Goal: Information Seeking & Learning: Learn about a topic

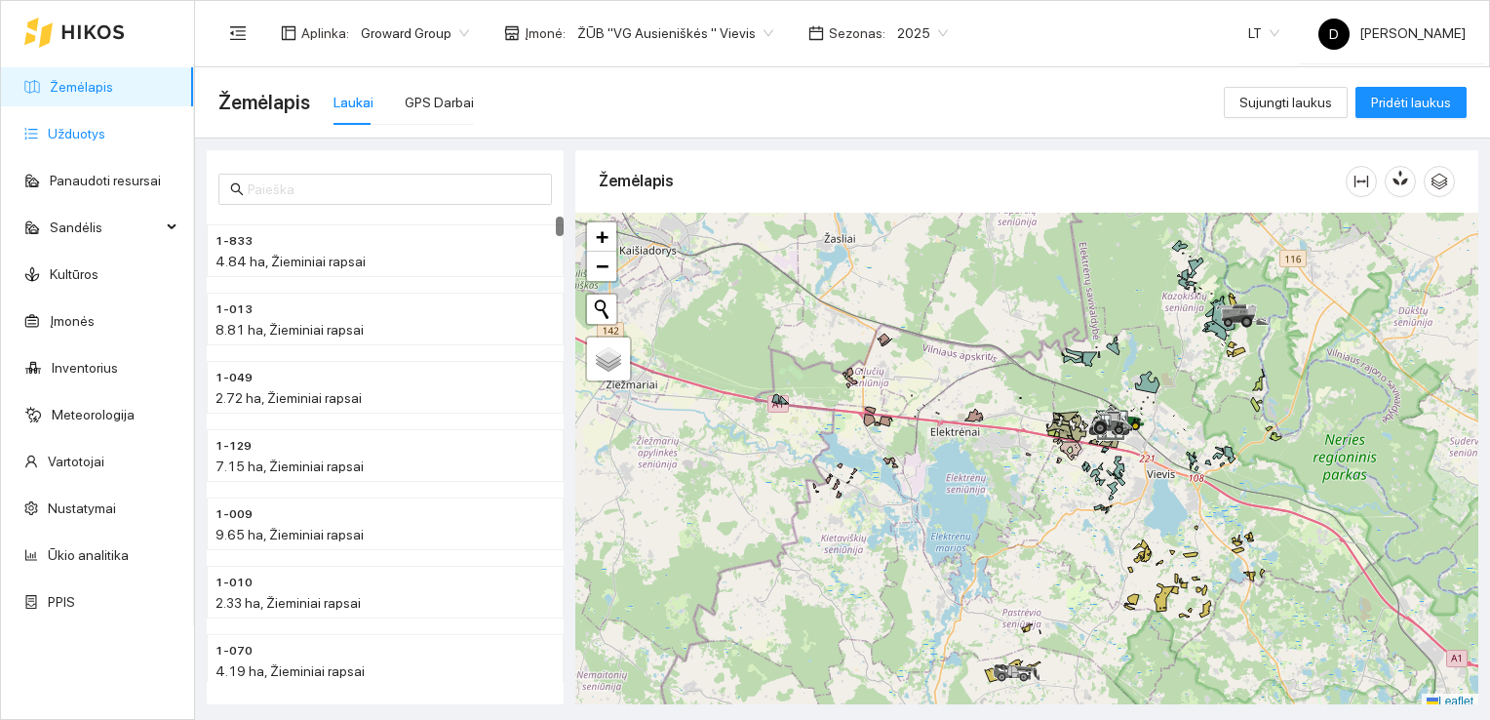
click at [78, 132] on link "Užduotys" at bounding box center [77, 134] width 58 height 16
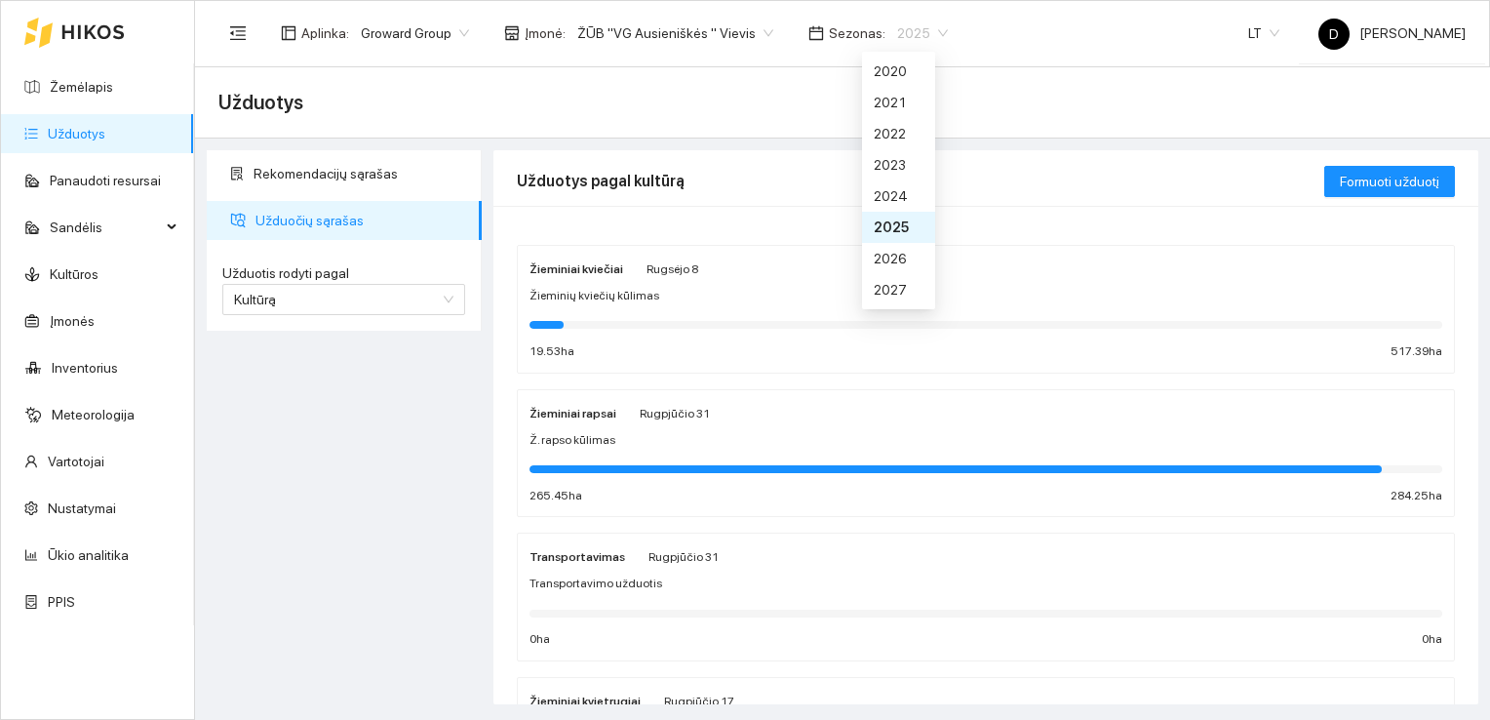
click at [899, 34] on span "2025" at bounding box center [922, 33] width 51 height 29
click at [900, 263] on div "2026" at bounding box center [899, 258] width 50 height 21
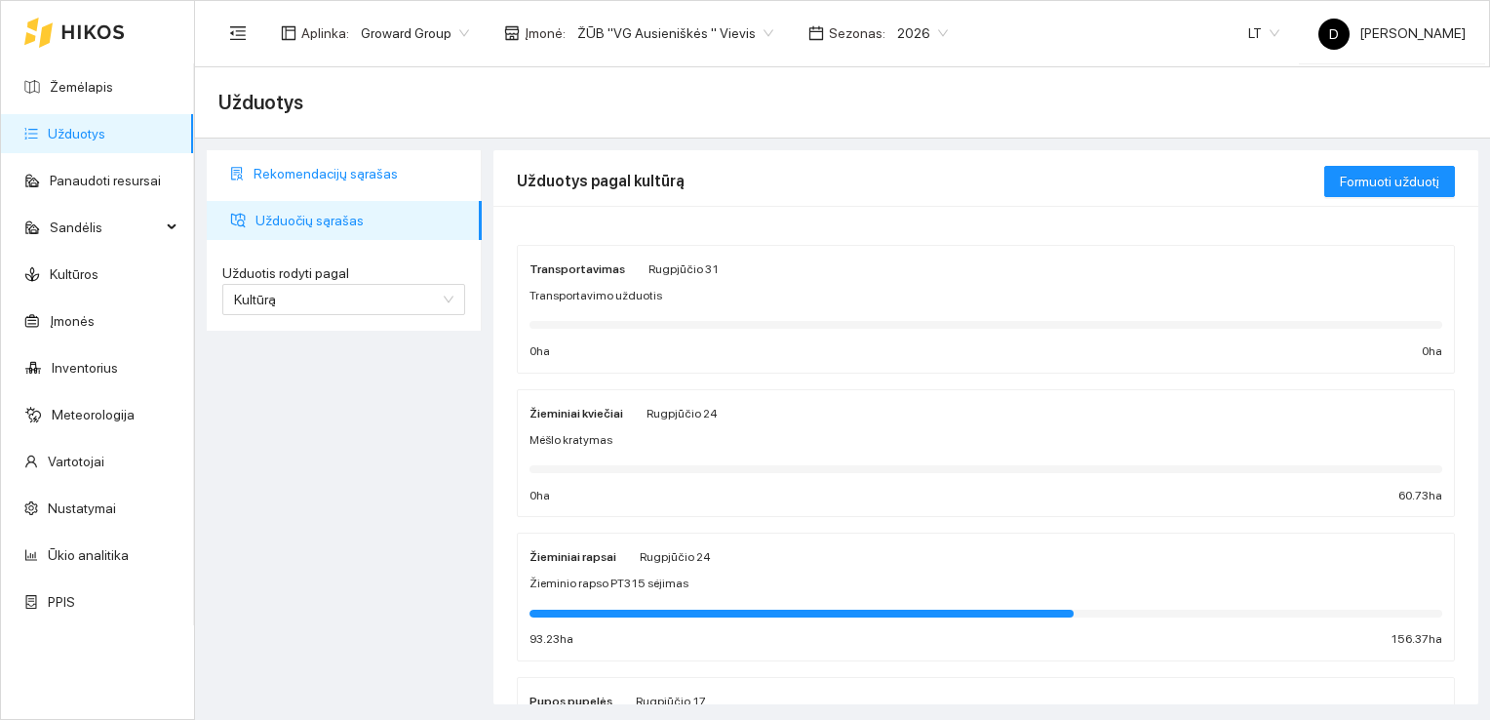
click at [348, 176] on span "Rekomendacijų sąrašas" at bounding box center [360, 173] width 213 height 39
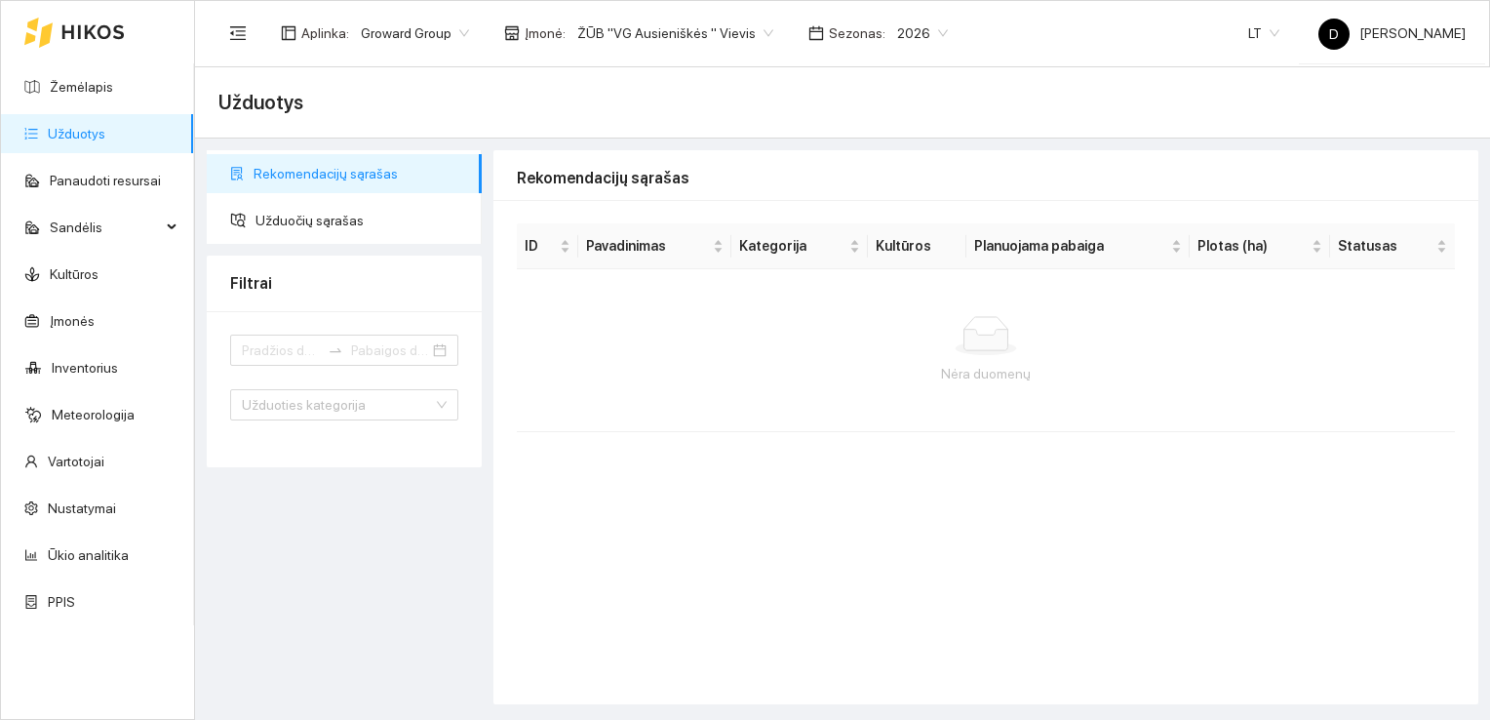
click at [86, 141] on link "Užduotys" at bounding box center [77, 134] width 58 height 16
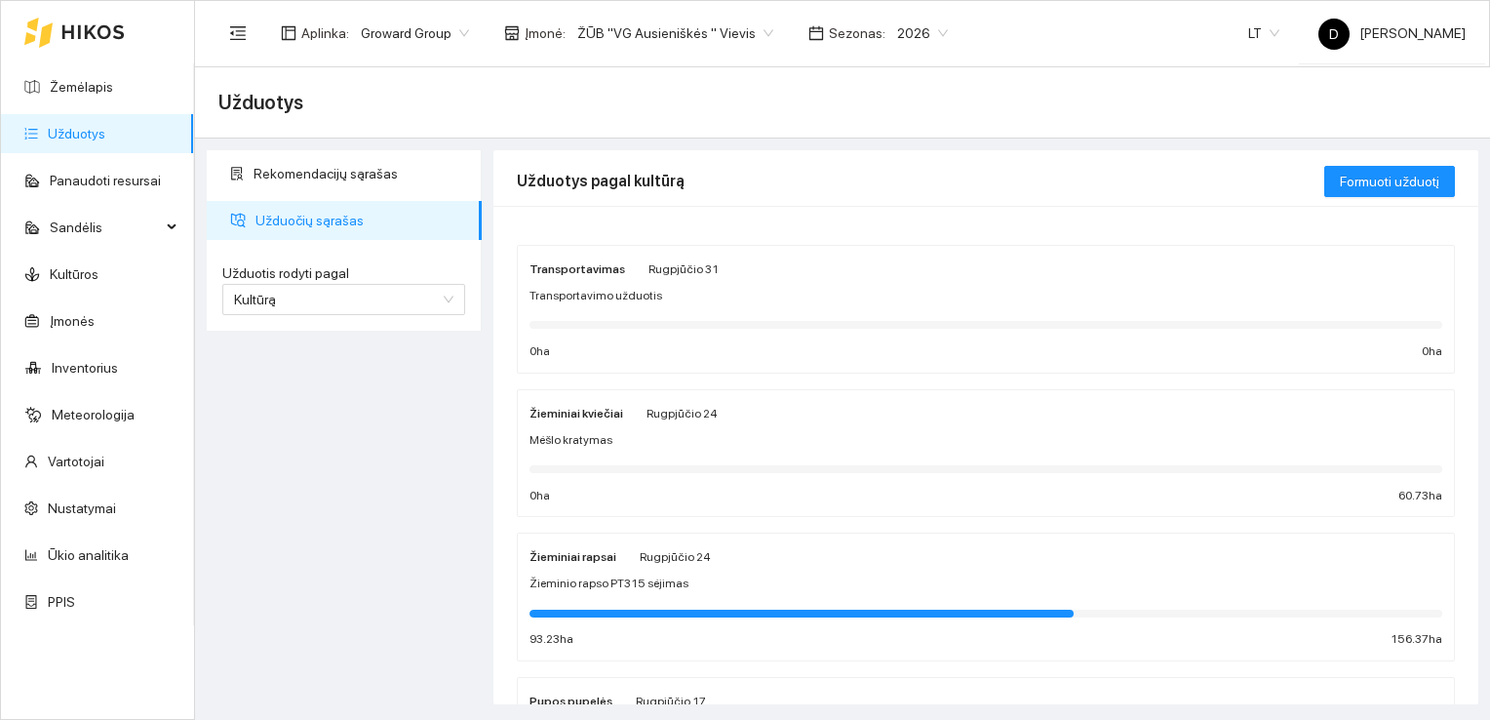
click at [636, 585] on span "Žieminio rapso PT315 sėjimas" at bounding box center [609, 583] width 159 height 19
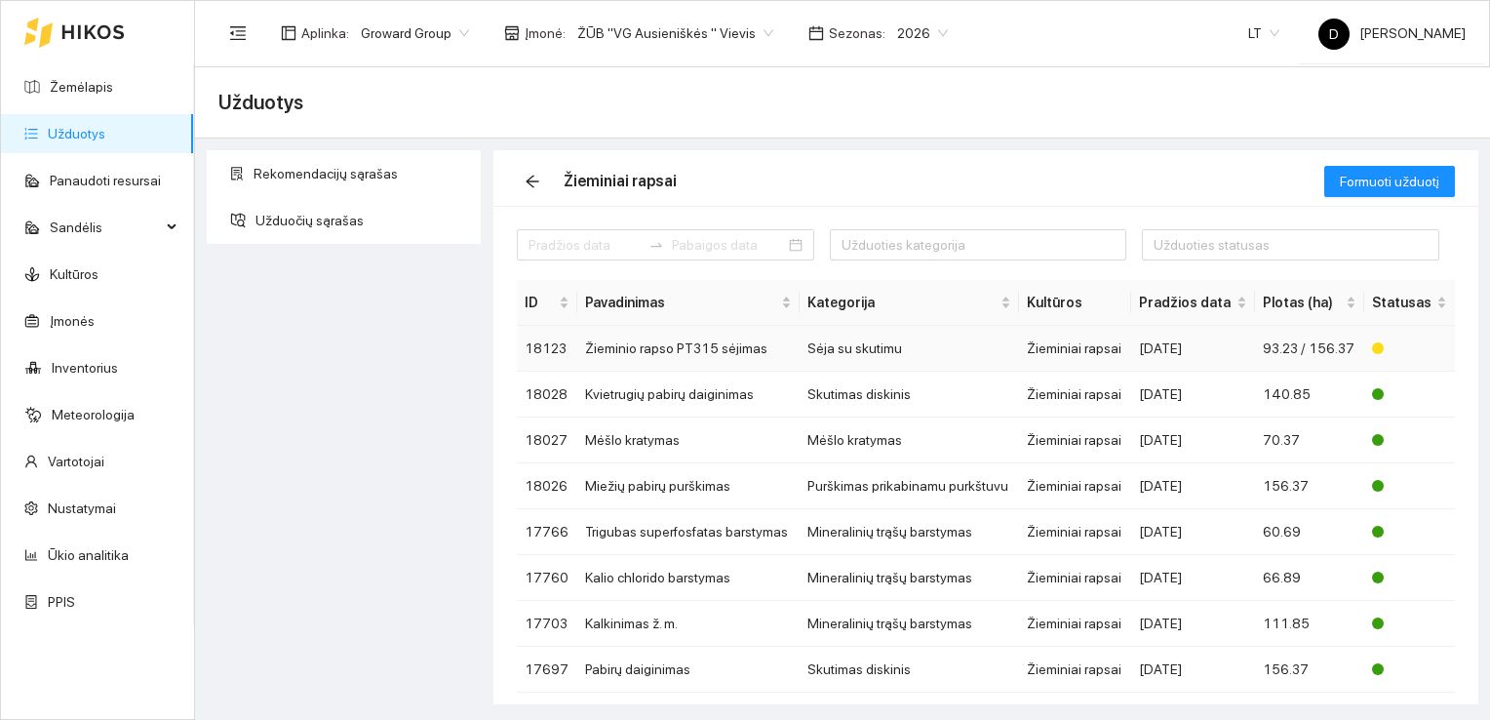
click at [1224, 357] on div "[DATE]" at bounding box center [1193, 347] width 108 height 21
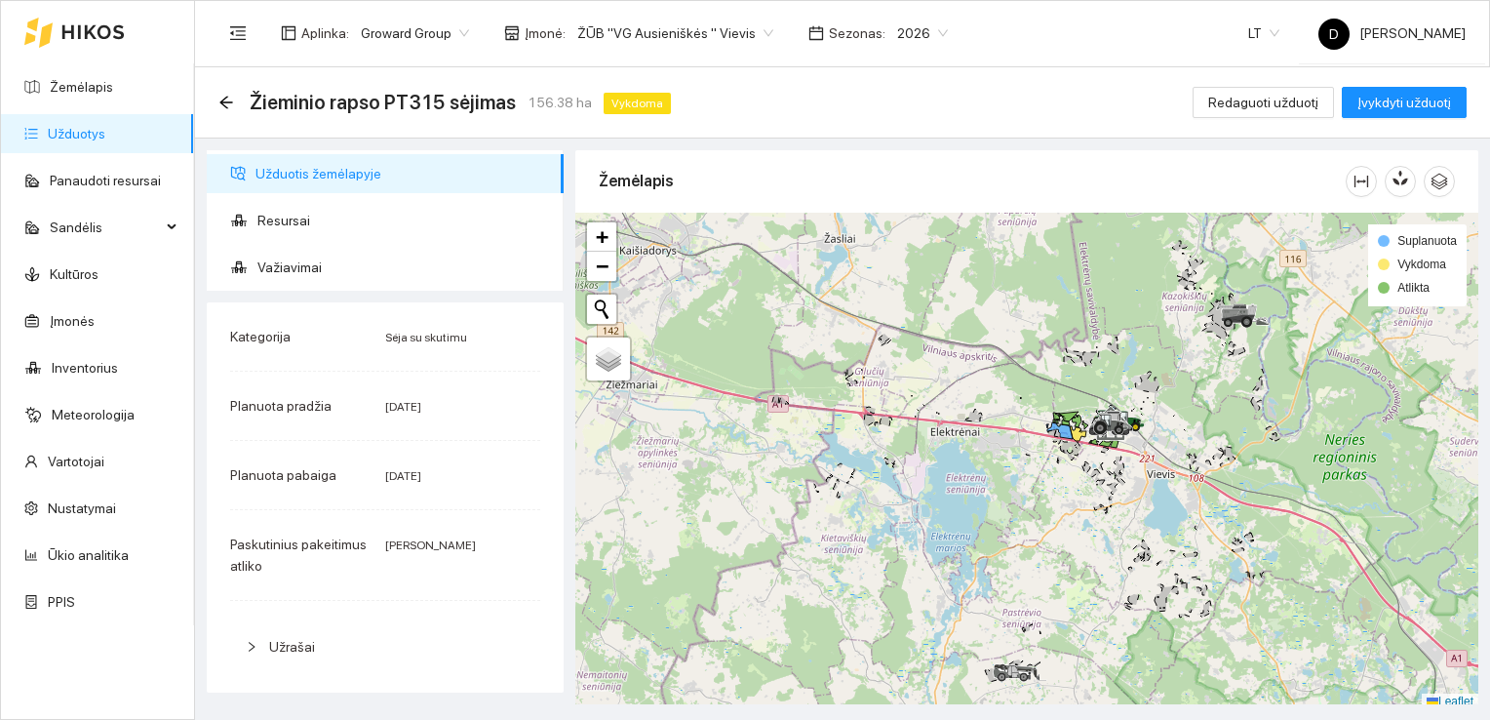
scroll to position [5, 0]
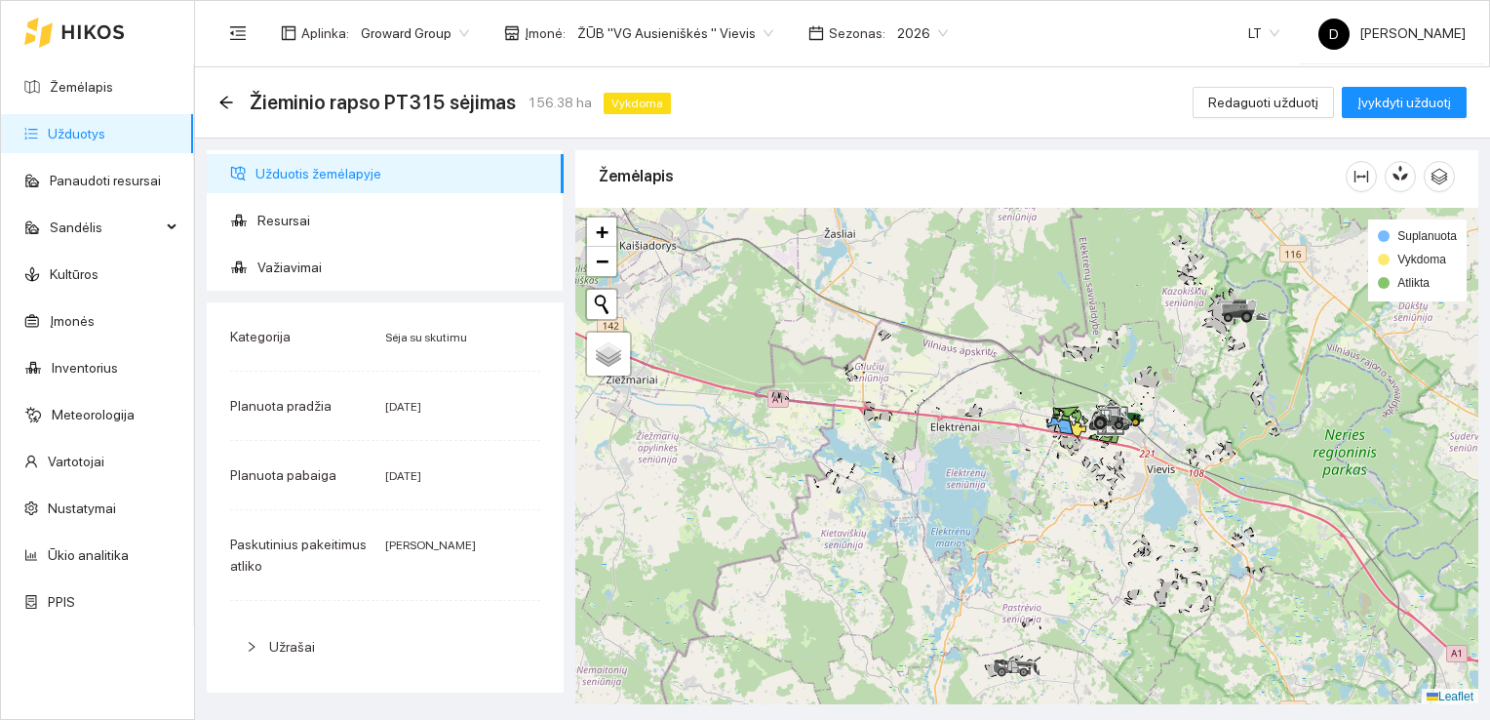
click at [1051, 395] on div at bounding box center [1026, 456] width 903 height 497
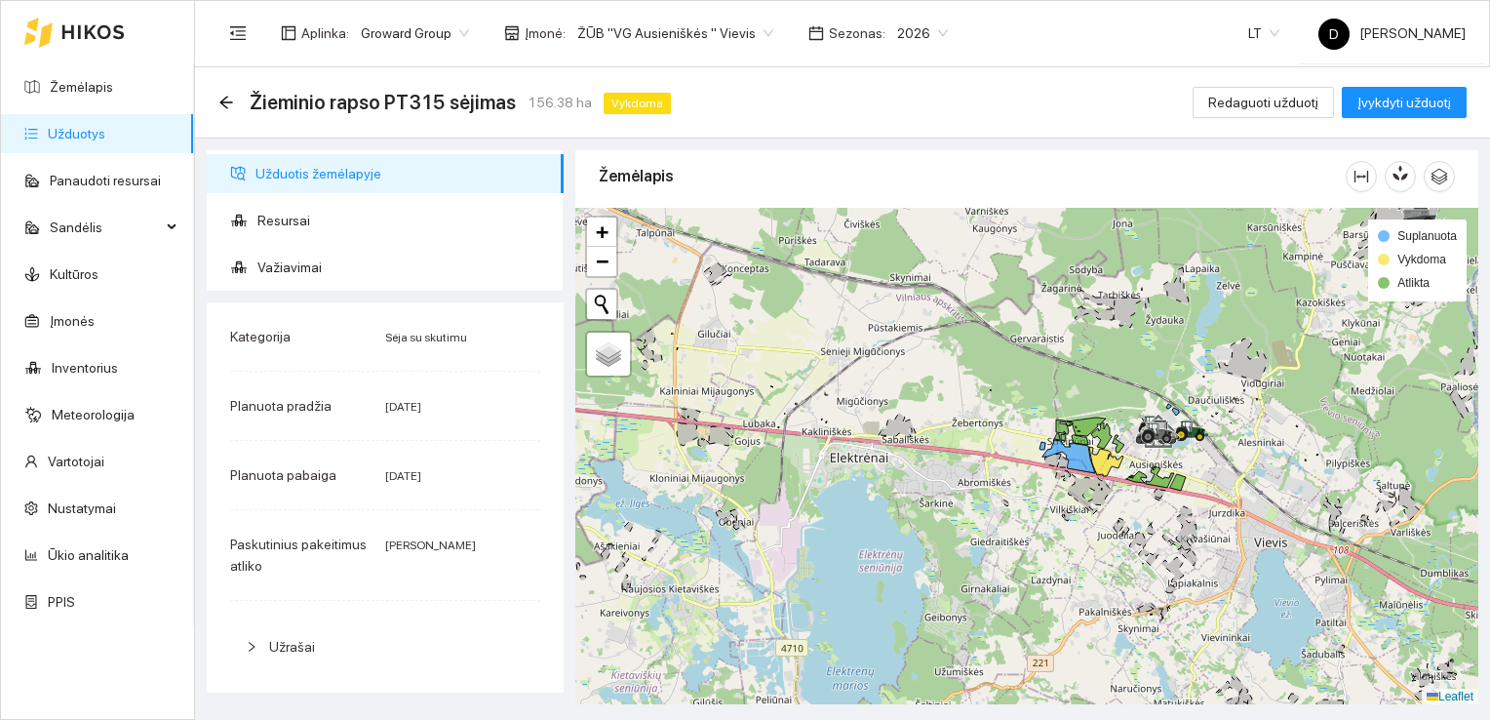
click at [1051, 395] on div at bounding box center [1026, 456] width 903 height 497
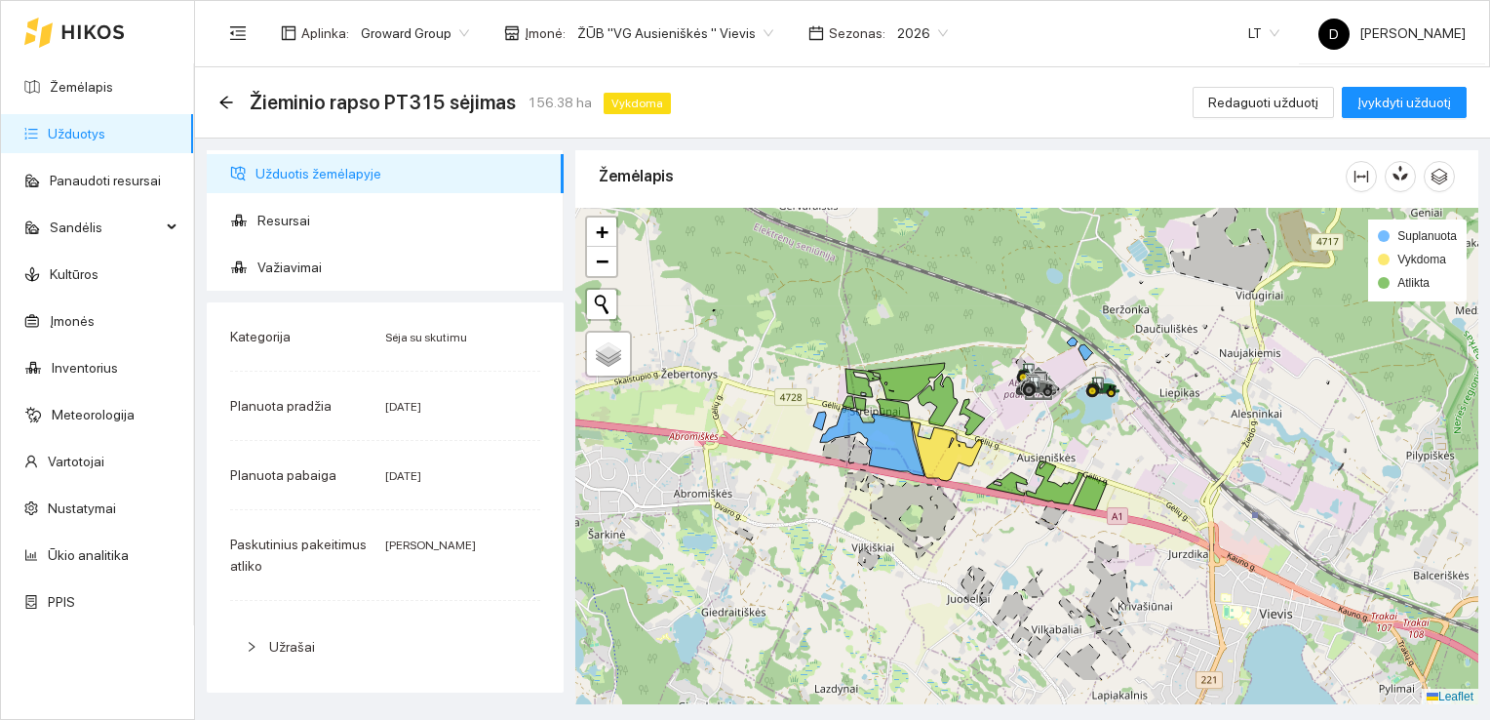
drag, startPoint x: 1034, startPoint y: 412, endPoint x: 819, endPoint y: 336, distance: 227.3
click at [819, 336] on div at bounding box center [1026, 456] width 903 height 497
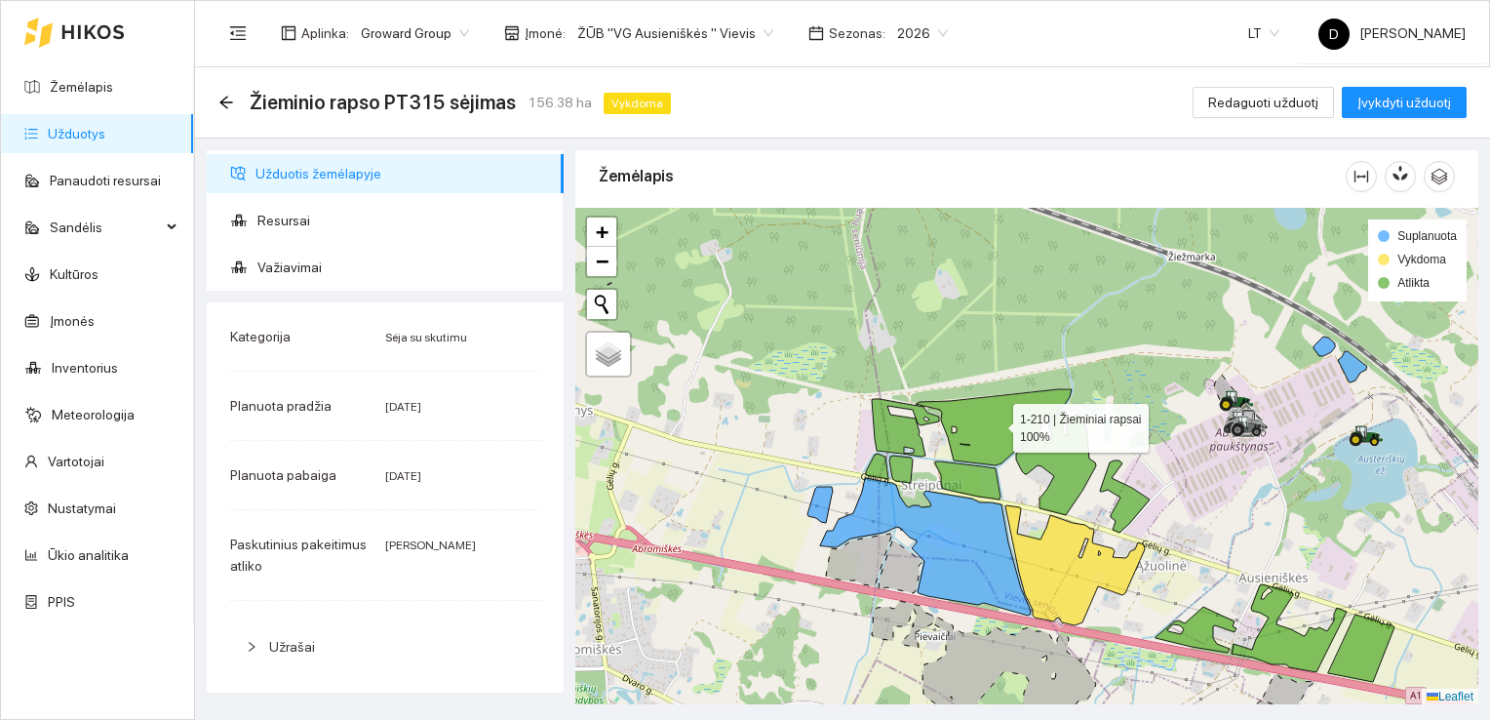
click at [979, 415] on icon at bounding box center [994, 427] width 156 height 76
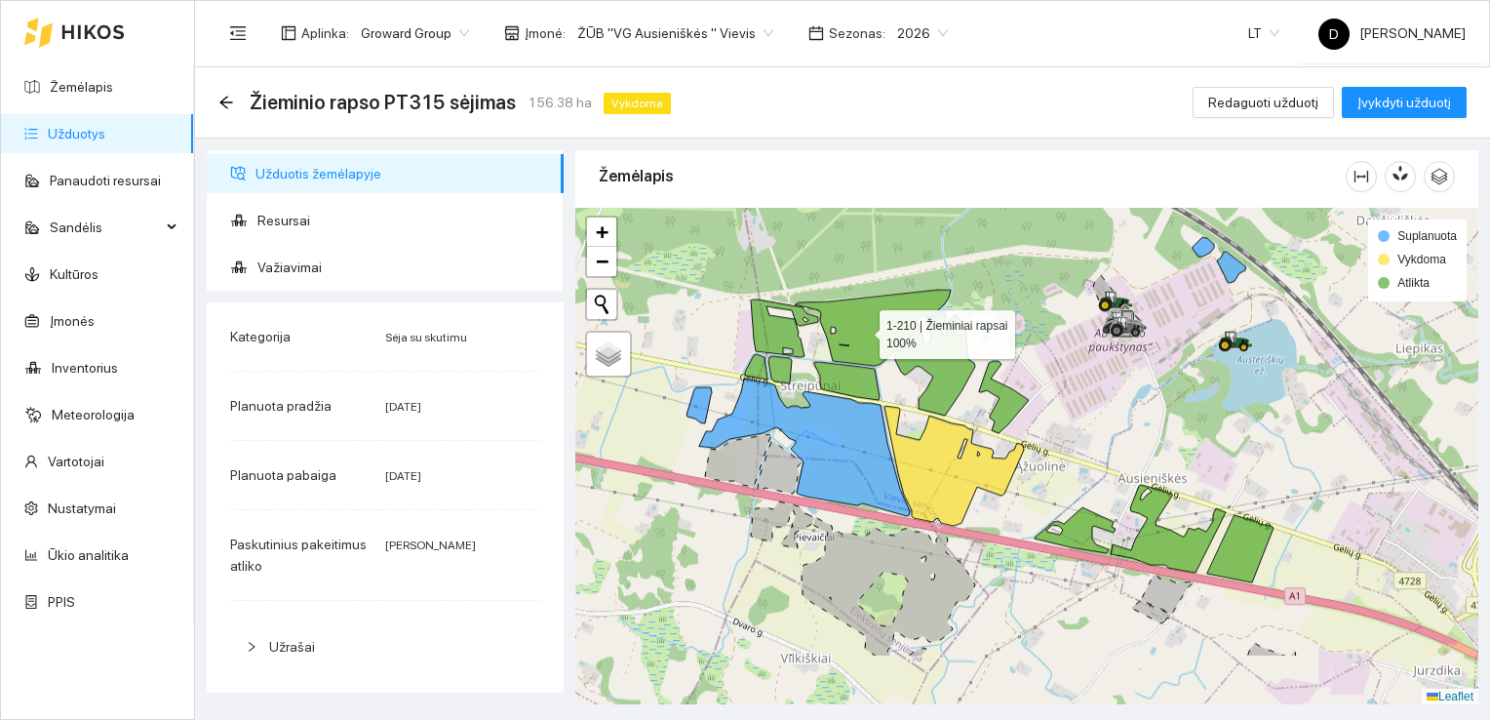
drag, startPoint x: 983, startPoint y: 428, endPoint x: 862, endPoint y: 329, distance: 156.6
click at [862, 329] on icon at bounding box center [873, 328] width 156 height 76
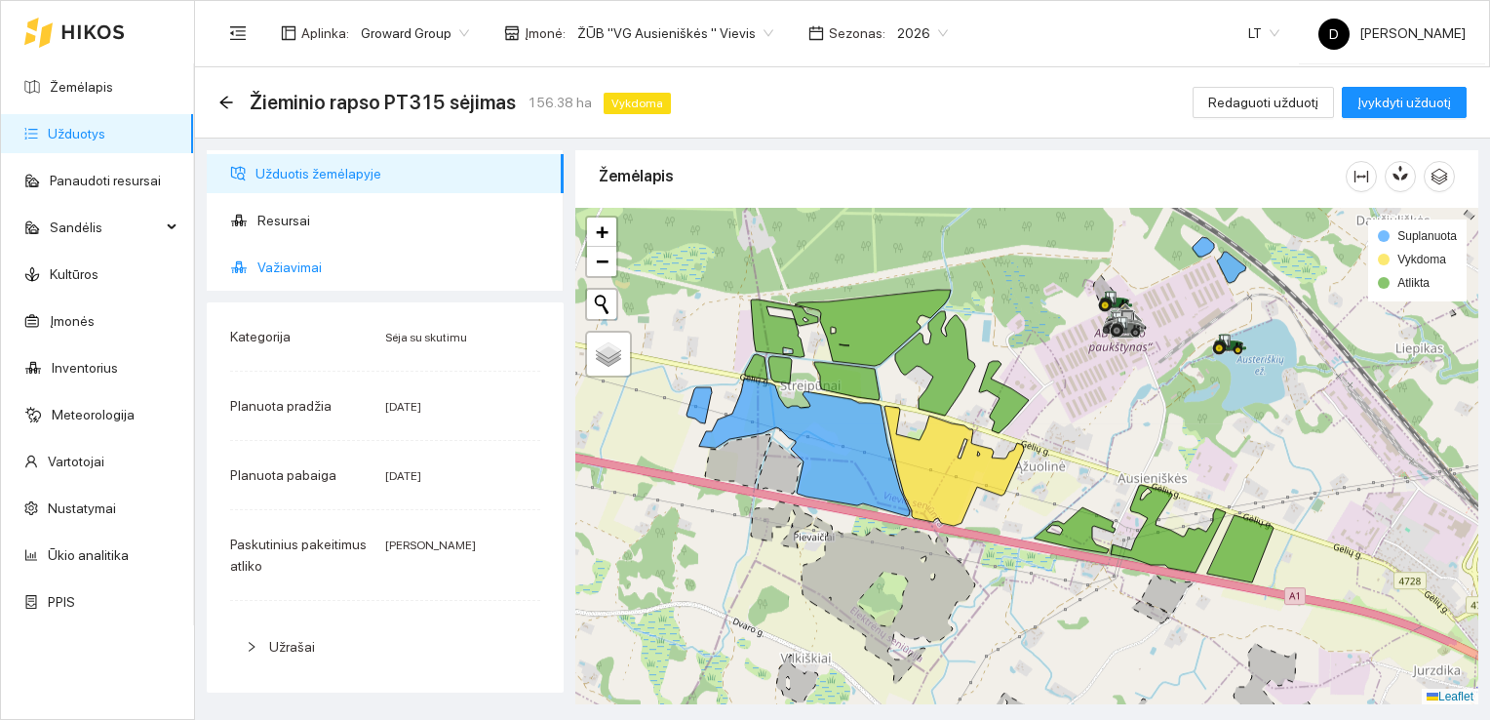
click at [296, 265] on span "Važiavimai" at bounding box center [402, 267] width 291 height 39
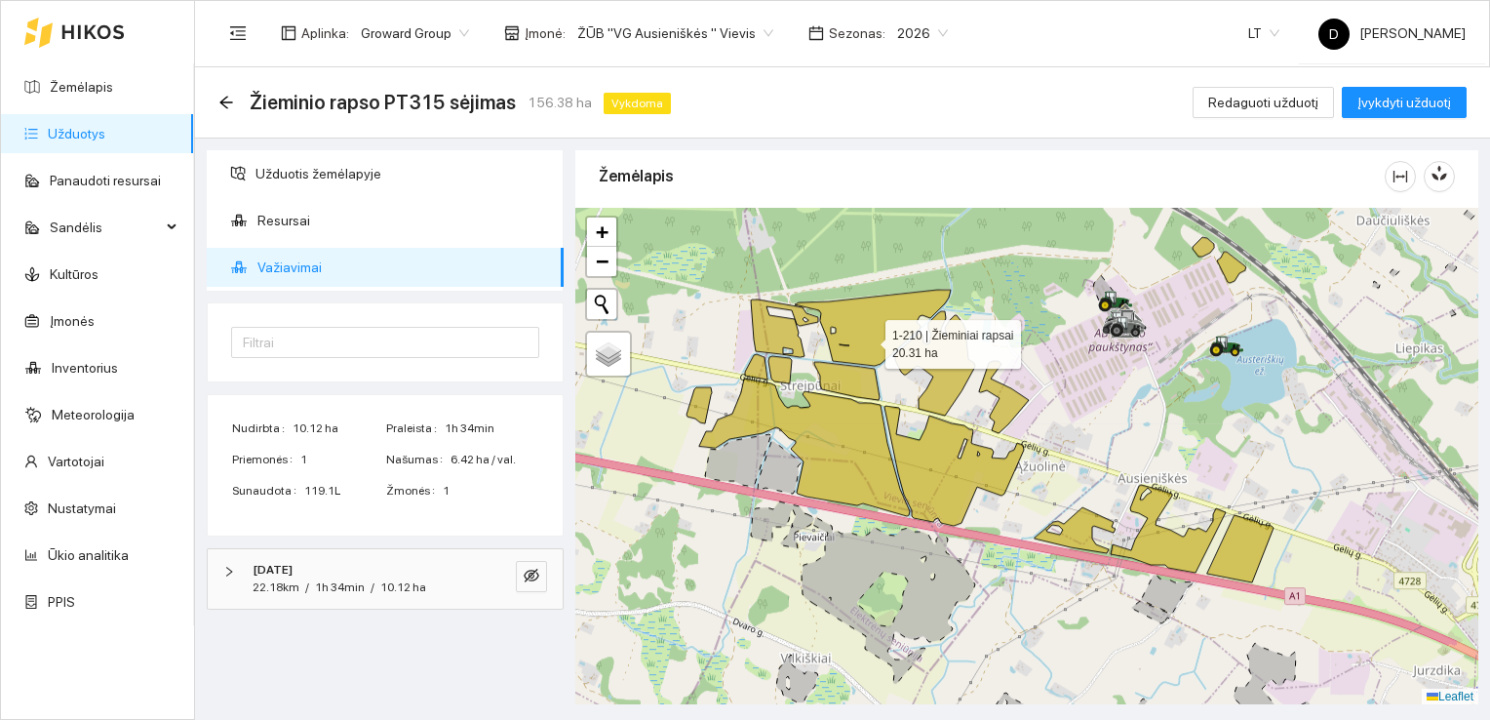
click at [868, 338] on icon at bounding box center [873, 328] width 156 height 76
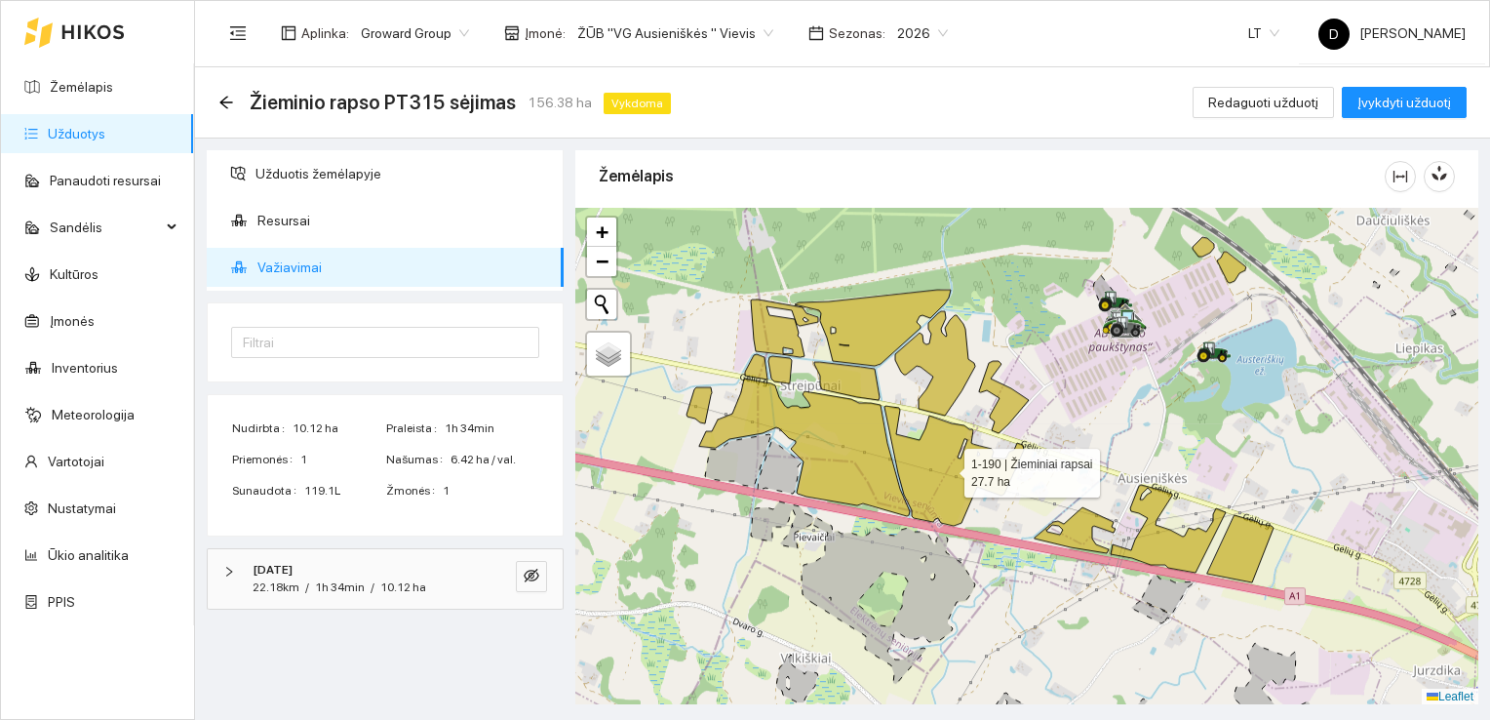
click at [956, 483] on icon at bounding box center [954, 466] width 139 height 120
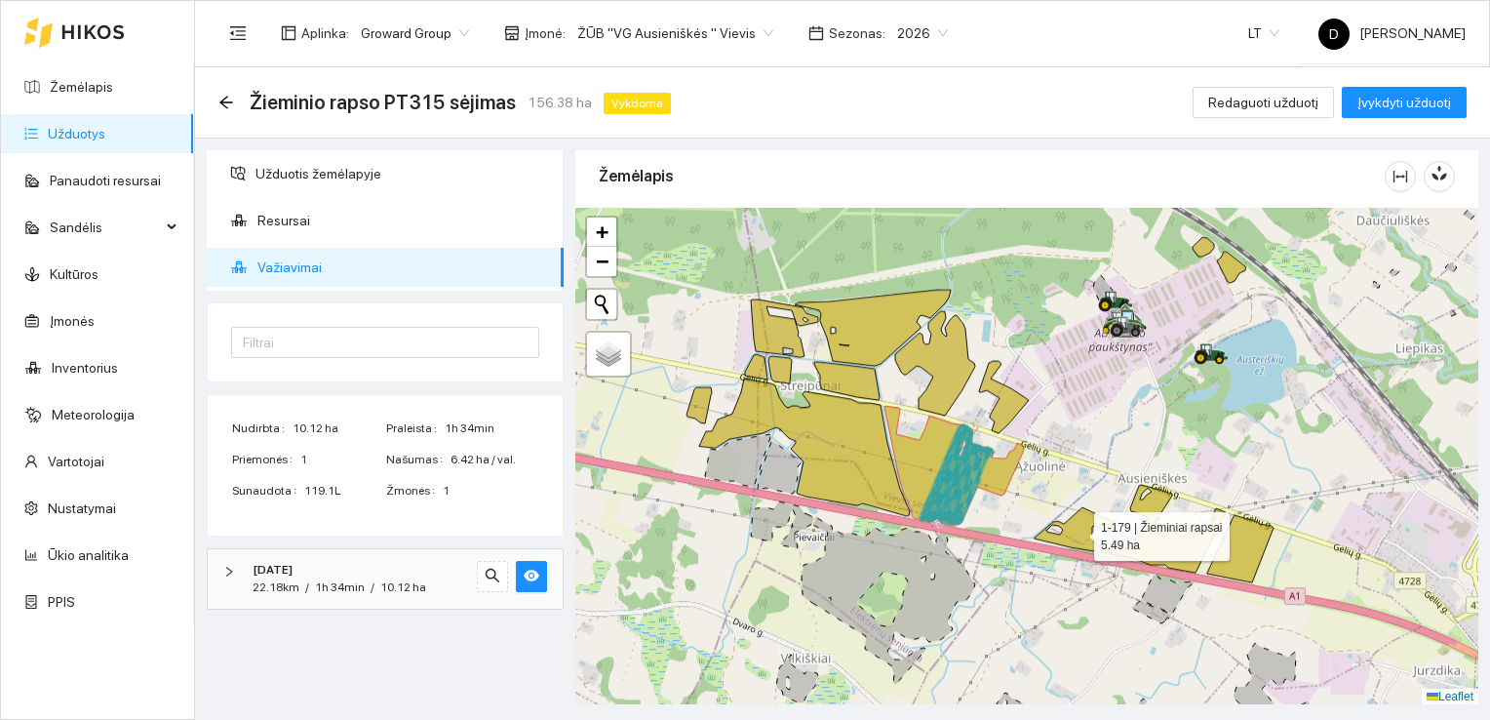
click at [1074, 534] on icon at bounding box center [1075, 530] width 81 height 46
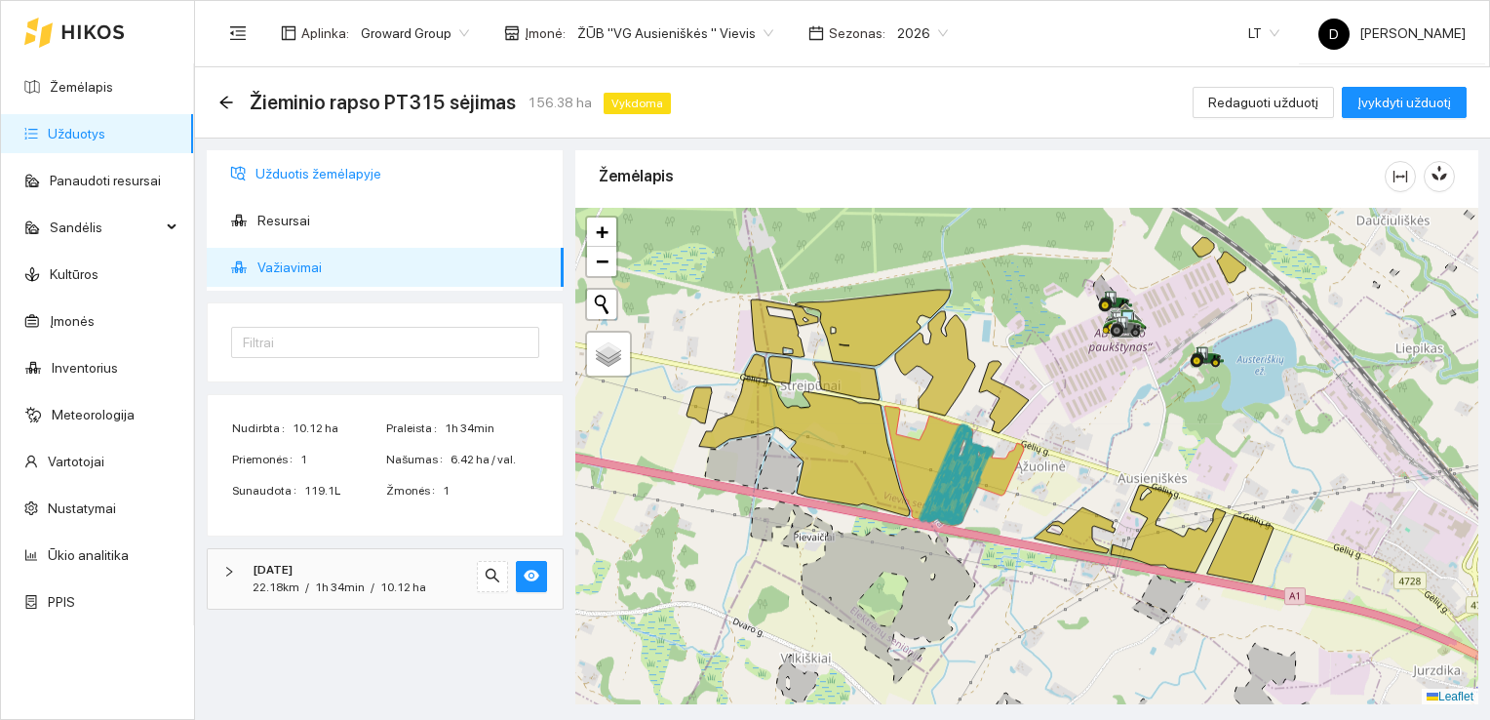
click at [306, 168] on span "Užduotis žemėlapyje" at bounding box center [402, 173] width 293 height 39
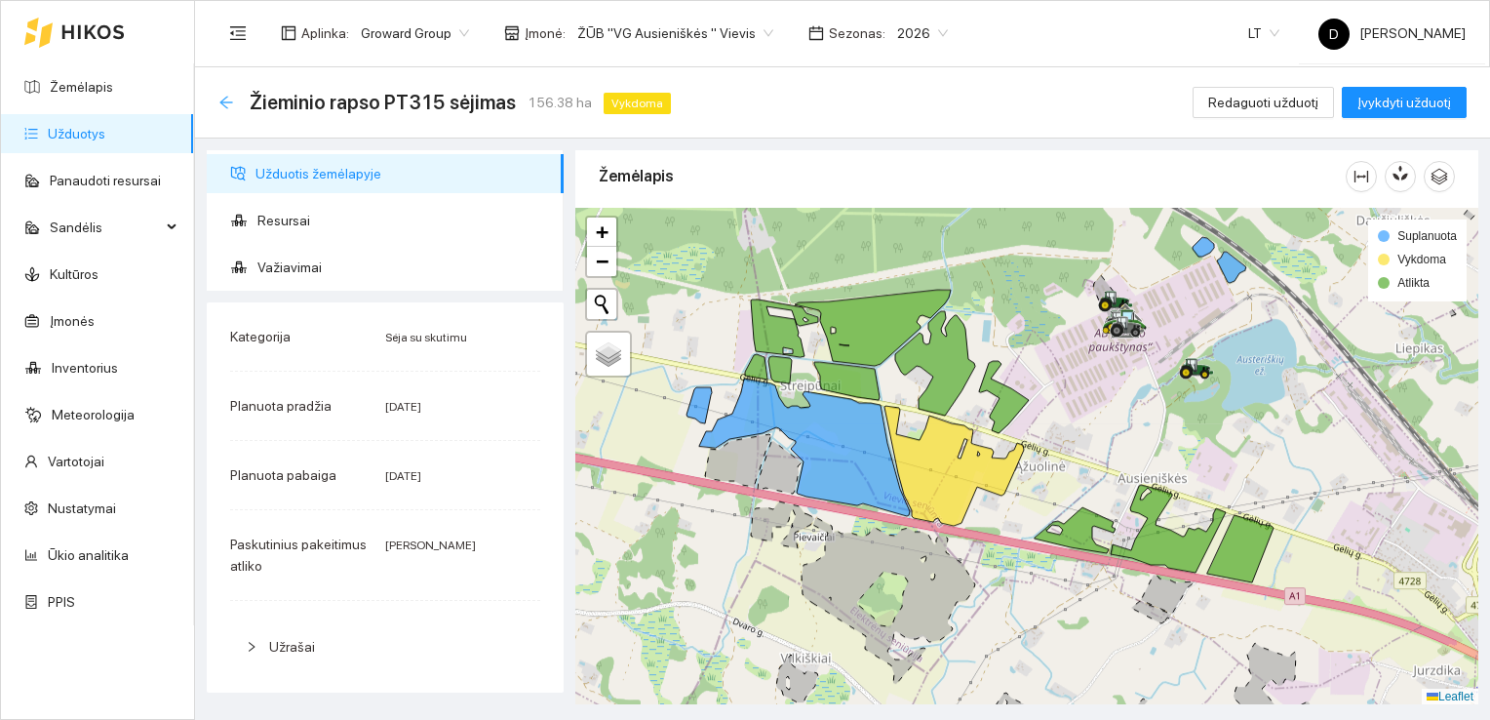
click at [228, 101] on icon "arrow-left" at bounding box center [225, 102] width 13 height 13
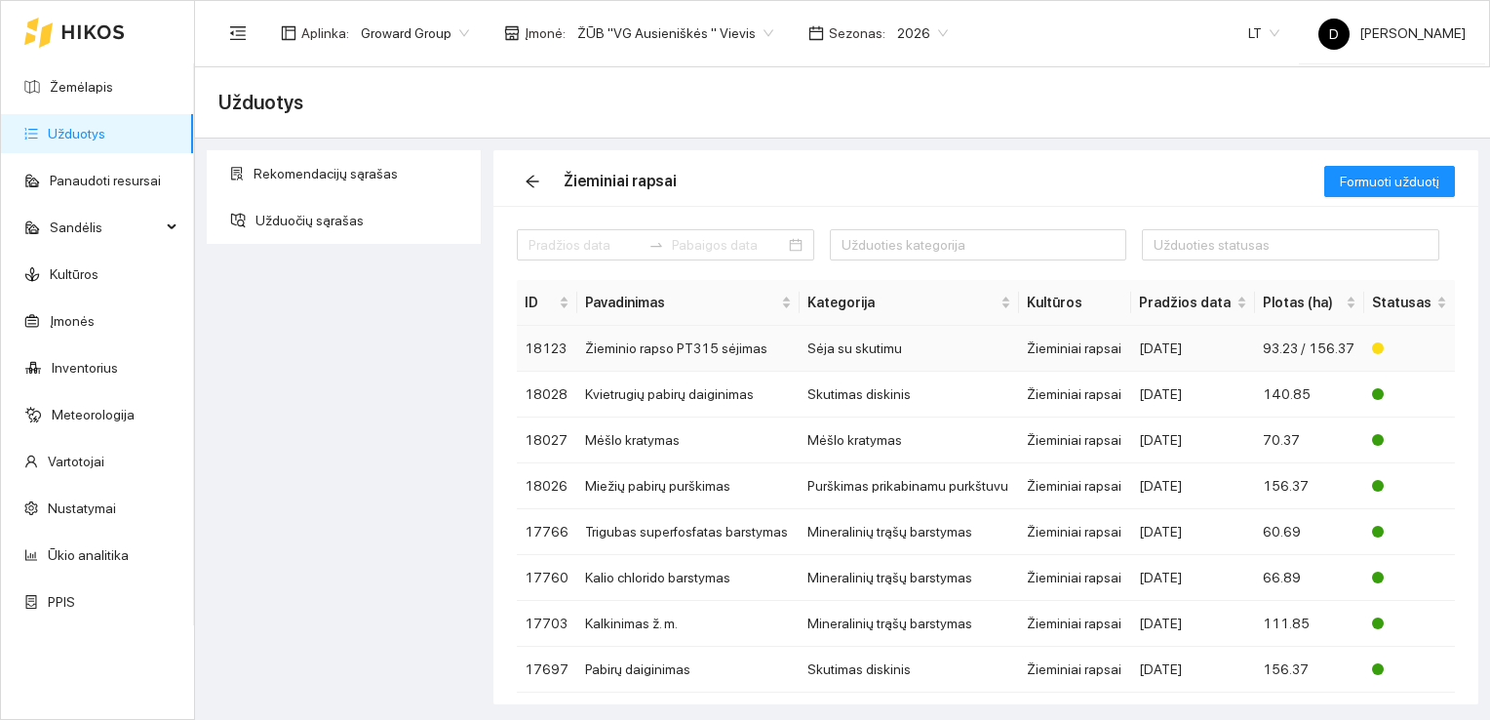
click at [960, 353] on td "Sėja su skutimu" at bounding box center [910, 349] width 220 height 46
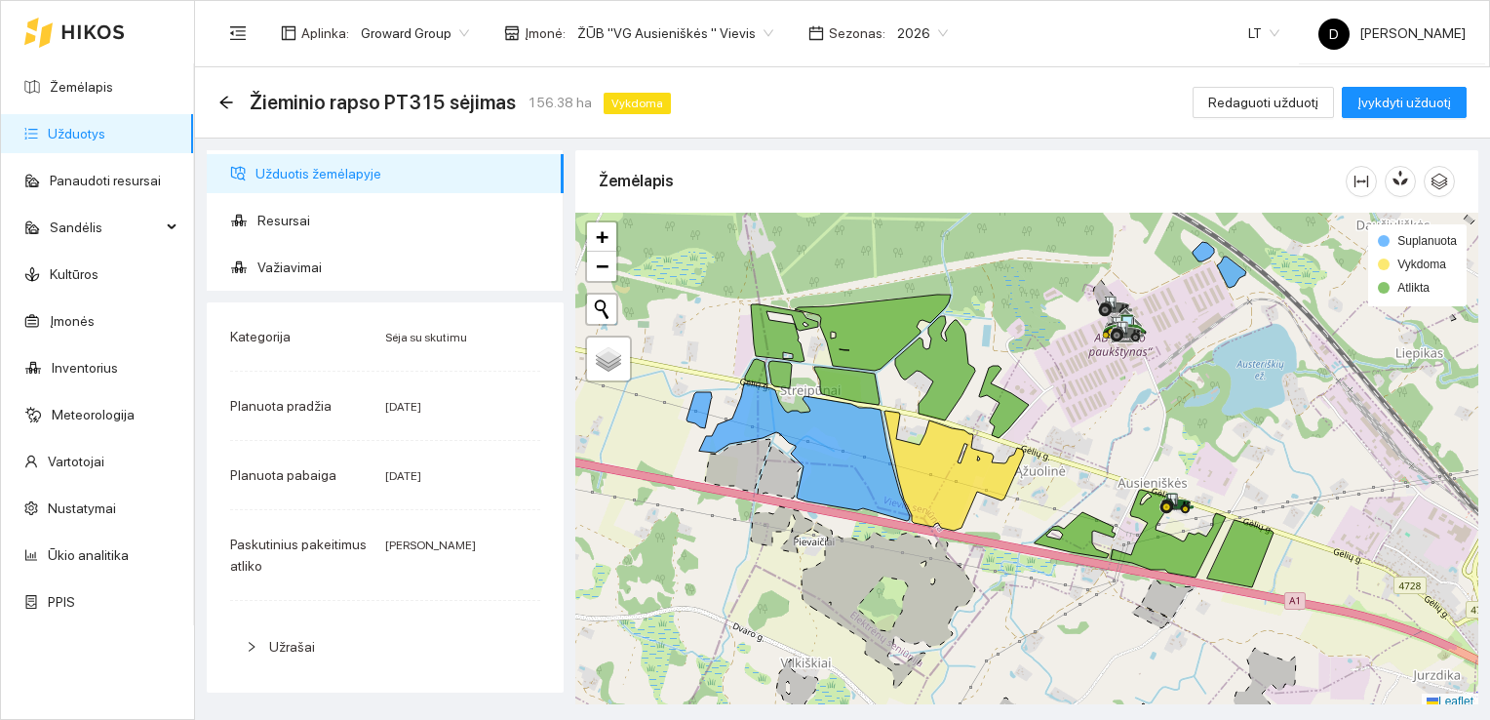
scroll to position [5, 0]
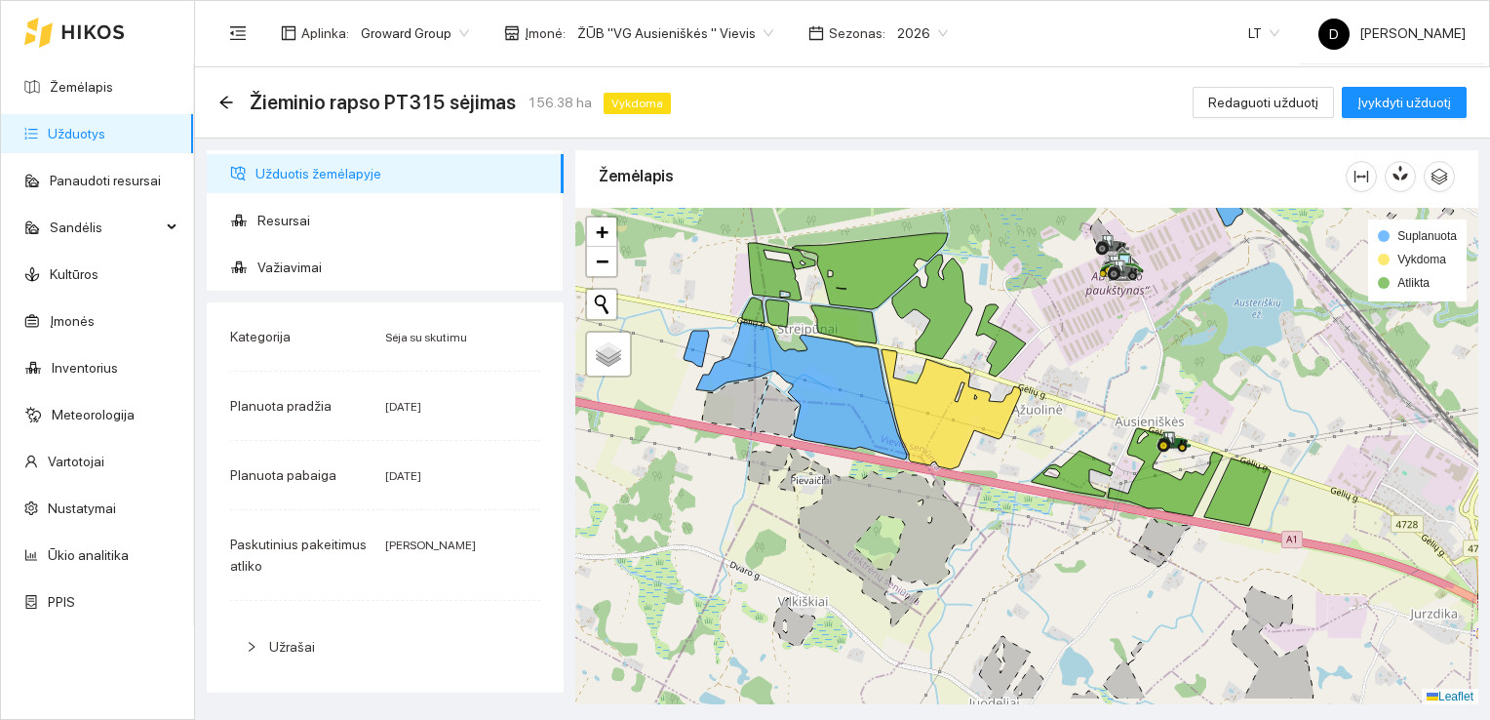
drag, startPoint x: 1088, startPoint y: 455, endPoint x: 1085, endPoint y: 398, distance: 56.6
click at [1085, 398] on div at bounding box center [1026, 456] width 903 height 497
click at [601, 263] on span "−" at bounding box center [602, 261] width 13 height 24
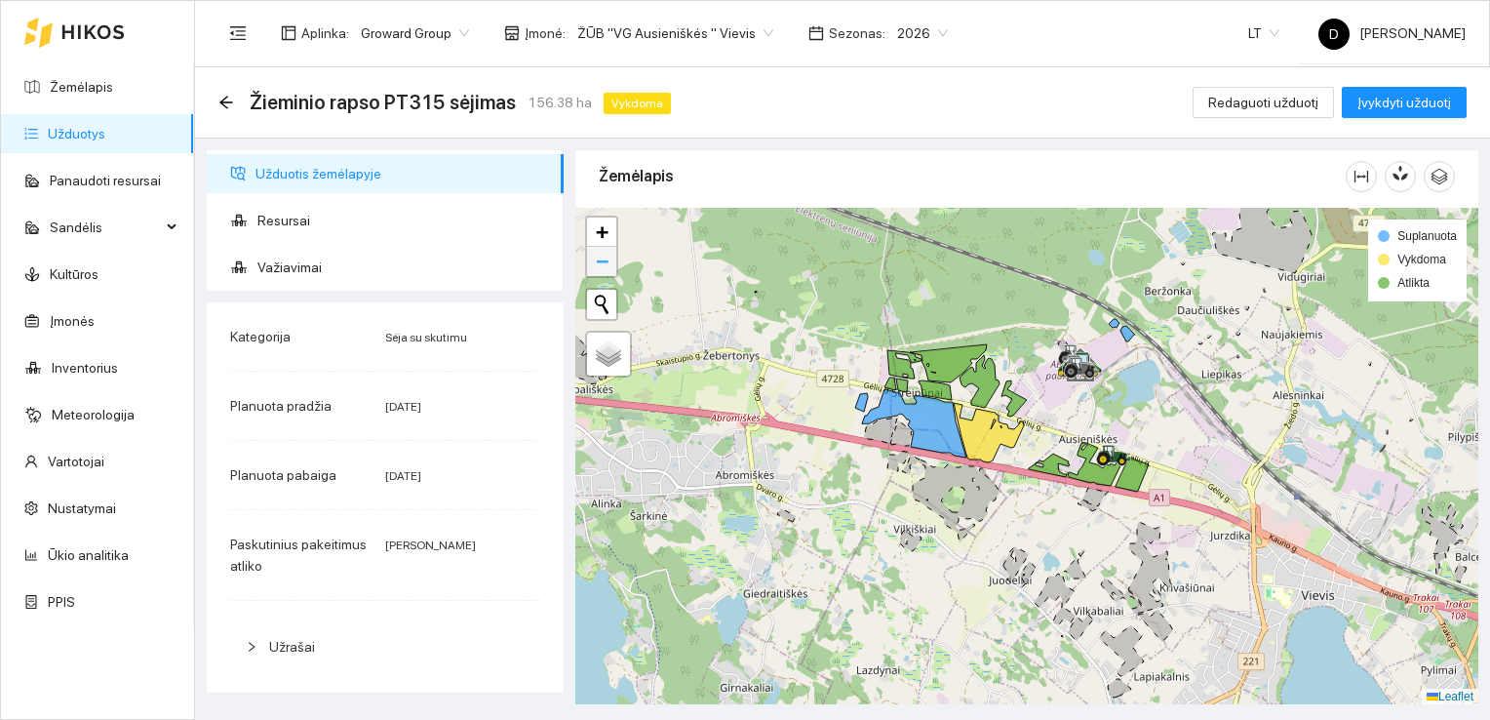
click at [601, 263] on span "−" at bounding box center [602, 261] width 13 height 24
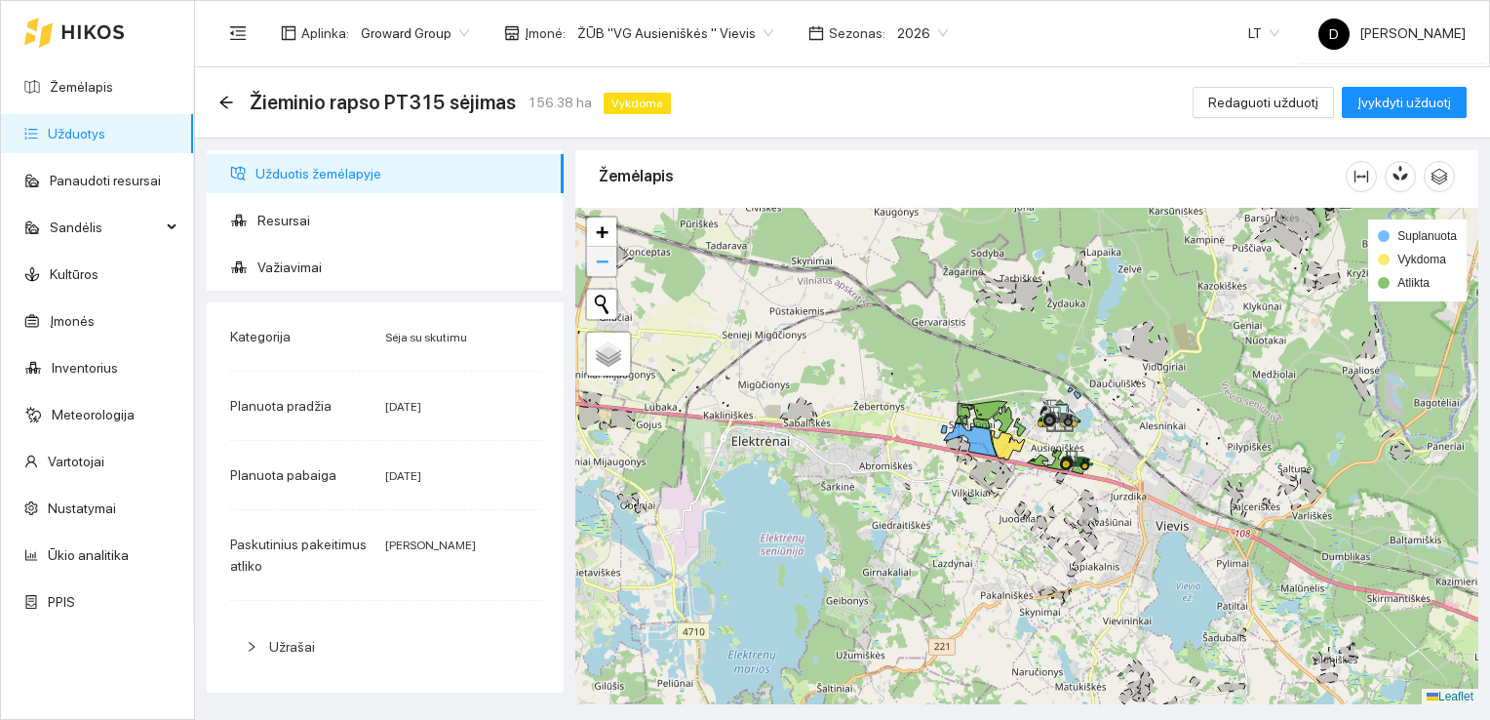
click at [601, 263] on span "−" at bounding box center [602, 261] width 13 height 24
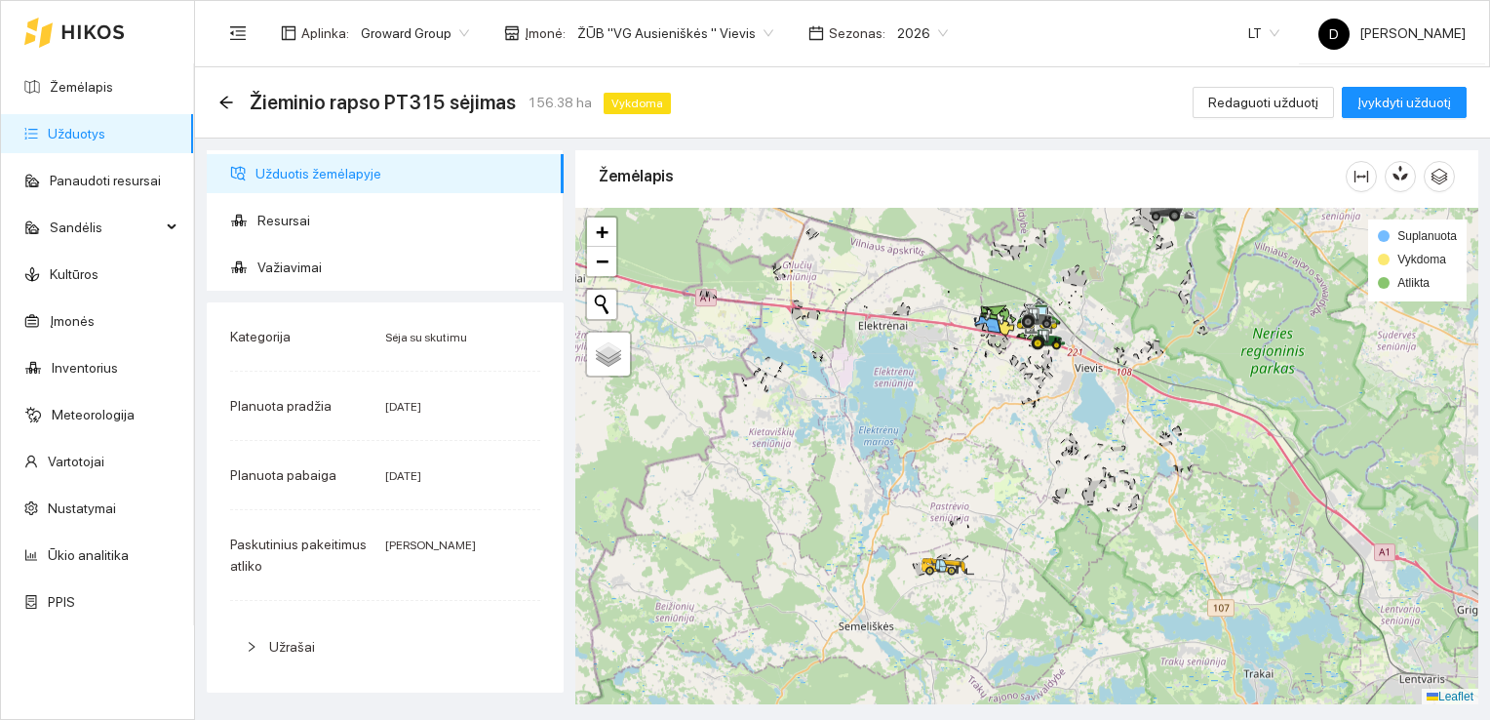
drag, startPoint x: 817, startPoint y: 574, endPoint x: 807, endPoint y: 451, distance: 123.4
click at [807, 451] on div at bounding box center [1026, 456] width 903 height 497
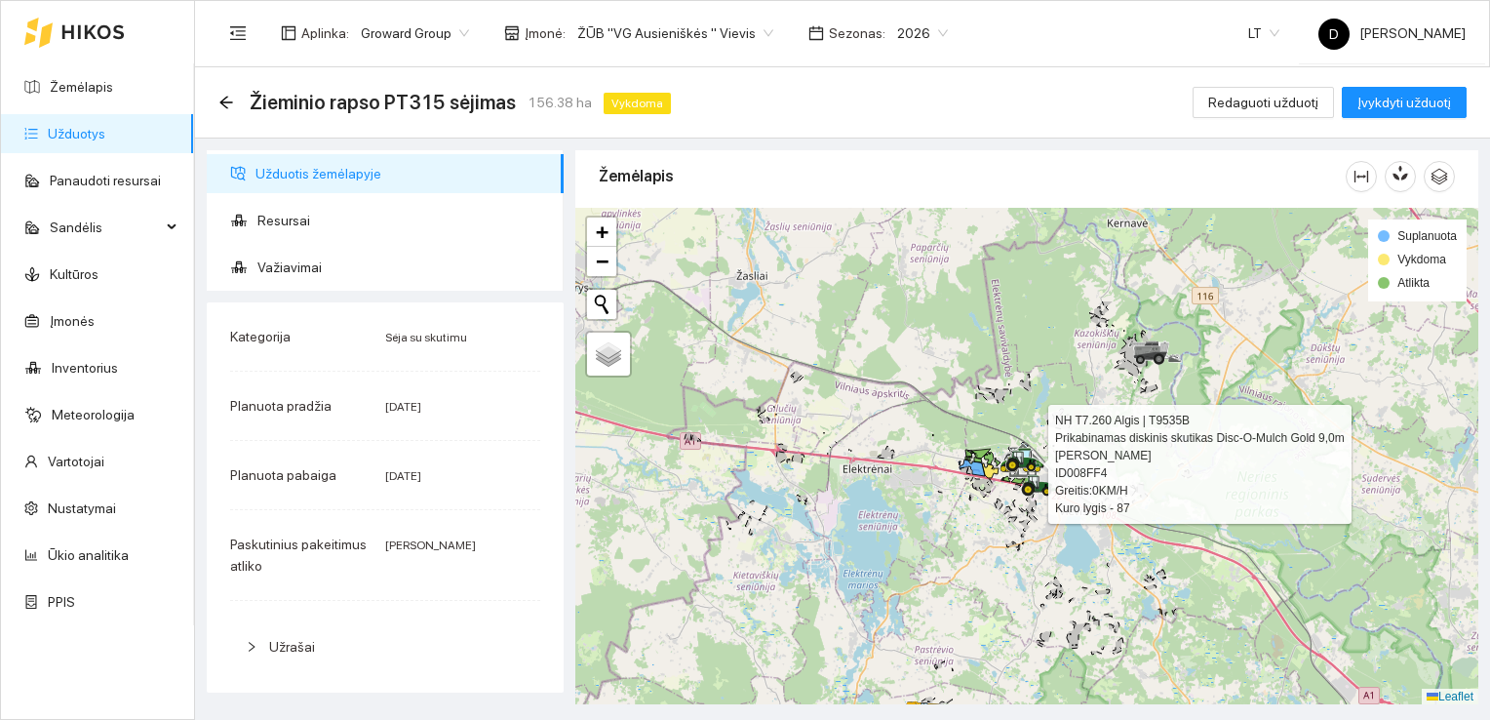
drag, startPoint x: 1042, startPoint y: 303, endPoint x: 1026, endPoint y: 447, distance: 144.2
click at [1026, 447] on div at bounding box center [1023, 461] width 35 height 29
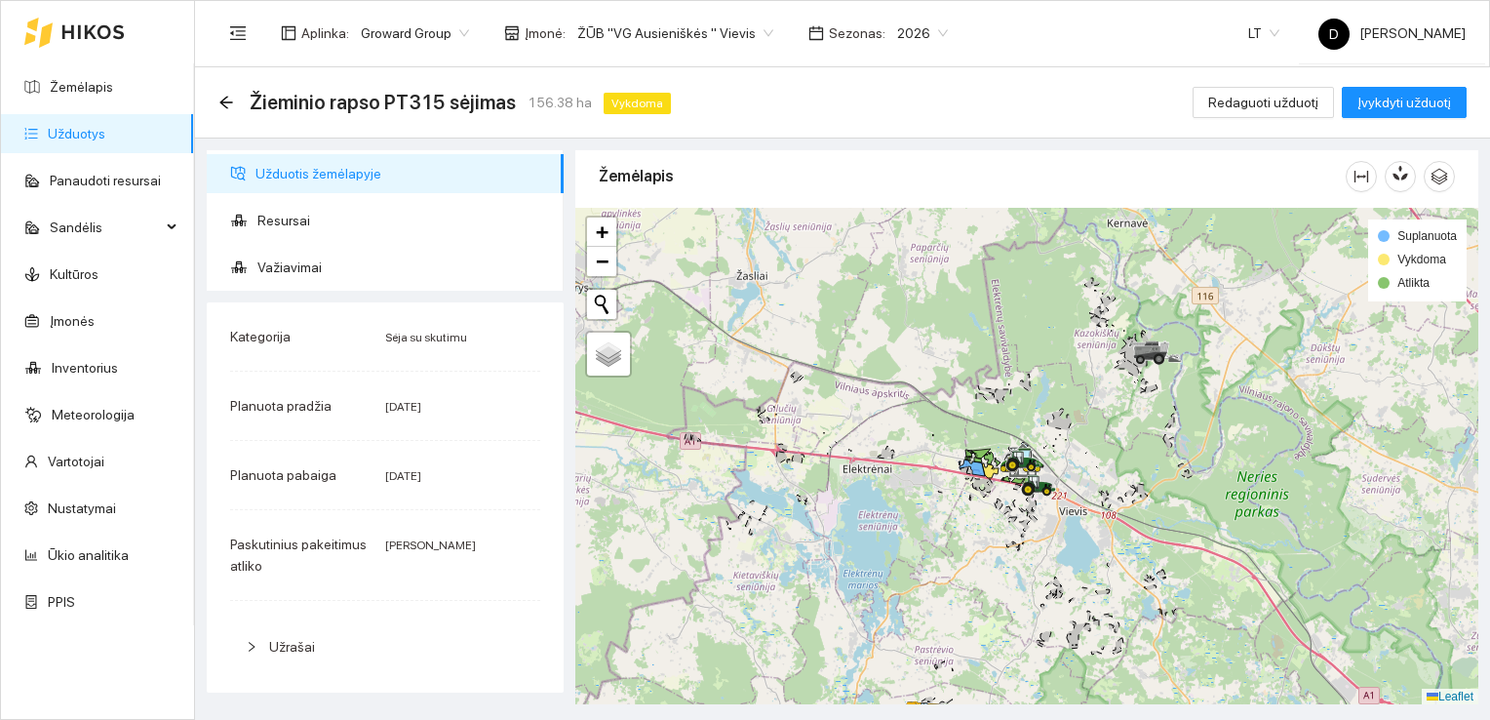
click at [998, 395] on icon at bounding box center [1002, 396] width 15 height 15
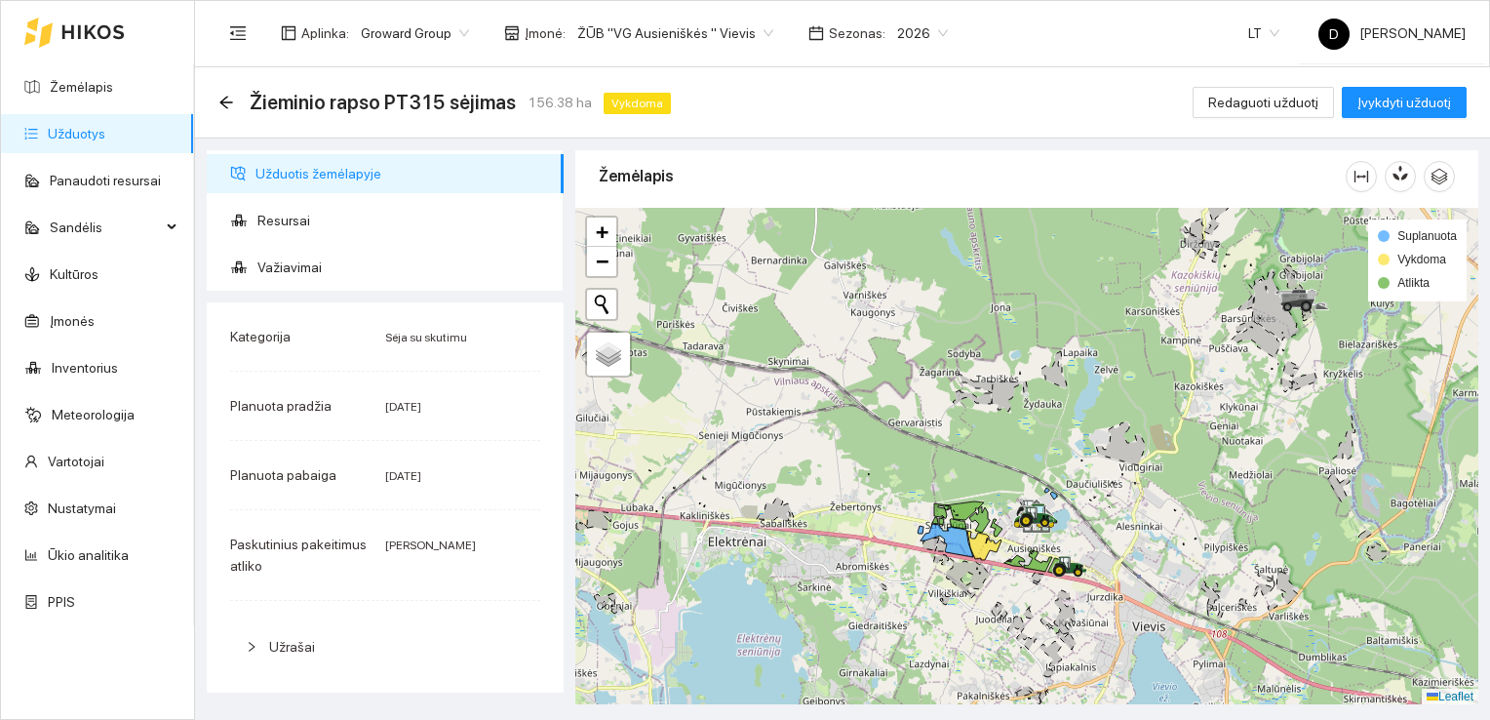
click at [998, 395] on icon at bounding box center [1006, 396] width 29 height 30
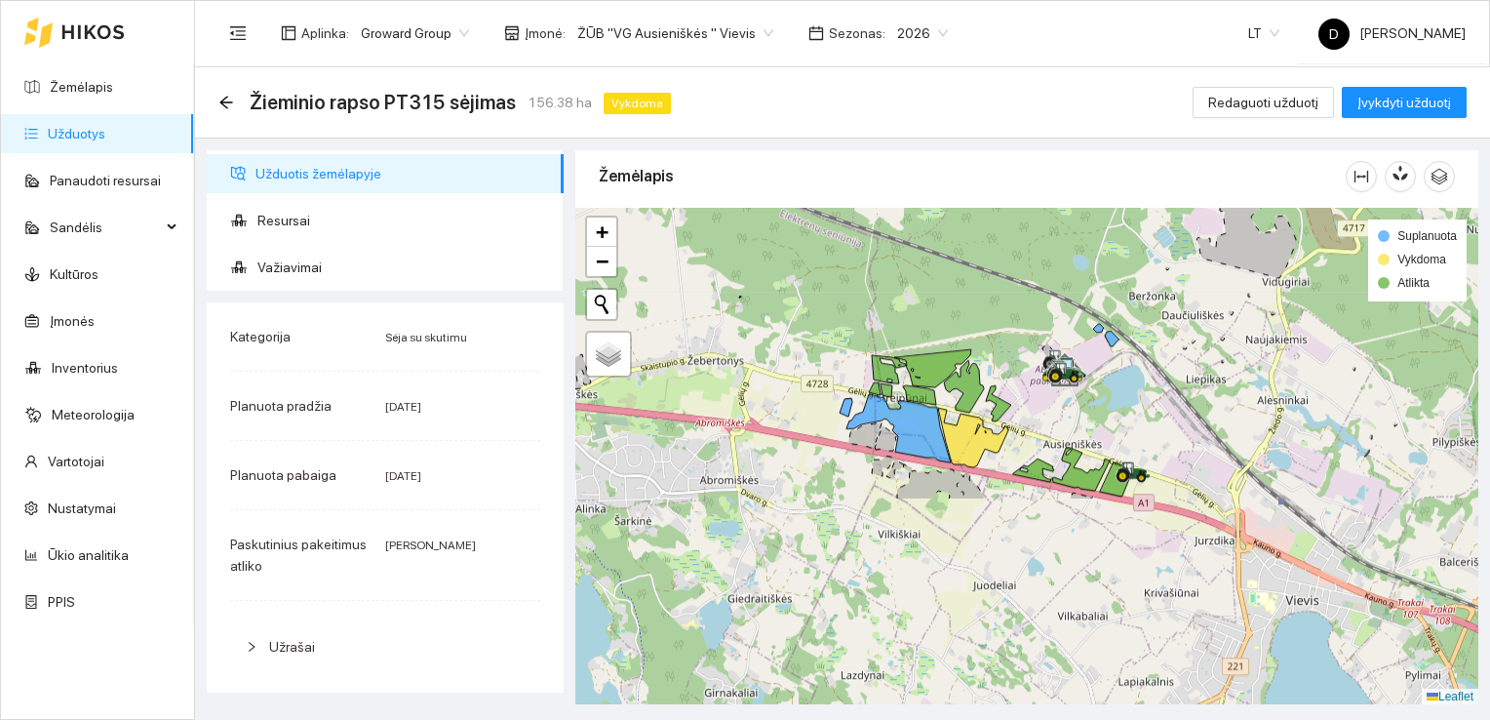
drag, startPoint x: 999, startPoint y: 507, endPoint x: 1002, endPoint y: 240, distance: 267.3
click at [1002, 240] on div at bounding box center [1026, 456] width 903 height 497
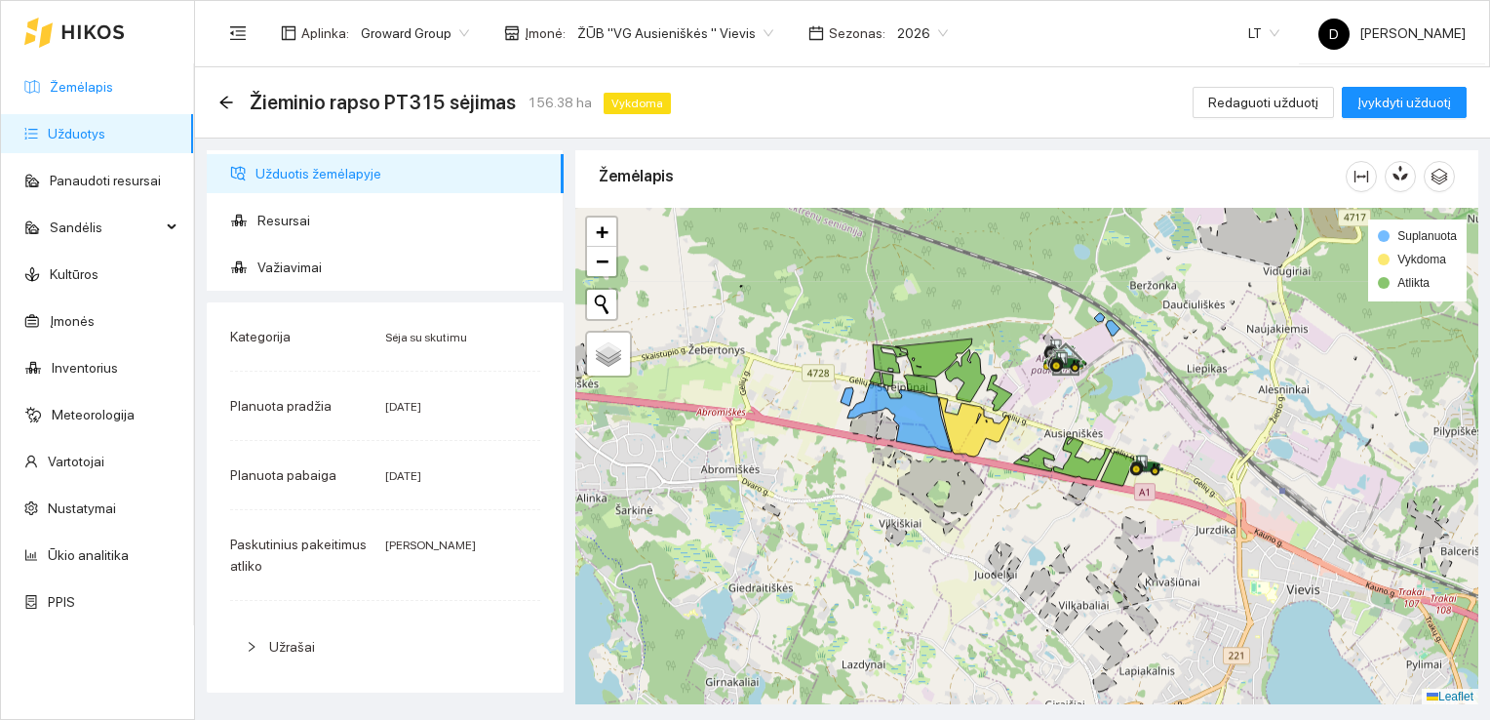
click at [92, 89] on link "Žemėlapis" at bounding box center [81, 87] width 63 height 16
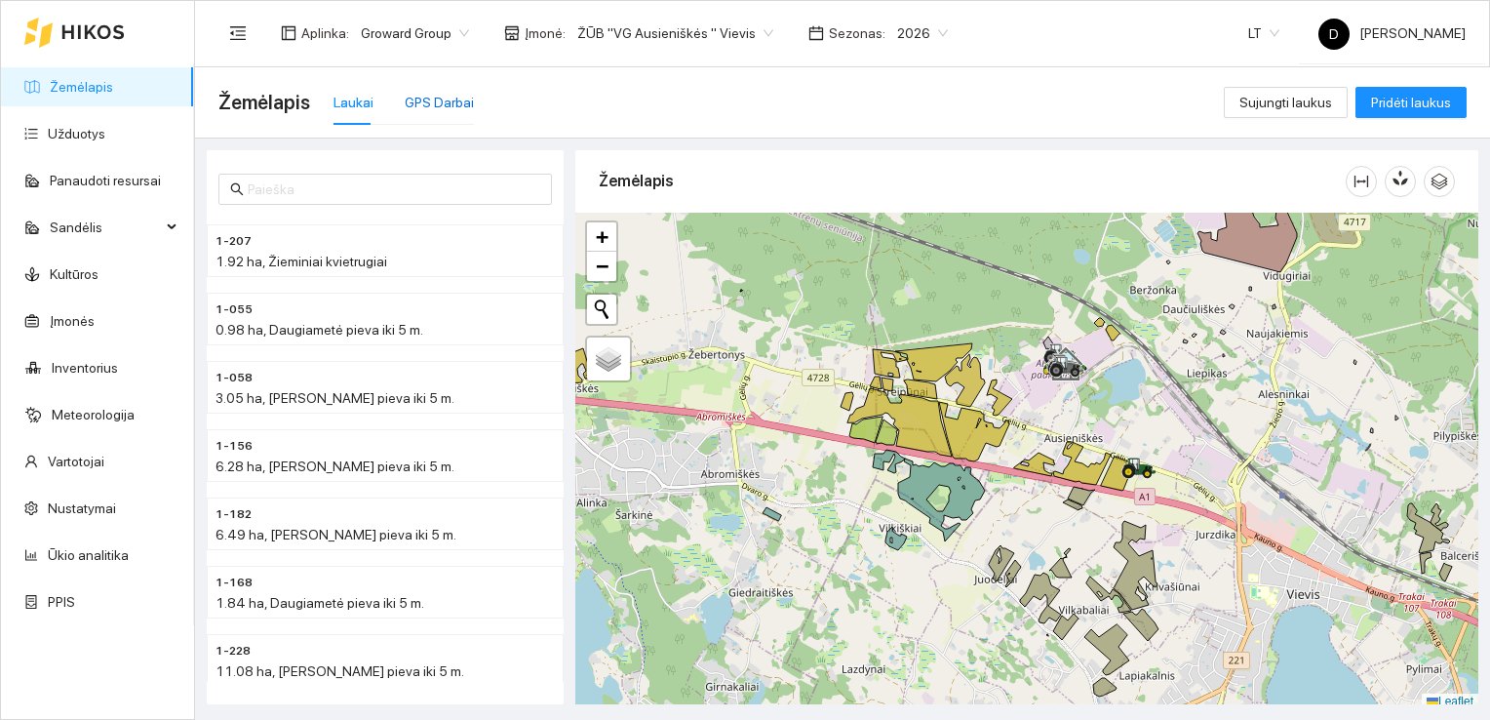
click at [458, 108] on div "GPS Darbai" at bounding box center [439, 102] width 69 height 21
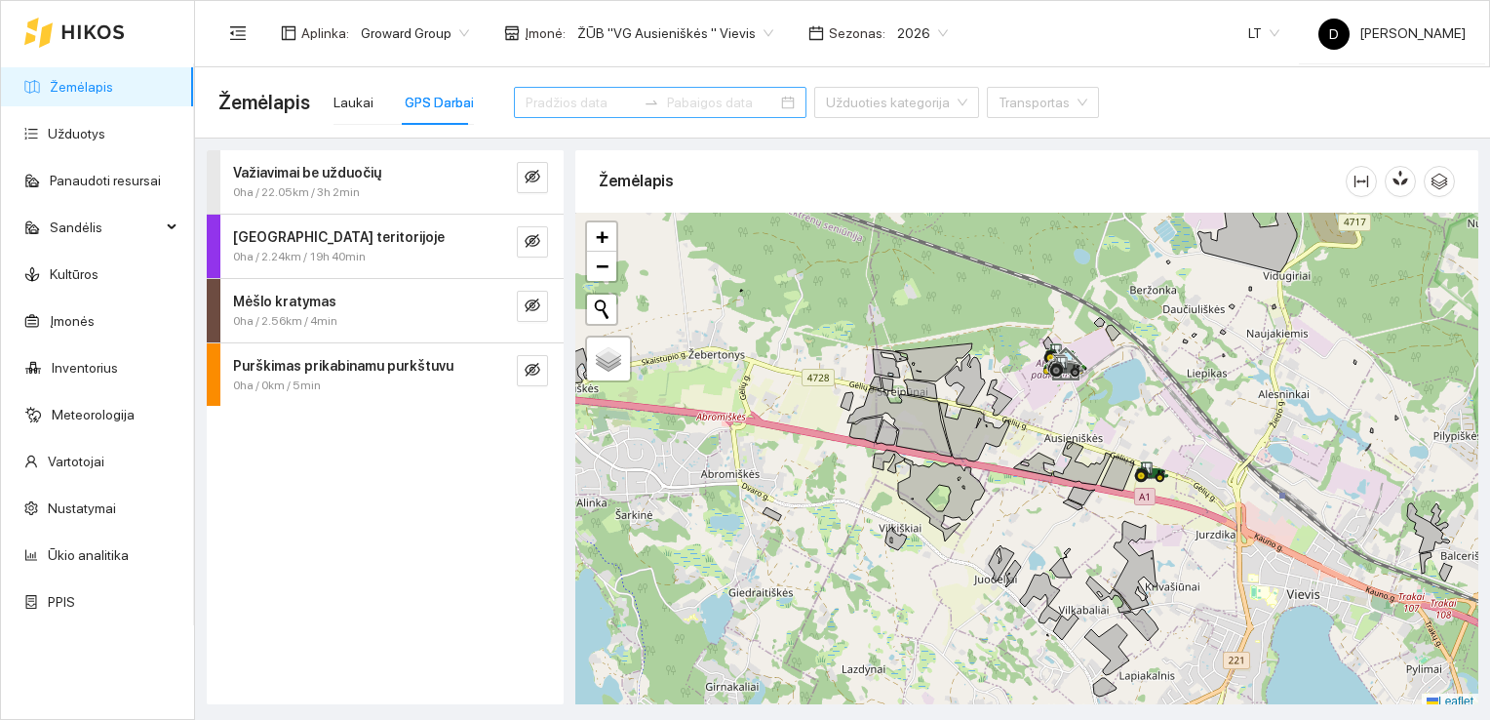
click at [593, 102] on input at bounding box center [581, 102] width 110 height 21
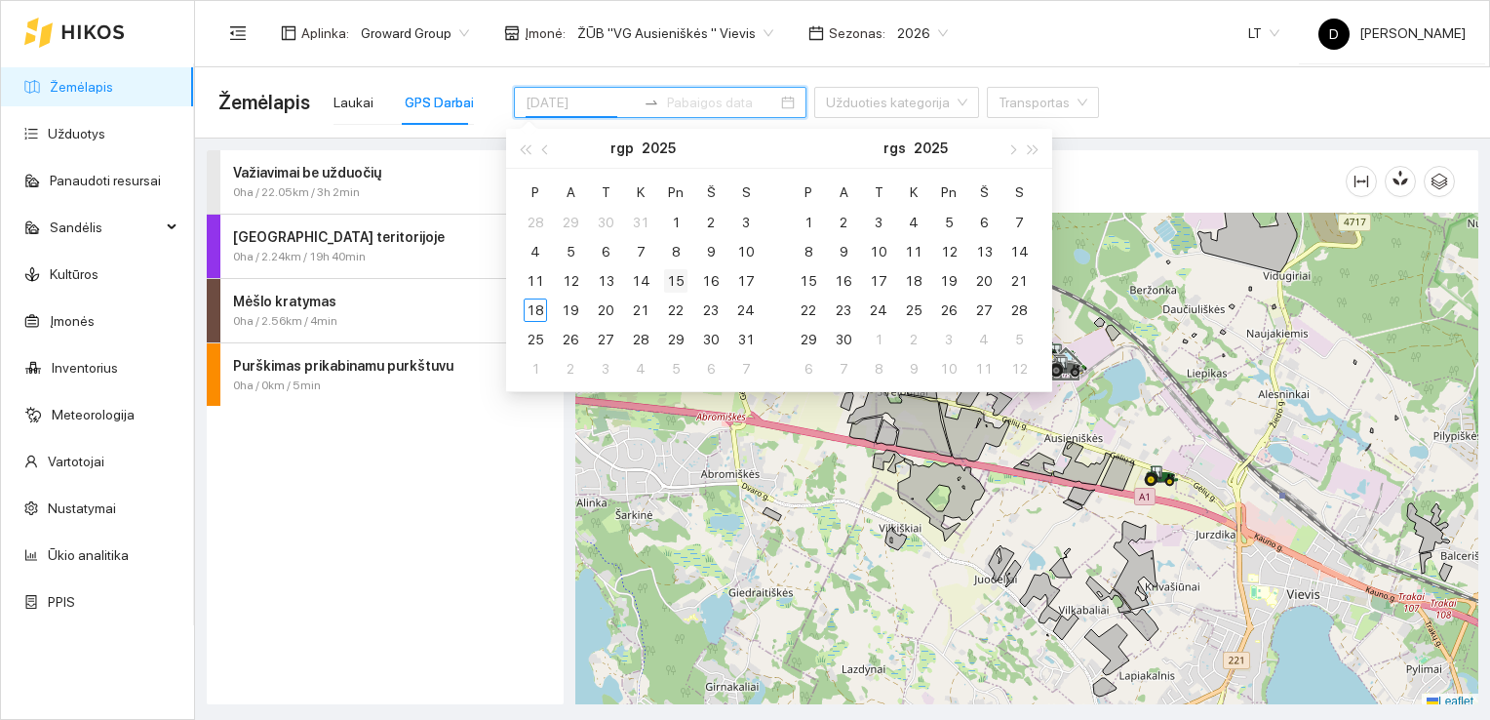
type input "[DATE]"
click at [679, 278] on div "15" at bounding box center [675, 280] width 23 height 23
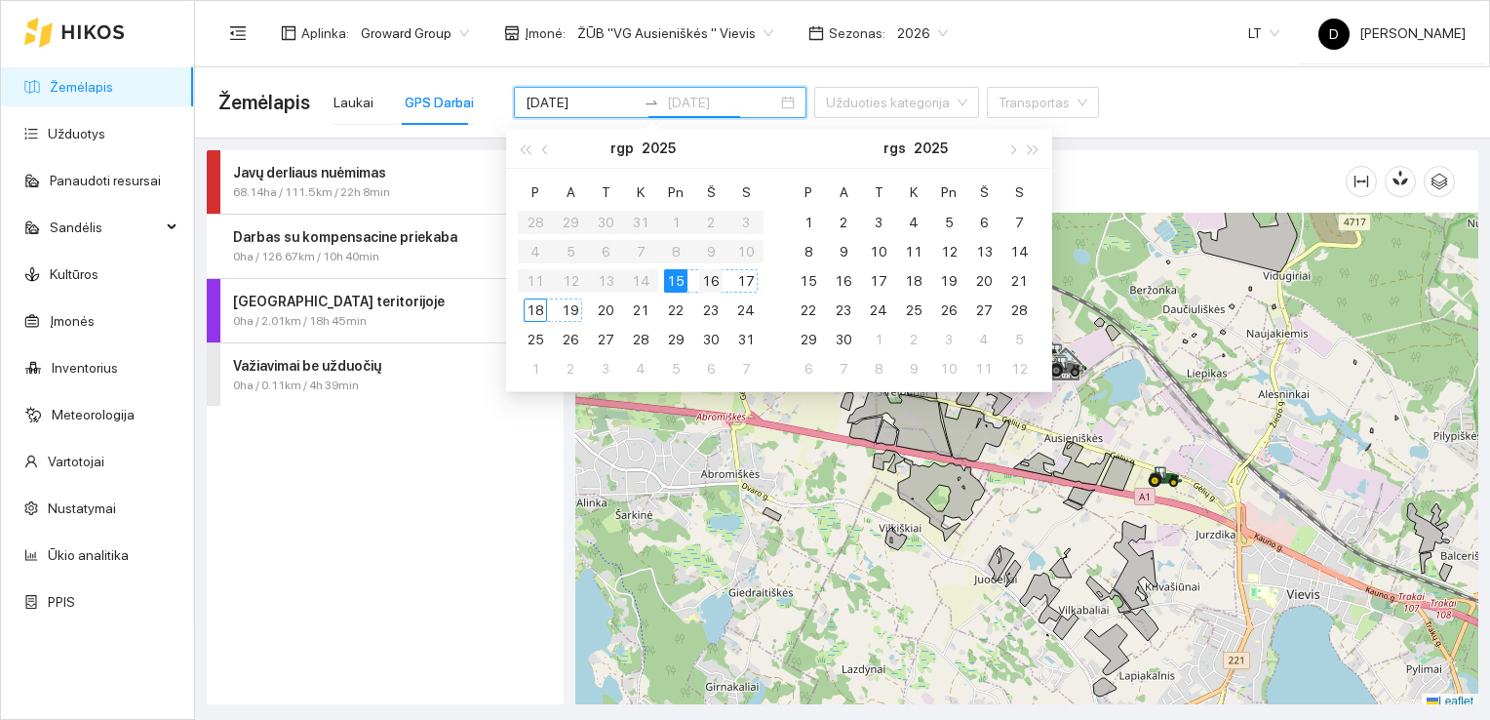
type input "2025-08-20"
type input "[DATE]"
click at [749, 282] on div "17" at bounding box center [745, 280] width 23 height 23
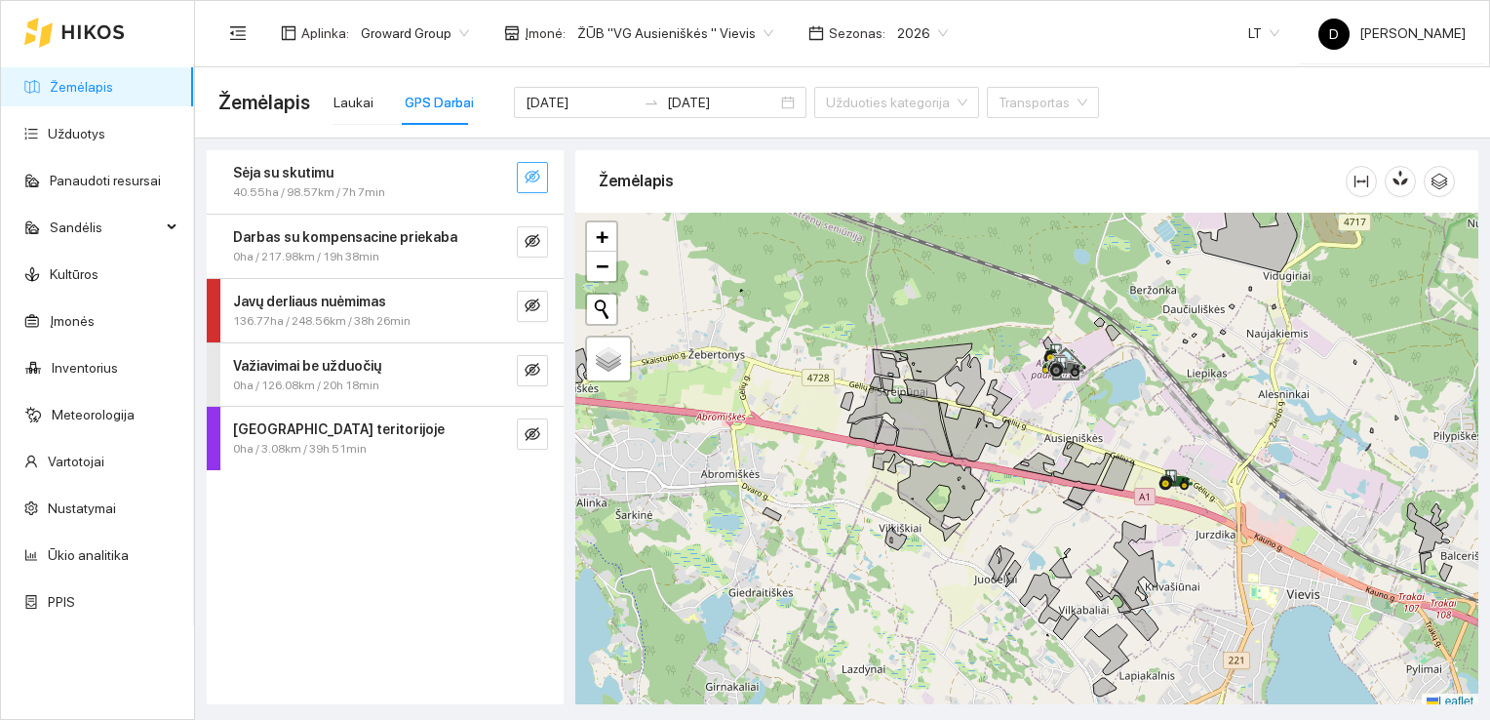
click at [533, 173] on icon "eye-invisible" at bounding box center [533, 177] width 16 height 16
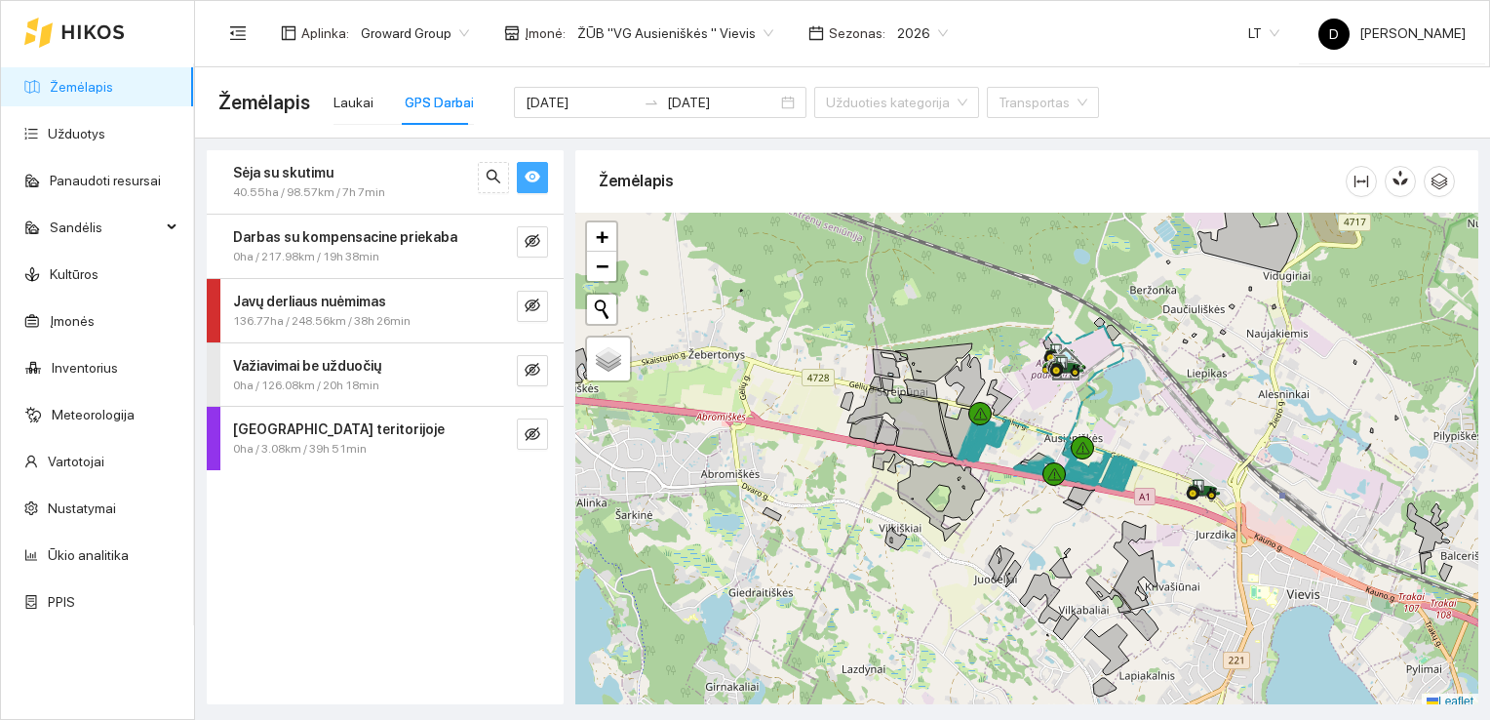
click at [448, 486] on div "Sėja su skutimu 40.55ha / 98.57km / 7h 7min Darbas su kompensacine priekaba 0ha…" at bounding box center [385, 427] width 357 height 554
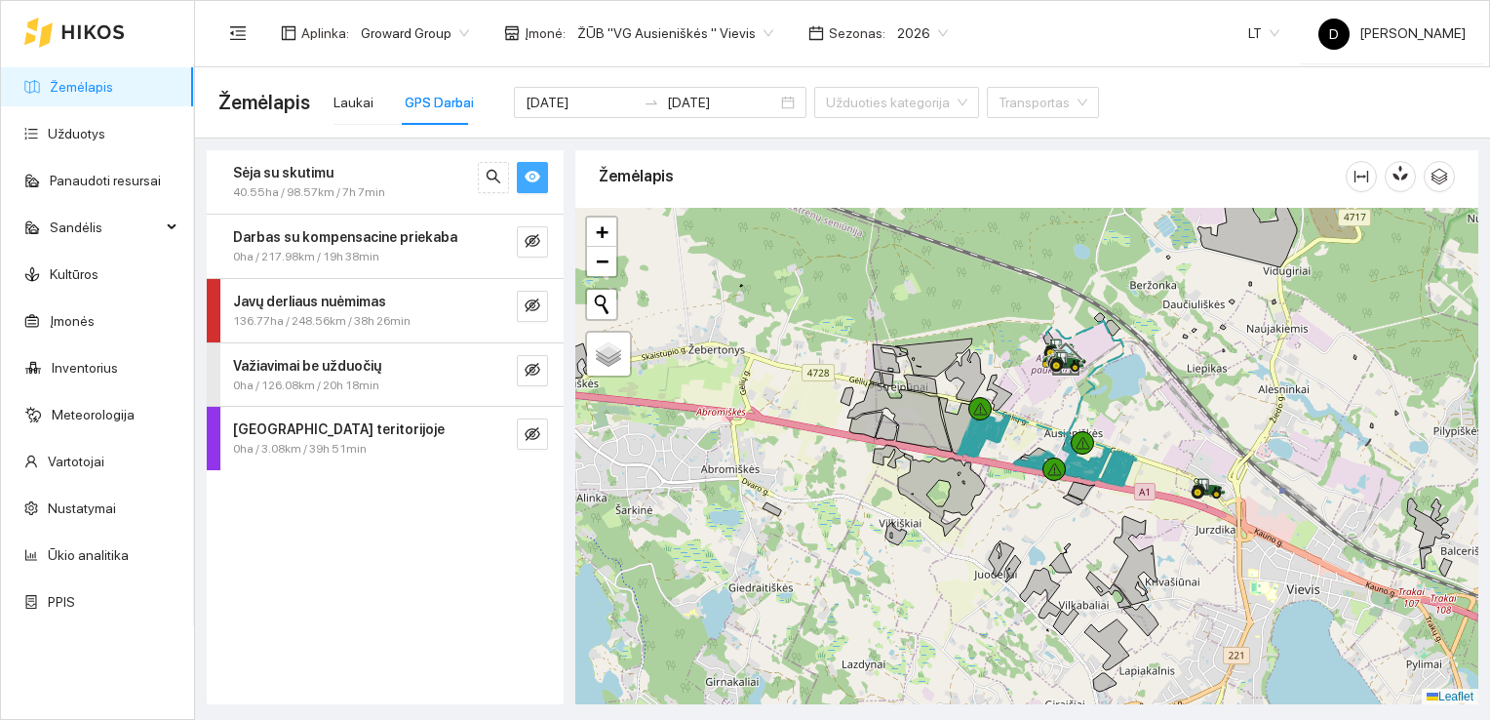
click at [1017, 447] on div at bounding box center [1026, 456] width 903 height 497
click at [1005, 396] on icon at bounding box center [978, 379] width 67 height 61
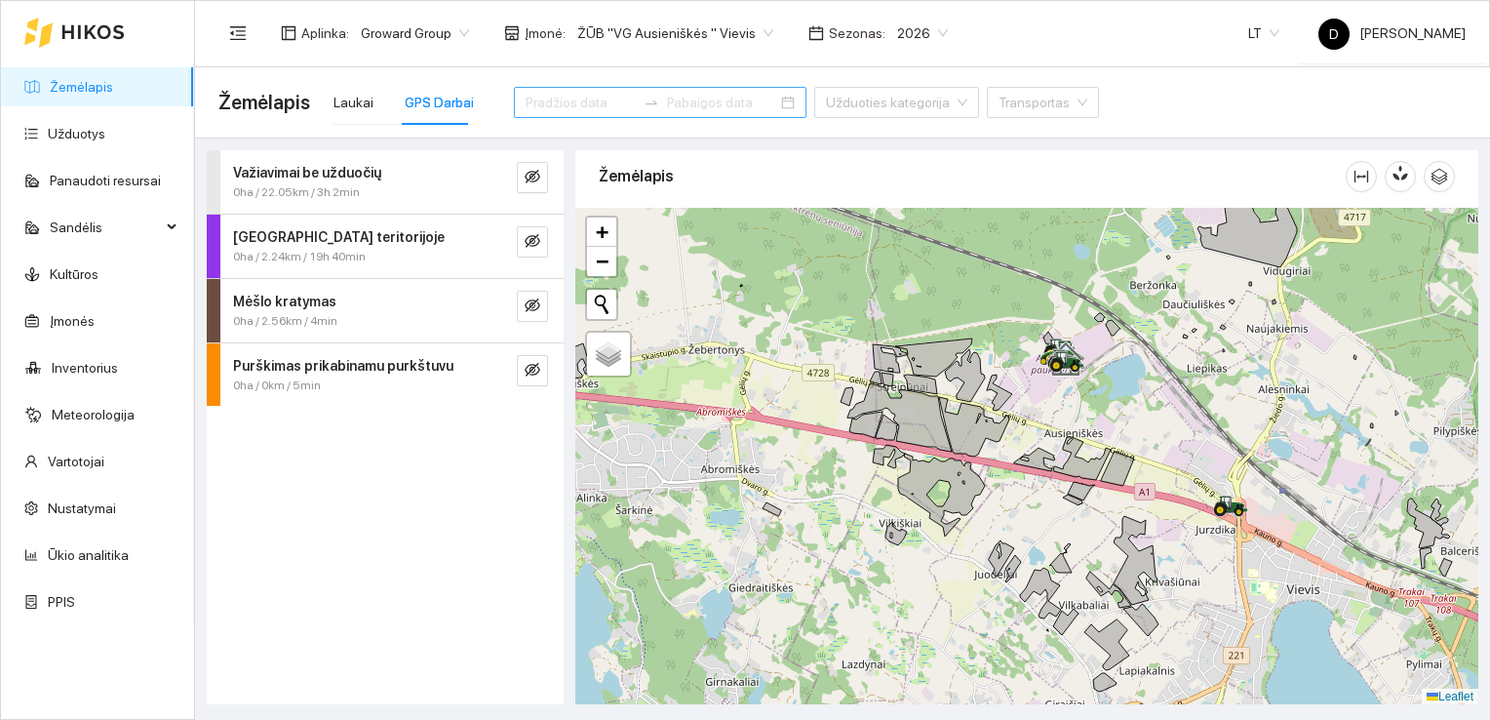
click at [636, 99] on div at bounding box center [651, 103] width 31 height 16
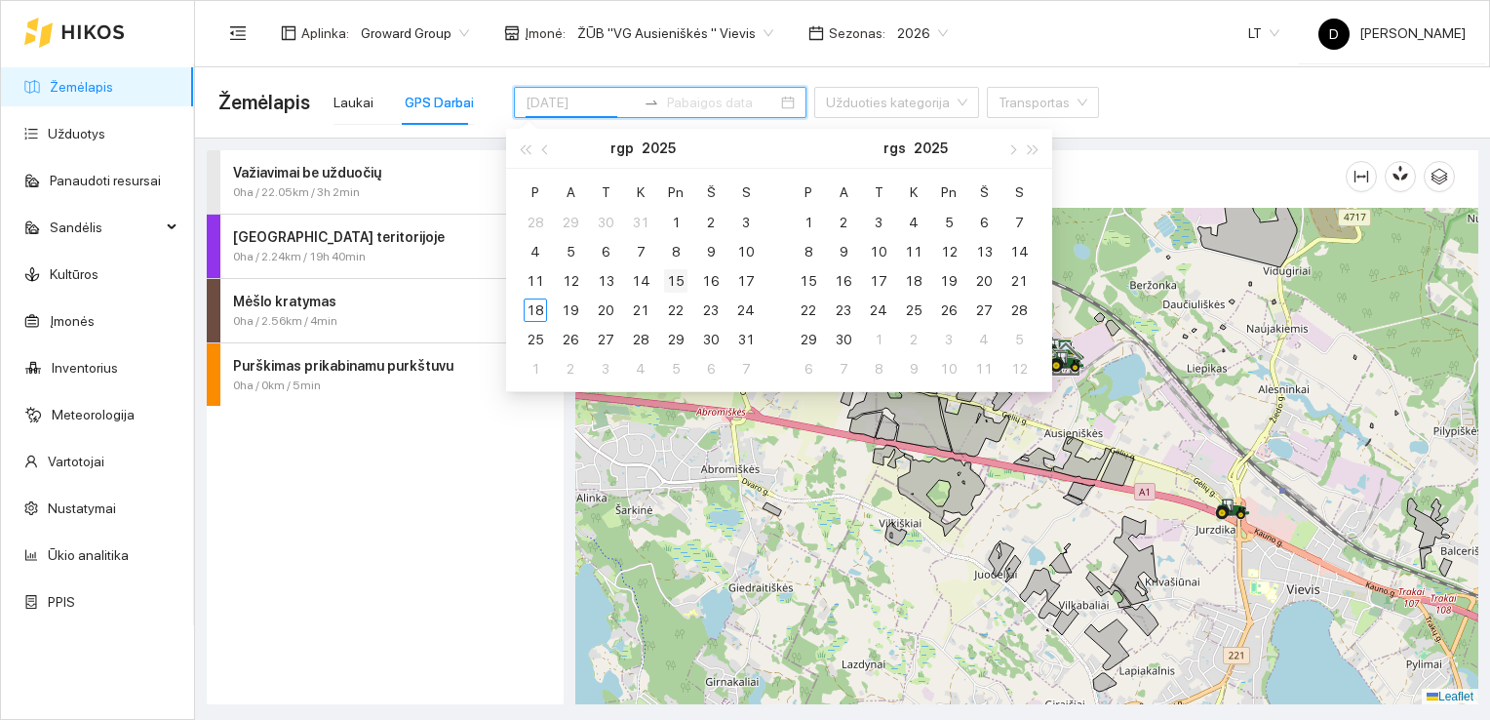
type input "[DATE]"
click at [687, 283] on div "15" at bounding box center [675, 280] width 23 height 23
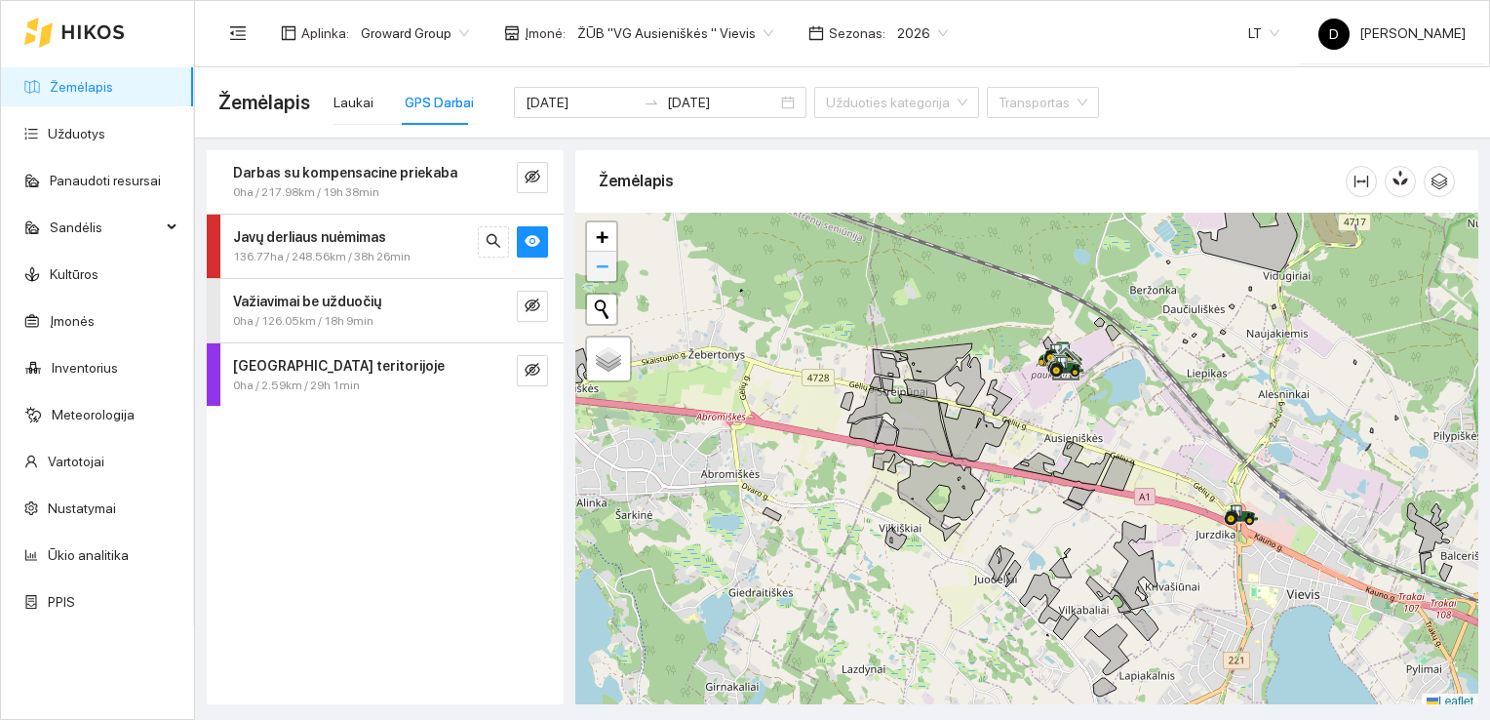
scroll to position [5, 0]
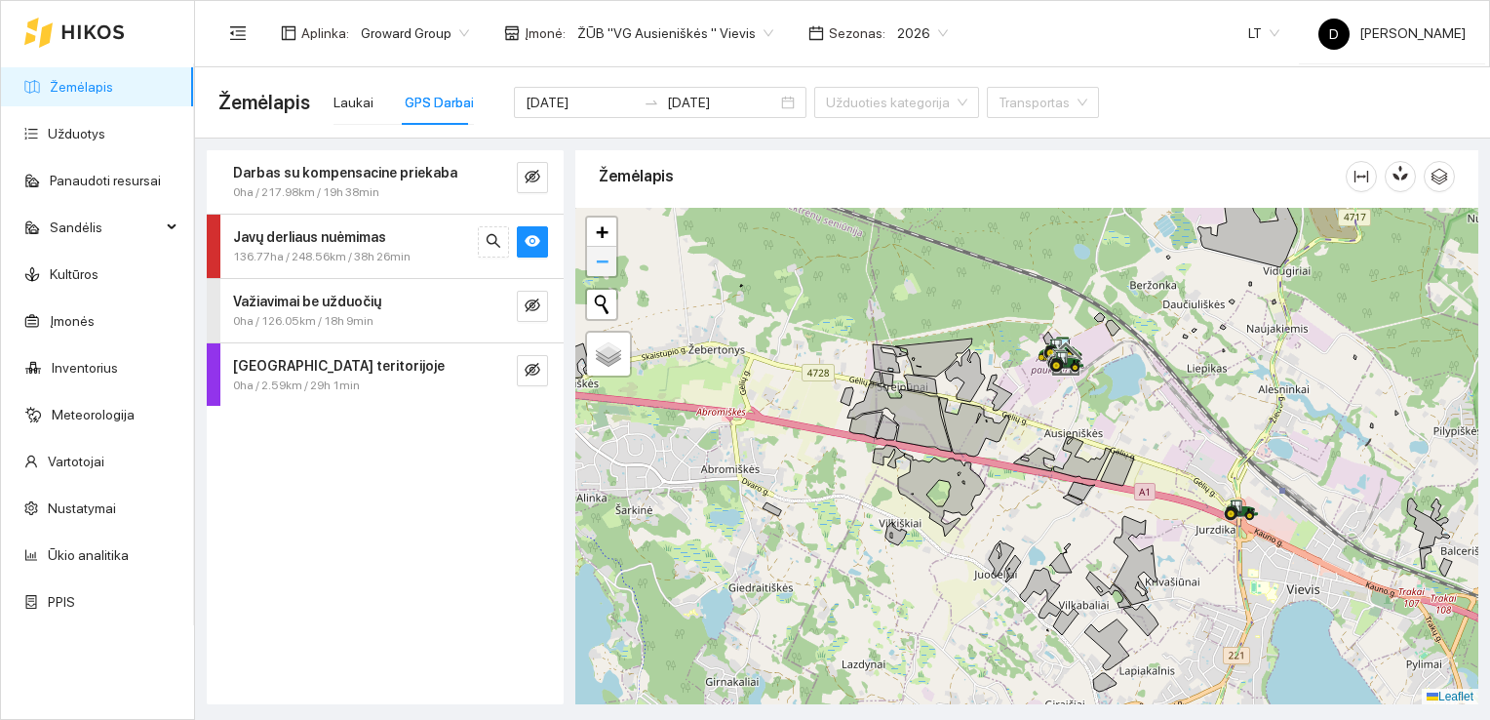
click at [601, 261] on span "−" at bounding box center [602, 261] width 13 height 24
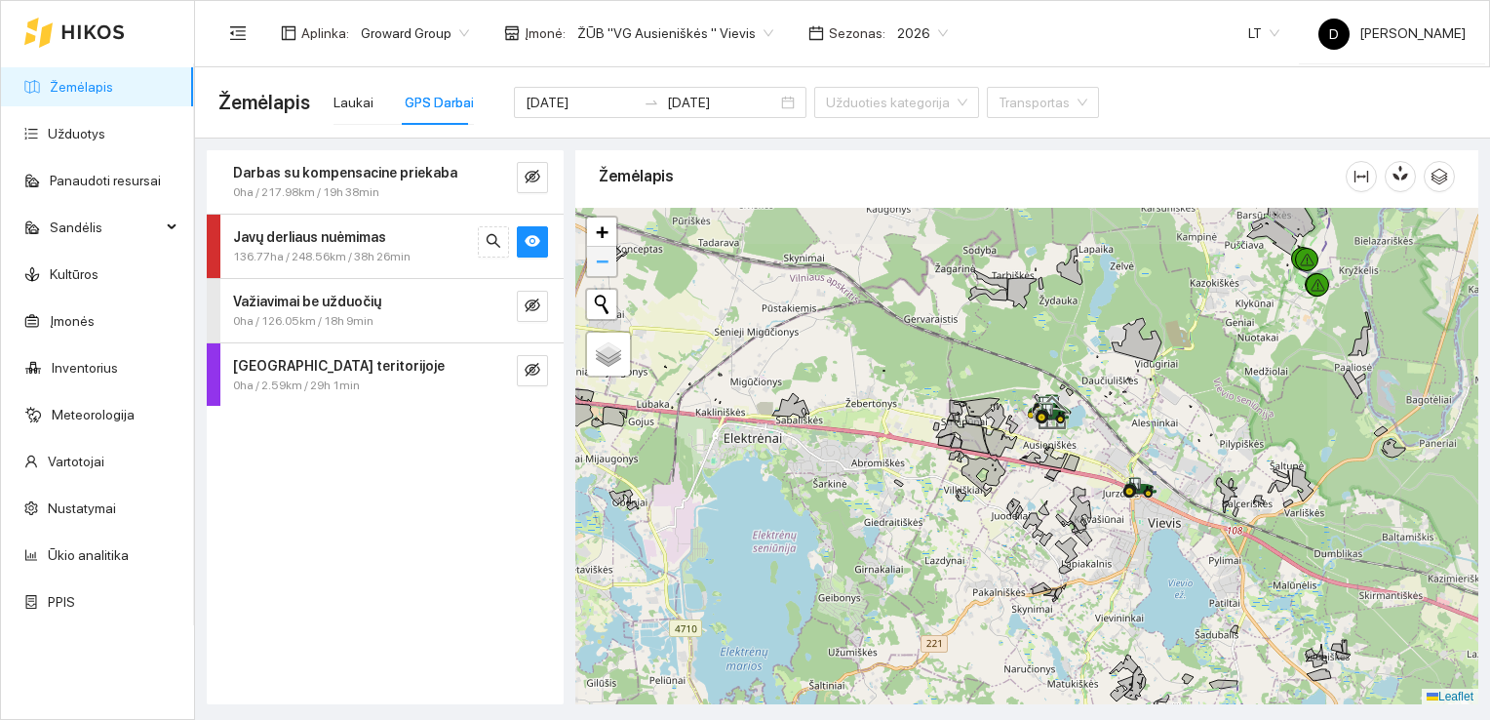
click at [601, 261] on span "−" at bounding box center [602, 261] width 13 height 24
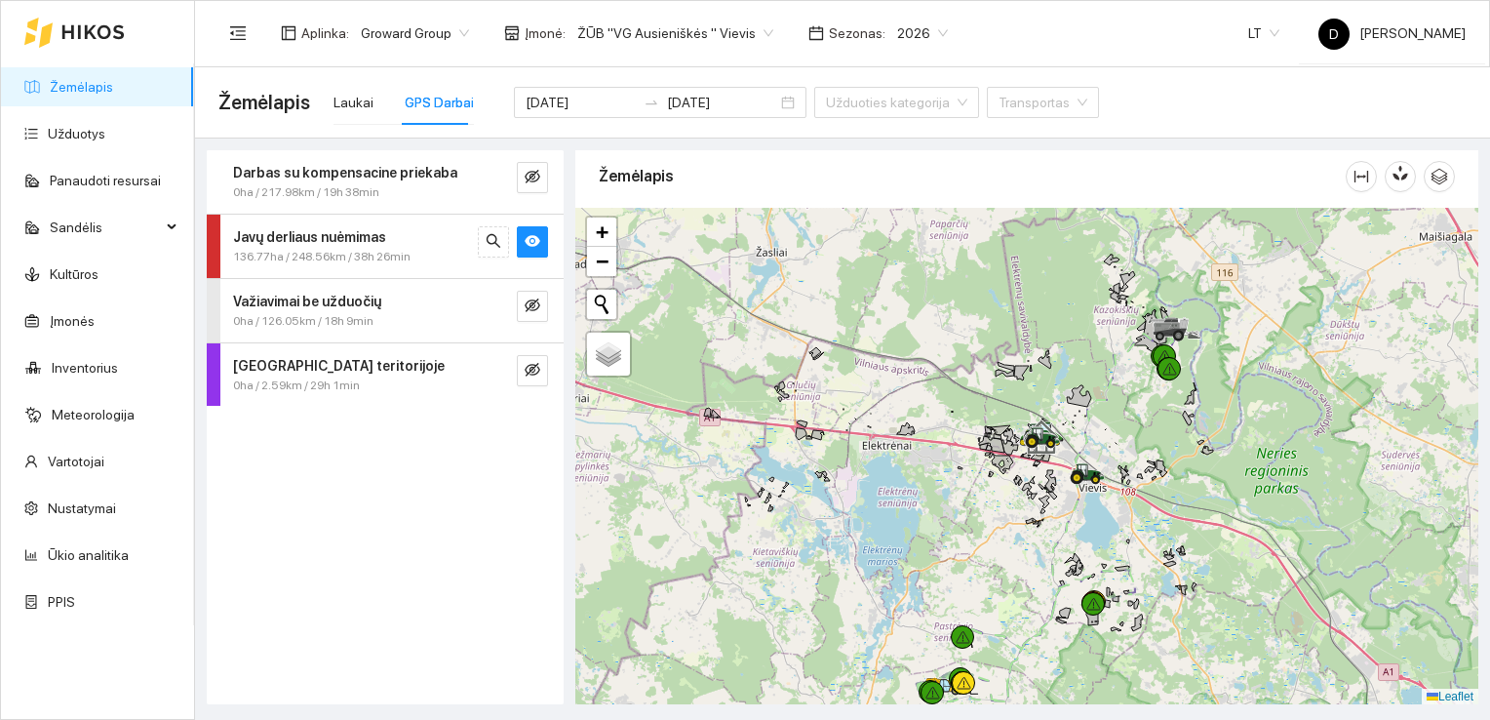
click at [935, 639] on div at bounding box center [1026, 456] width 903 height 497
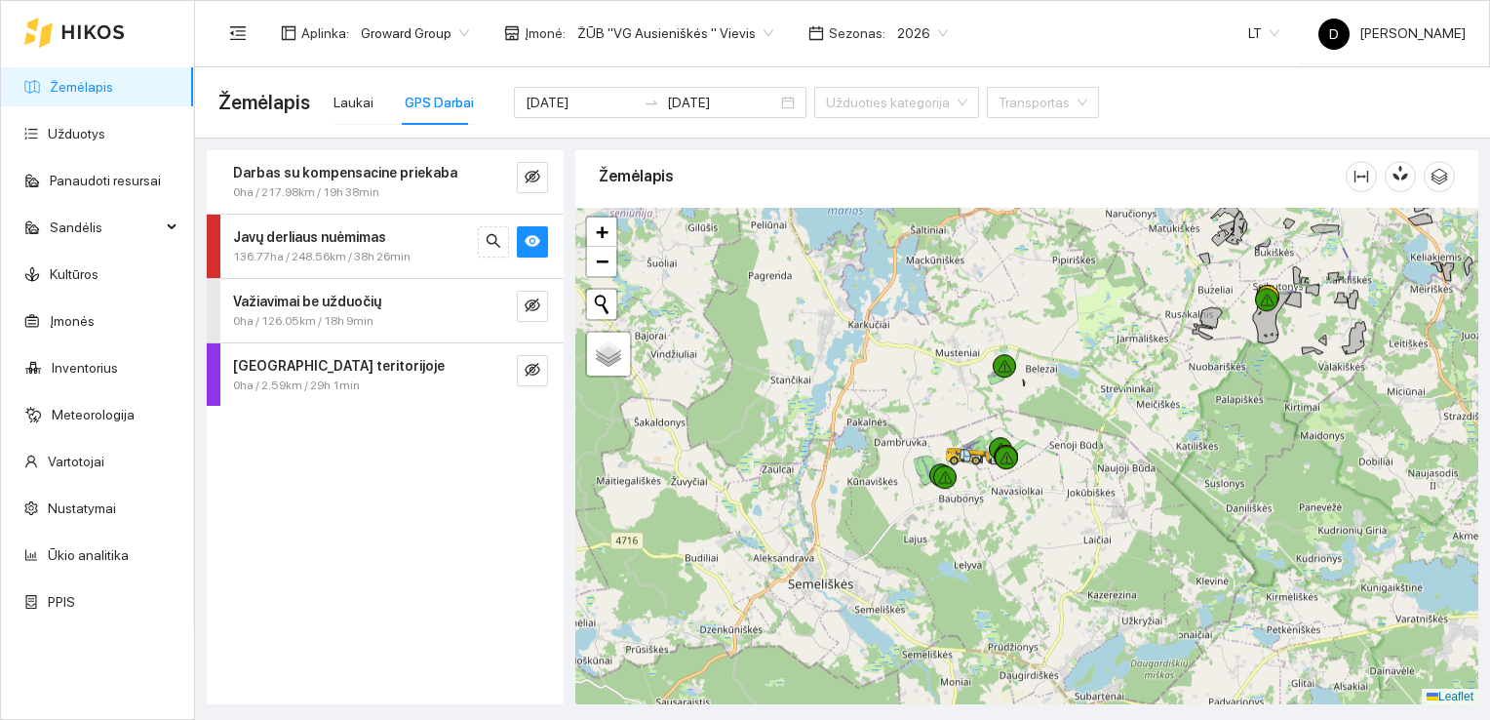
drag, startPoint x: 1077, startPoint y: 630, endPoint x: 1092, endPoint y: 362, distance: 268.7
click at [1092, 362] on div at bounding box center [1026, 456] width 903 height 497
click at [1071, 470] on div at bounding box center [1026, 456] width 903 height 497
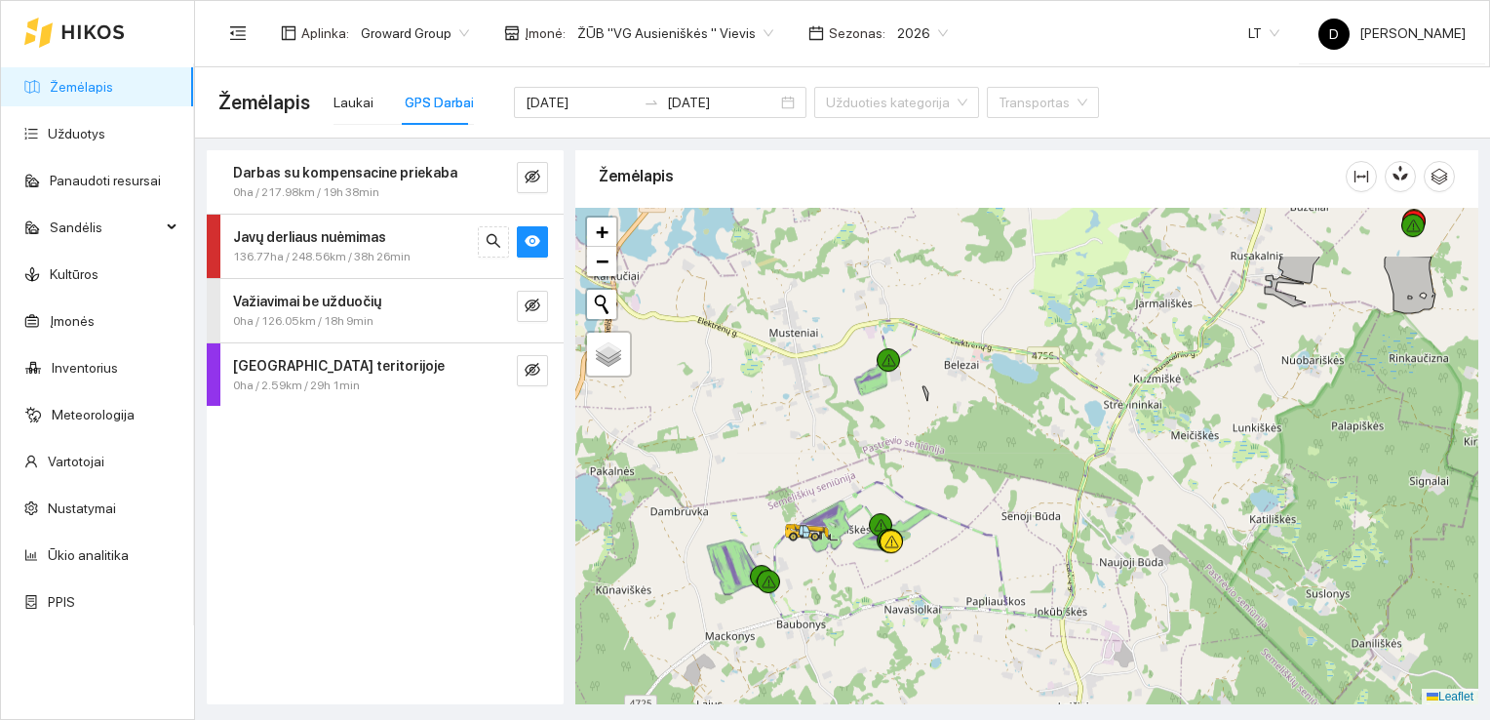
drag, startPoint x: 1048, startPoint y: 446, endPoint x: 997, endPoint y: 544, distance: 110.8
click at [997, 544] on icon at bounding box center [989, 468] width 272 height 297
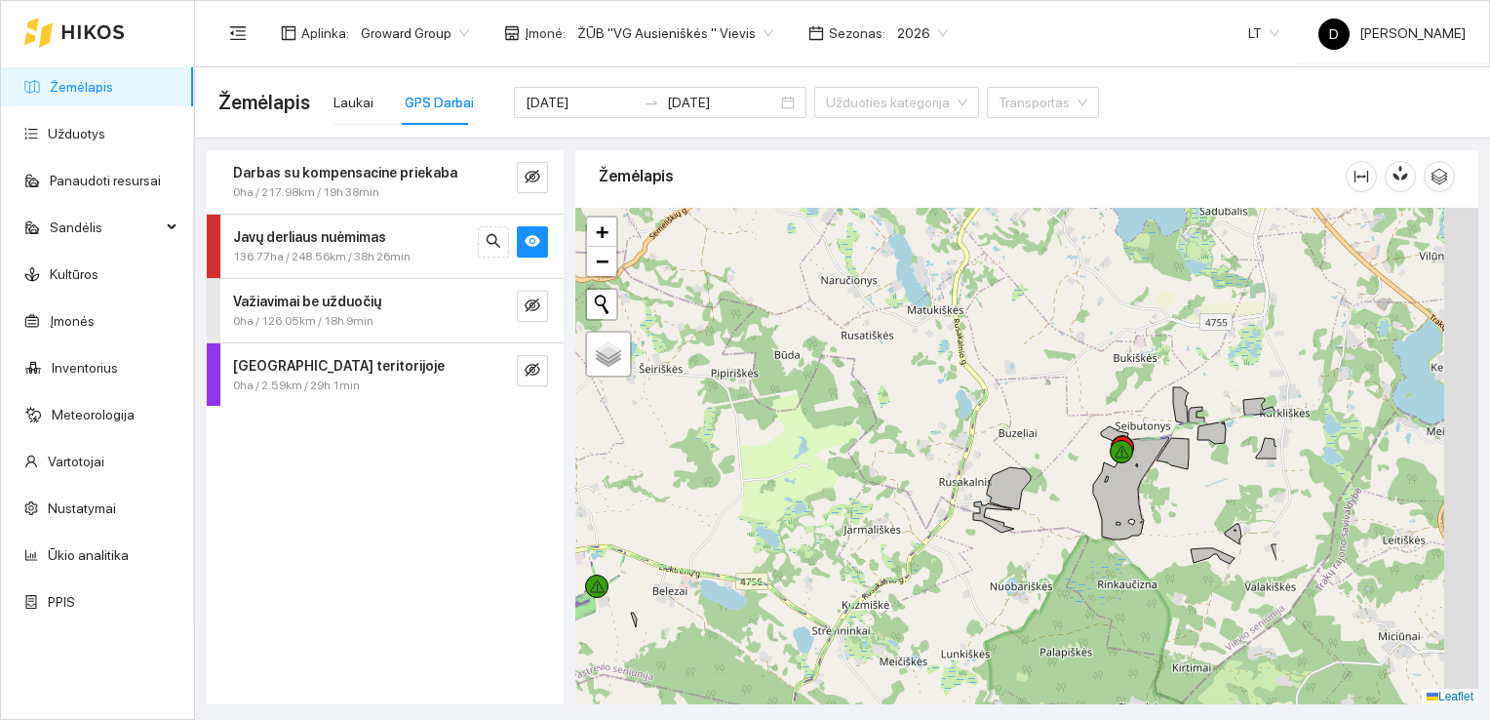
drag, startPoint x: 1120, startPoint y: 348, endPoint x: 828, endPoint y: 574, distance: 369.1
click at [828, 574] on div at bounding box center [1026, 456] width 903 height 497
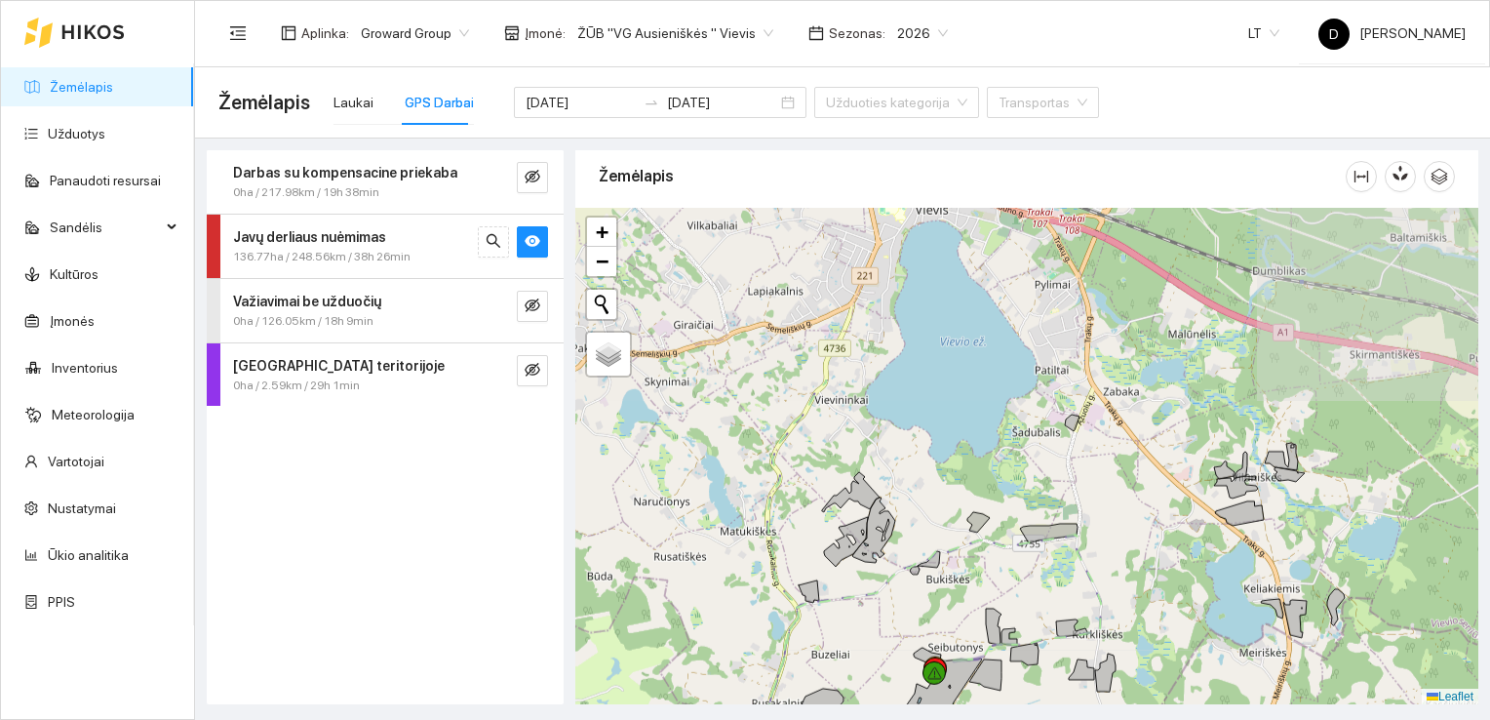
drag, startPoint x: 1118, startPoint y: 366, endPoint x: 930, endPoint y: 587, distance: 290.0
click at [930, 587] on div at bounding box center [1026, 456] width 903 height 497
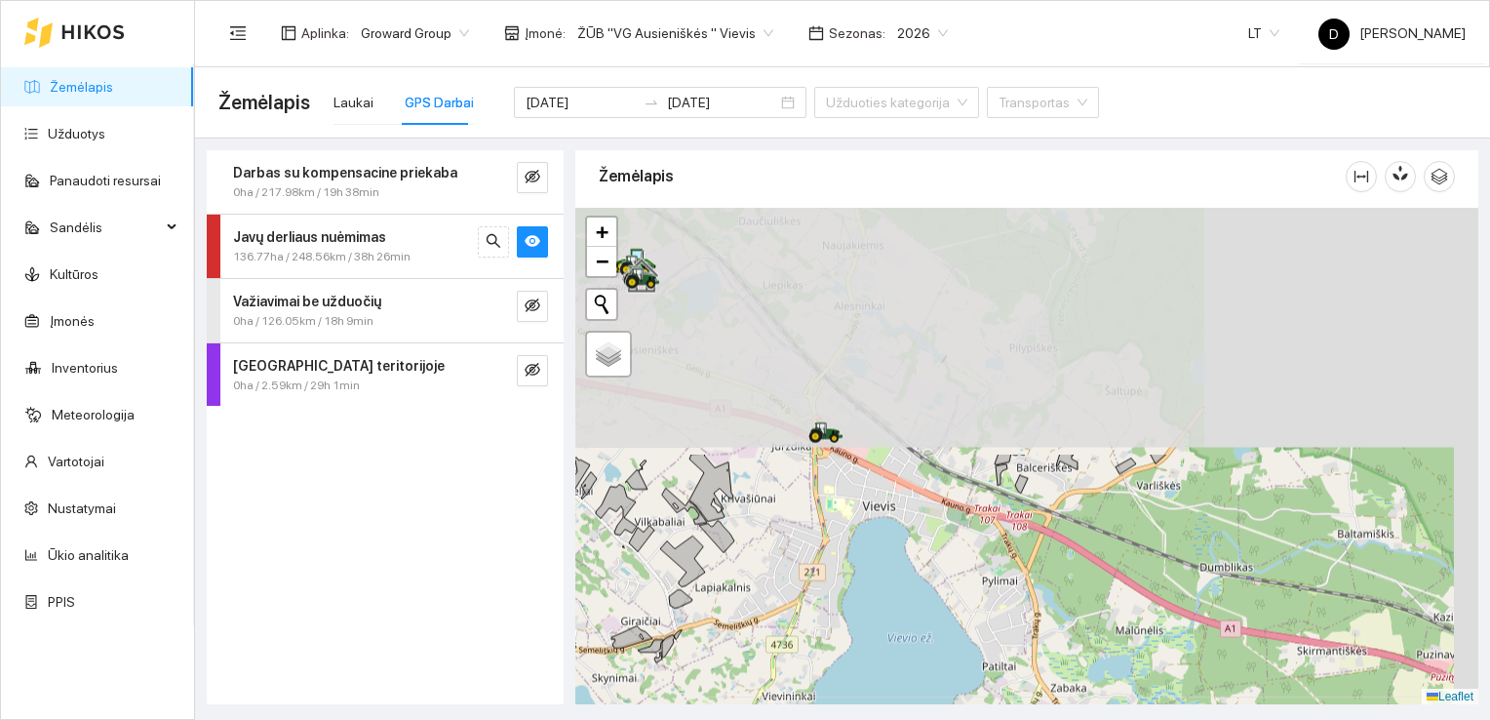
drag, startPoint x: 935, startPoint y: 540, endPoint x: 890, endPoint y: 728, distance: 192.6
click at [890, 719] on html "Žemėlapis Užduotys Panaudoti resursai Sandėlis Kultūros Įmonės Inventorius Mete…" at bounding box center [745, 360] width 1490 height 720
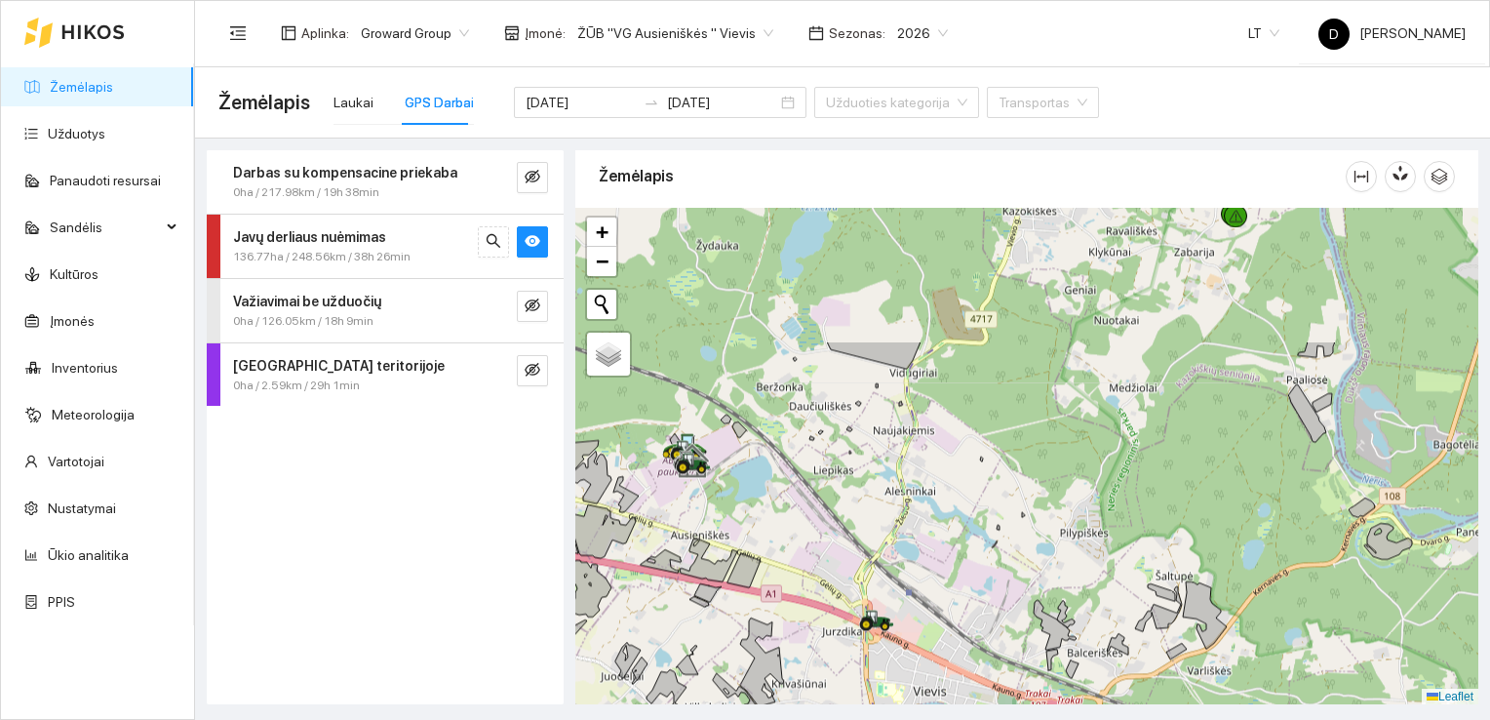
drag, startPoint x: 821, startPoint y: 544, endPoint x: 861, endPoint y: 653, distance: 115.4
click at [861, 653] on div at bounding box center [1026, 456] width 903 height 497
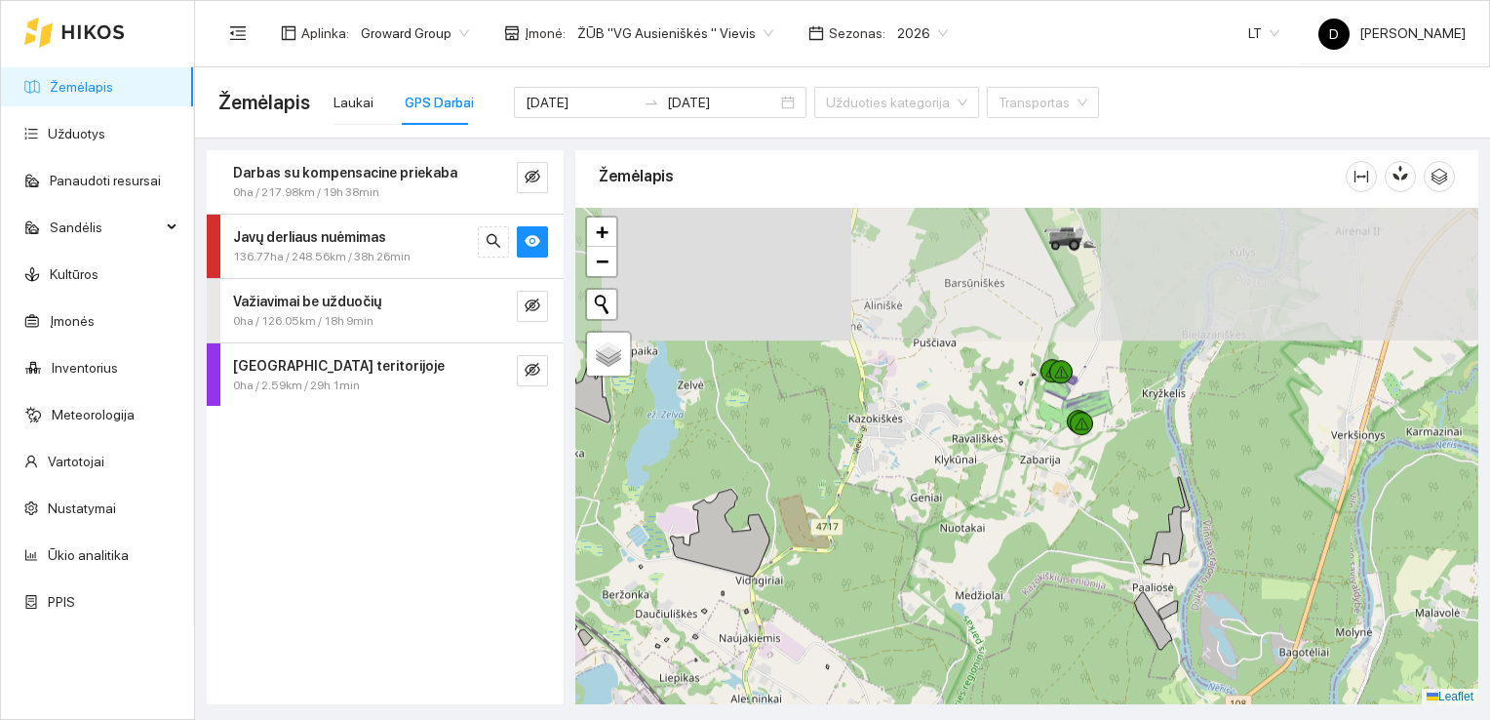
drag, startPoint x: 981, startPoint y: 494, endPoint x: 901, endPoint y: 611, distance: 141.8
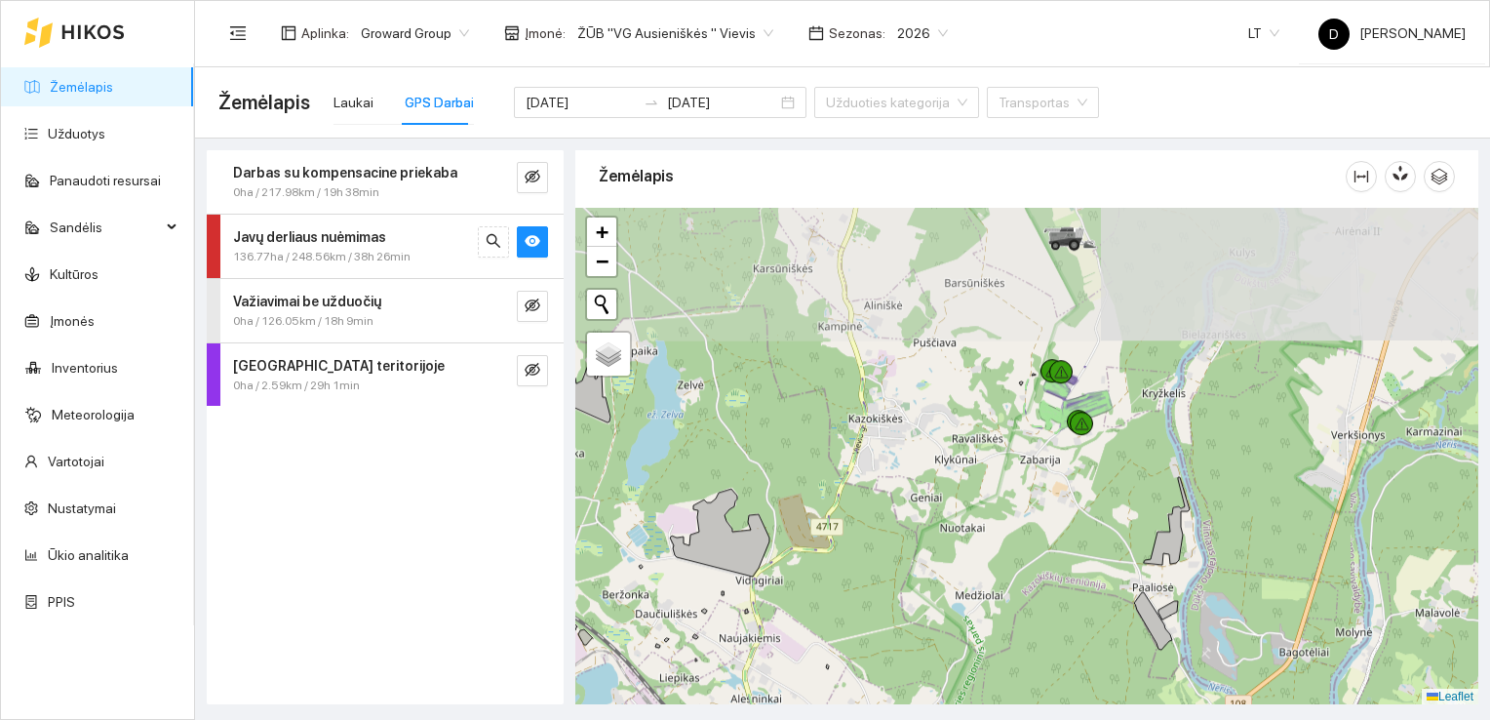
click at [901, 611] on div at bounding box center [1026, 456] width 903 height 497
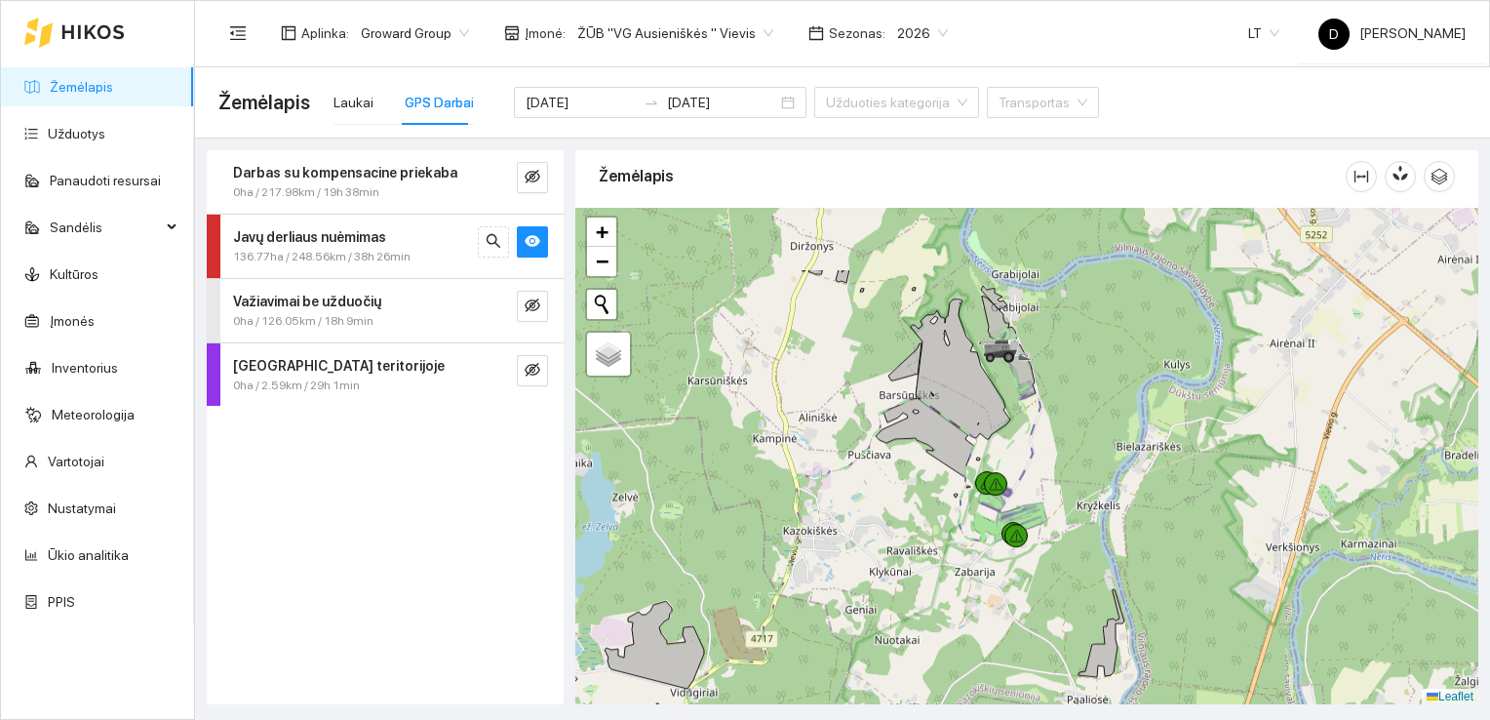
drag, startPoint x: 1017, startPoint y: 459, endPoint x: 983, endPoint y: 532, distance: 79.8
click at [983, 532] on icon at bounding box center [989, 535] width 18 height 14
click at [1030, 472] on div at bounding box center [1026, 456] width 903 height 497
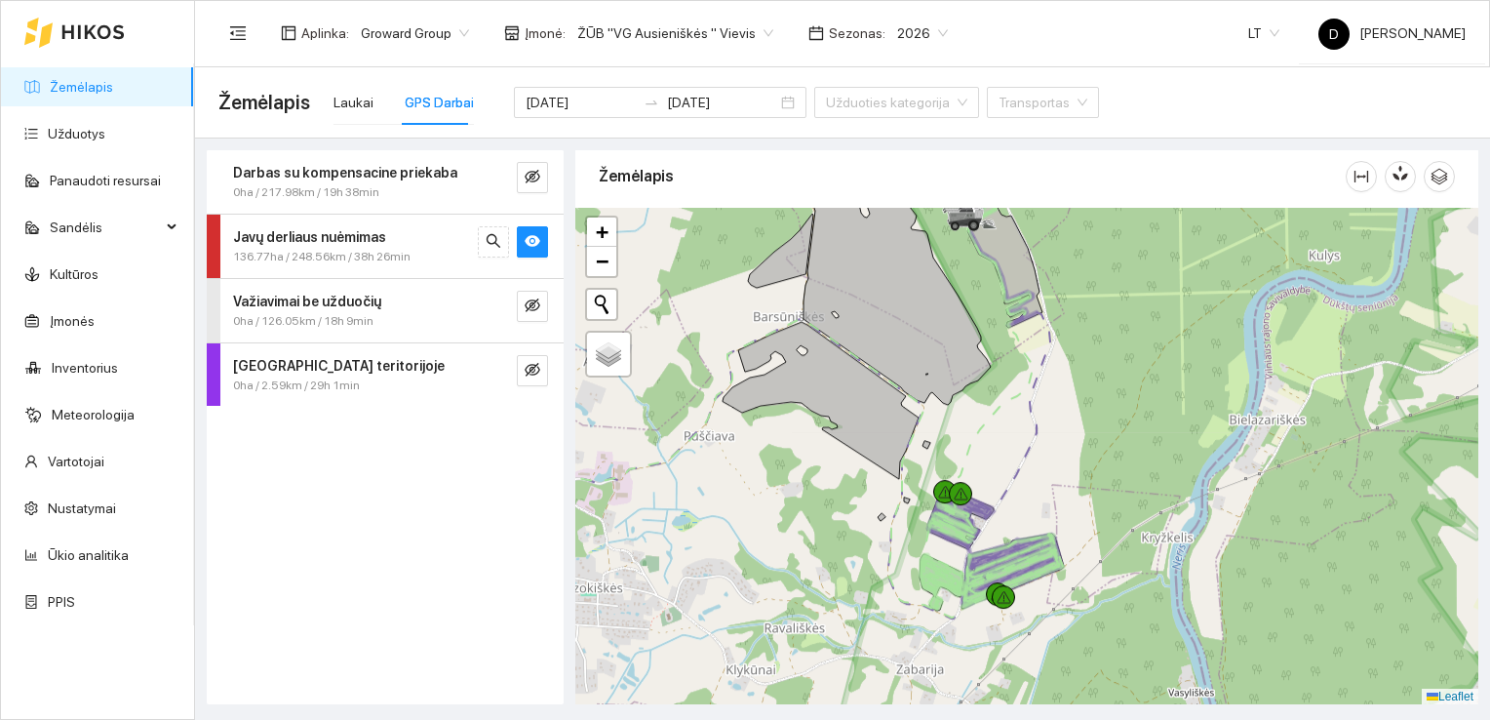
click at [1030, 472] on div at bounding box center [1026, 456] width 903 height 497
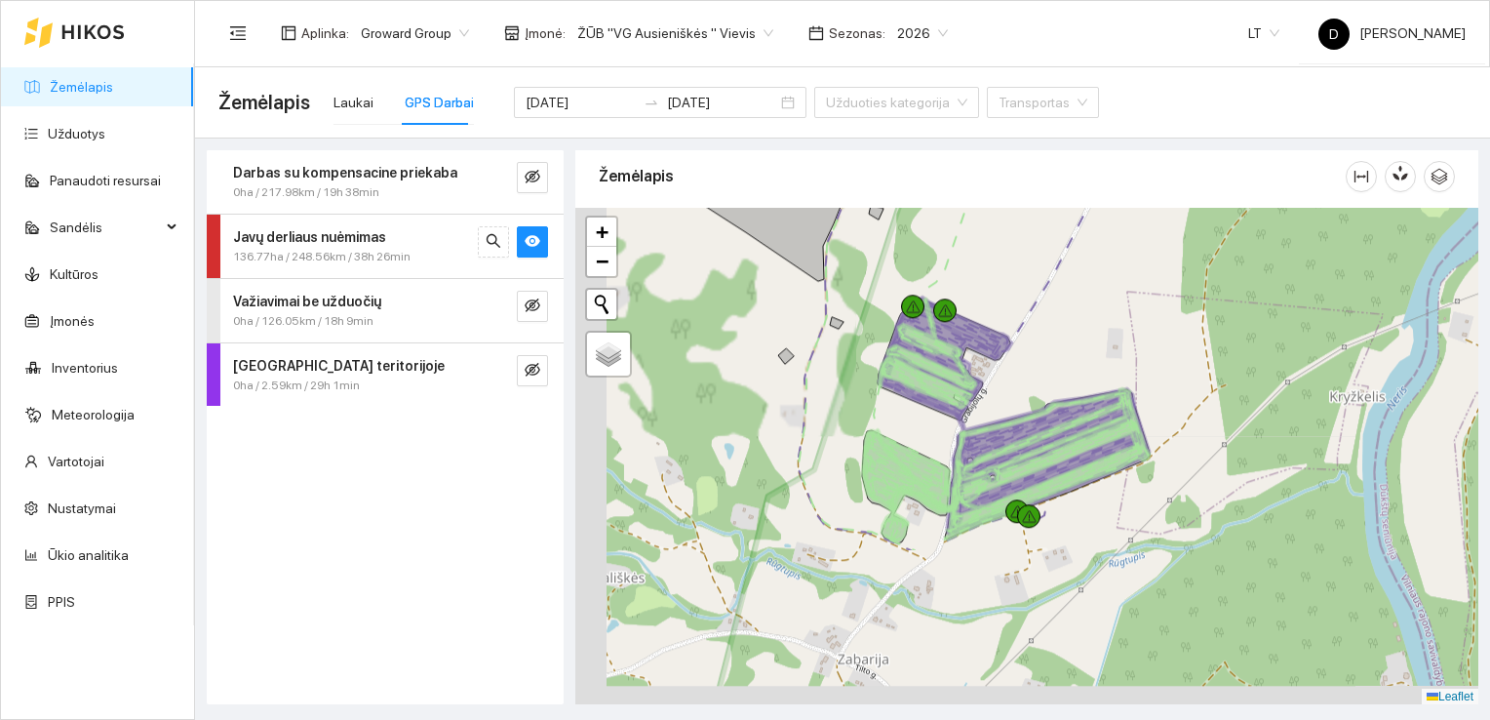
drag, startPoint x: 1026, startPoint y: 616, endPoint x: 1079, endPoint y: 412, distance: 211.5
click at [1079, 412] on icon at bounding box center [1048, 461] width 203 height 146
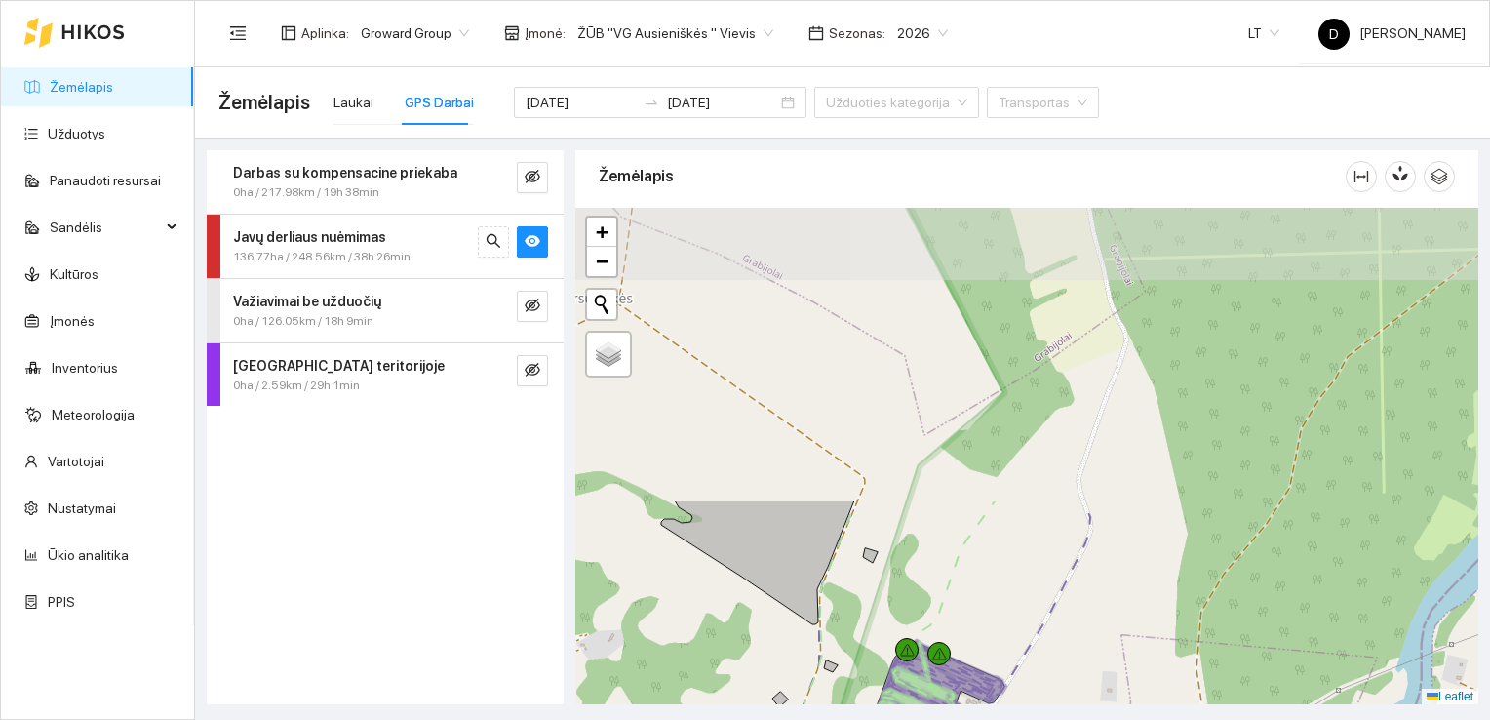
drag, startPoint x: 1112, startPoint y: 321, endPoint x: 1111, endPoint y: 590, distance: 269.2
click at [1111, 590] on div at bounding box center [1026, 456] width 903 height 497
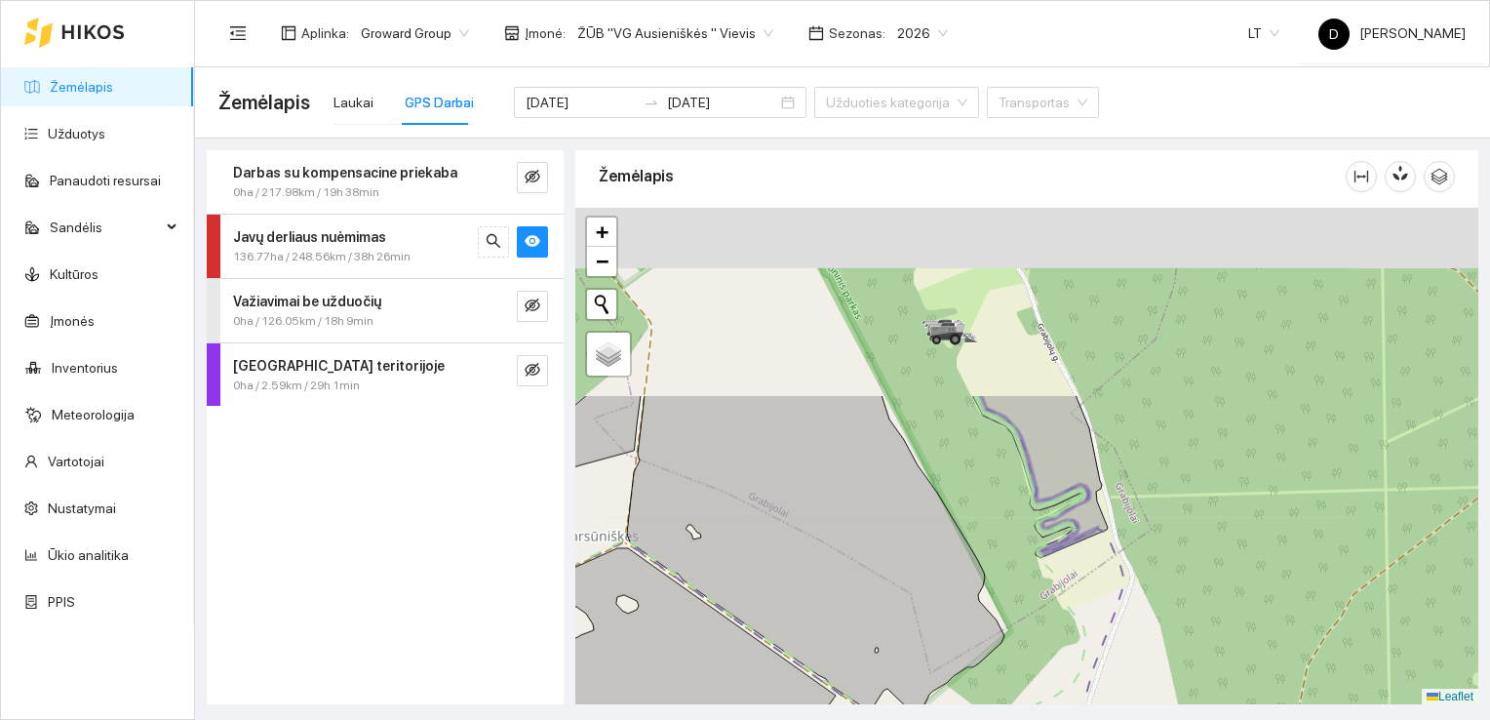
drag, startPoint x: 1100, startPoint y: 479, endPoint x: 1106, endPoint y: 659, distance: 180.5
click at [1106, 659] on div at bounding box center [1026, 456] width 903 height 497
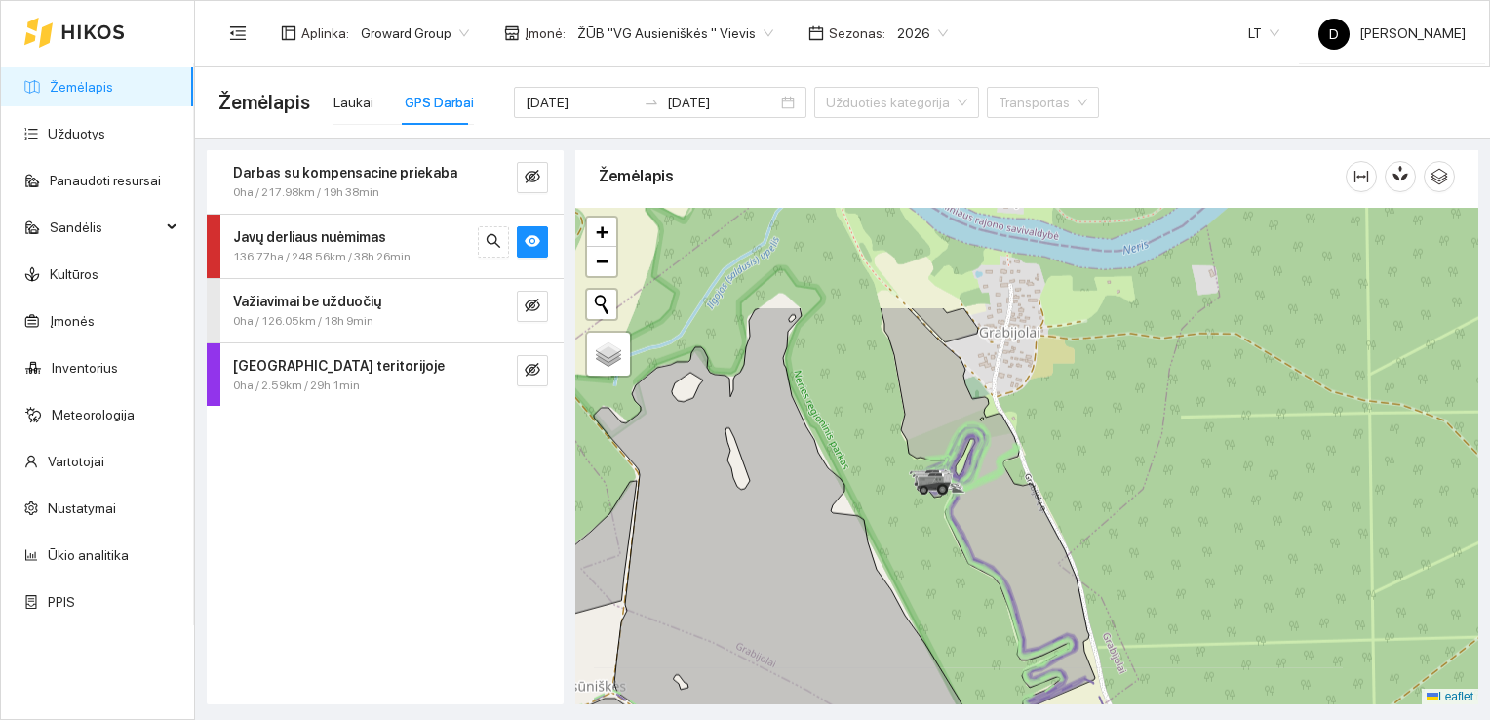
drag, startPoint x: 1010, startPoint y: 476, endPoint x: 998, endPoint y: 627, distance: 151.7
click at [998, 627] on div at bounding box center [1026, 456] width 903 height 497
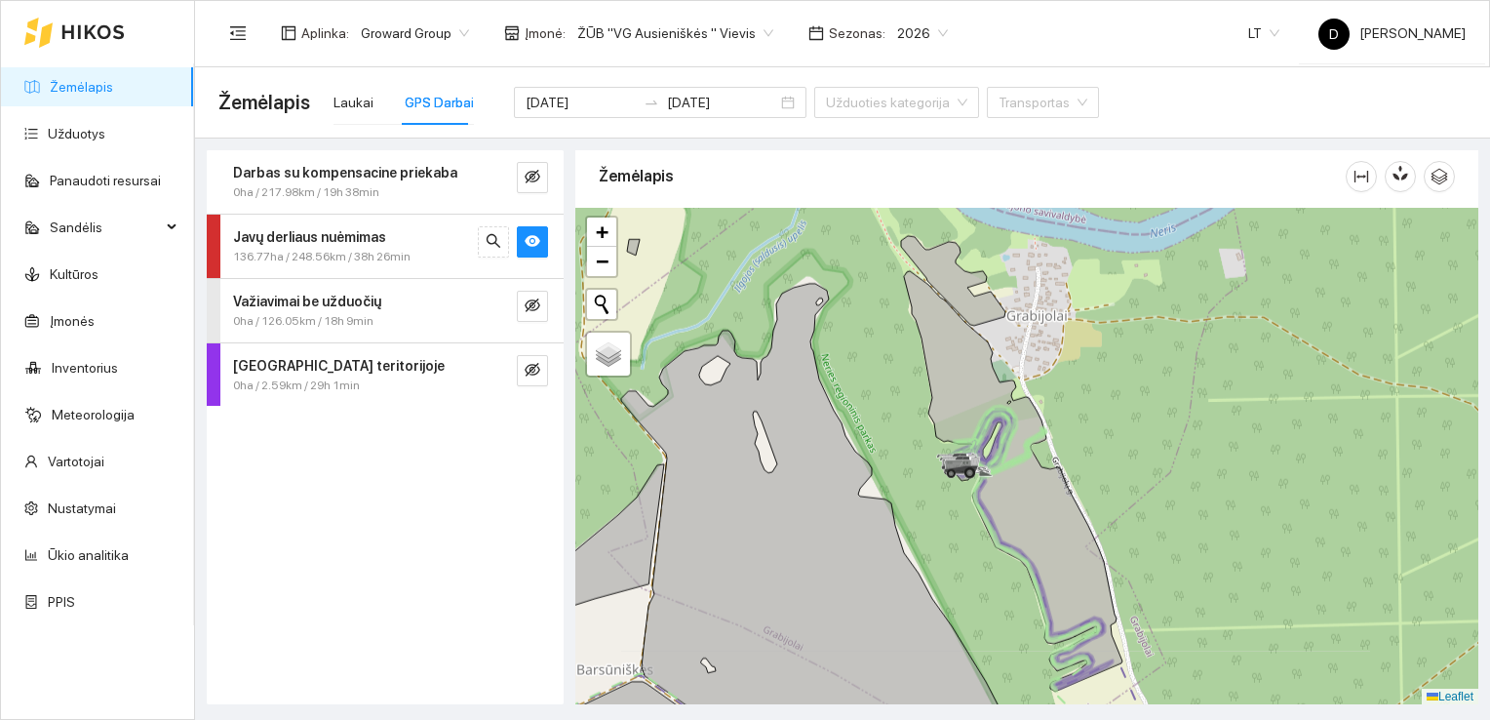
drag, startPoint x: 998, startPoint y: 627, endPoint x: 1025, endPoint y: 610, distance: 32.5
click at [1025, 610] on div at bounding box center [1026, 456] width 903 height 497
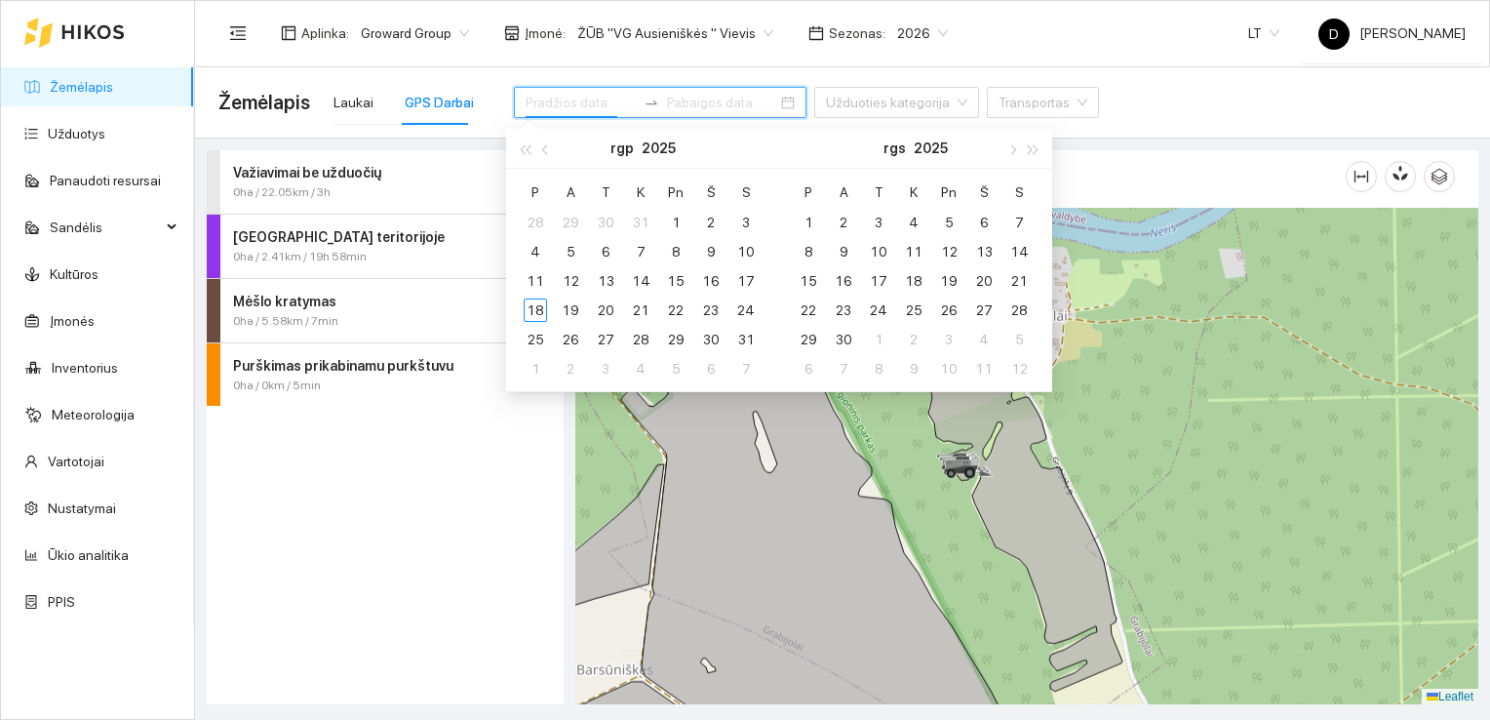
click at [567, 107] on input at bounding box center [581, 102] width 110 height 21
type input "[DATE]"
click at [532, 282] on div "11" at bounding box center [535, 280] width 23 height 23
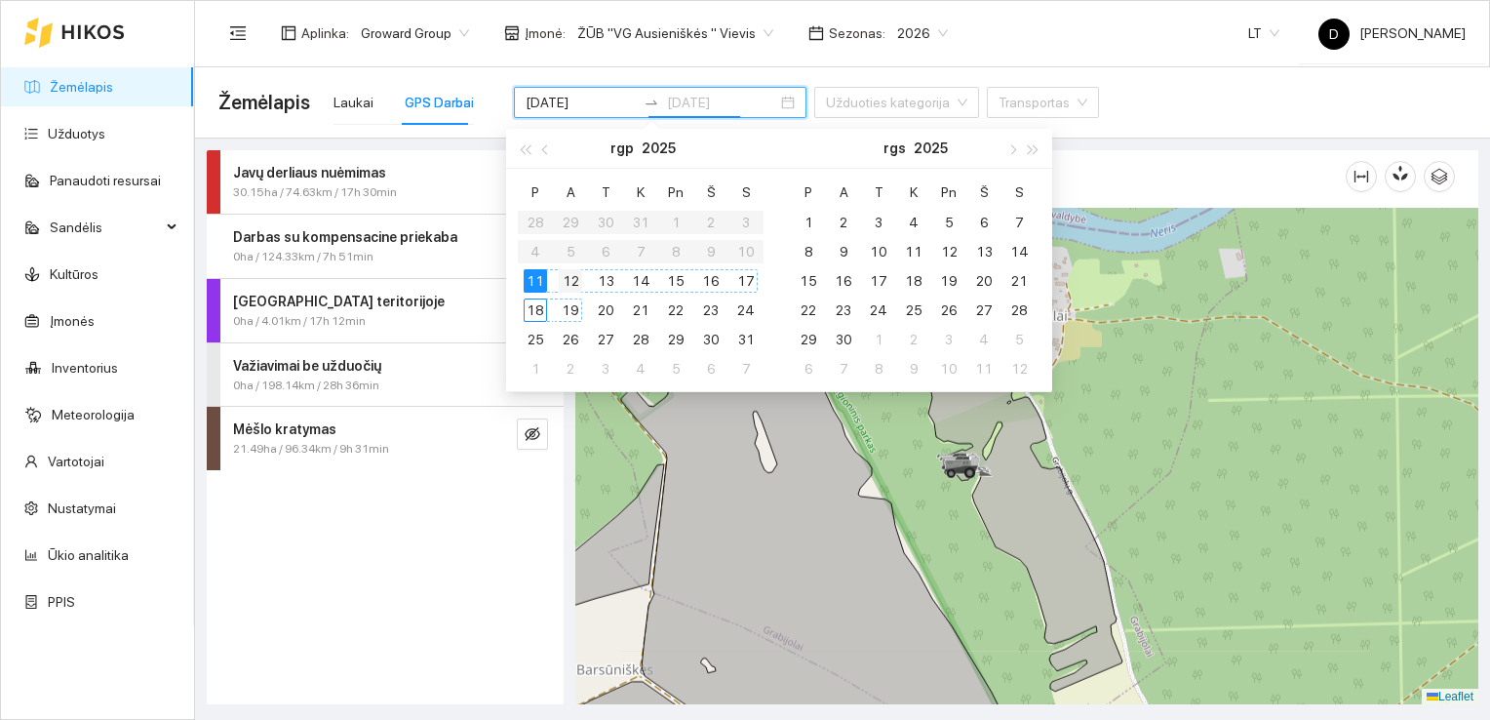
type input "[DATE]"
click at [574, 270] on div "12" at bounding box center [570, 280] width 23 height 23
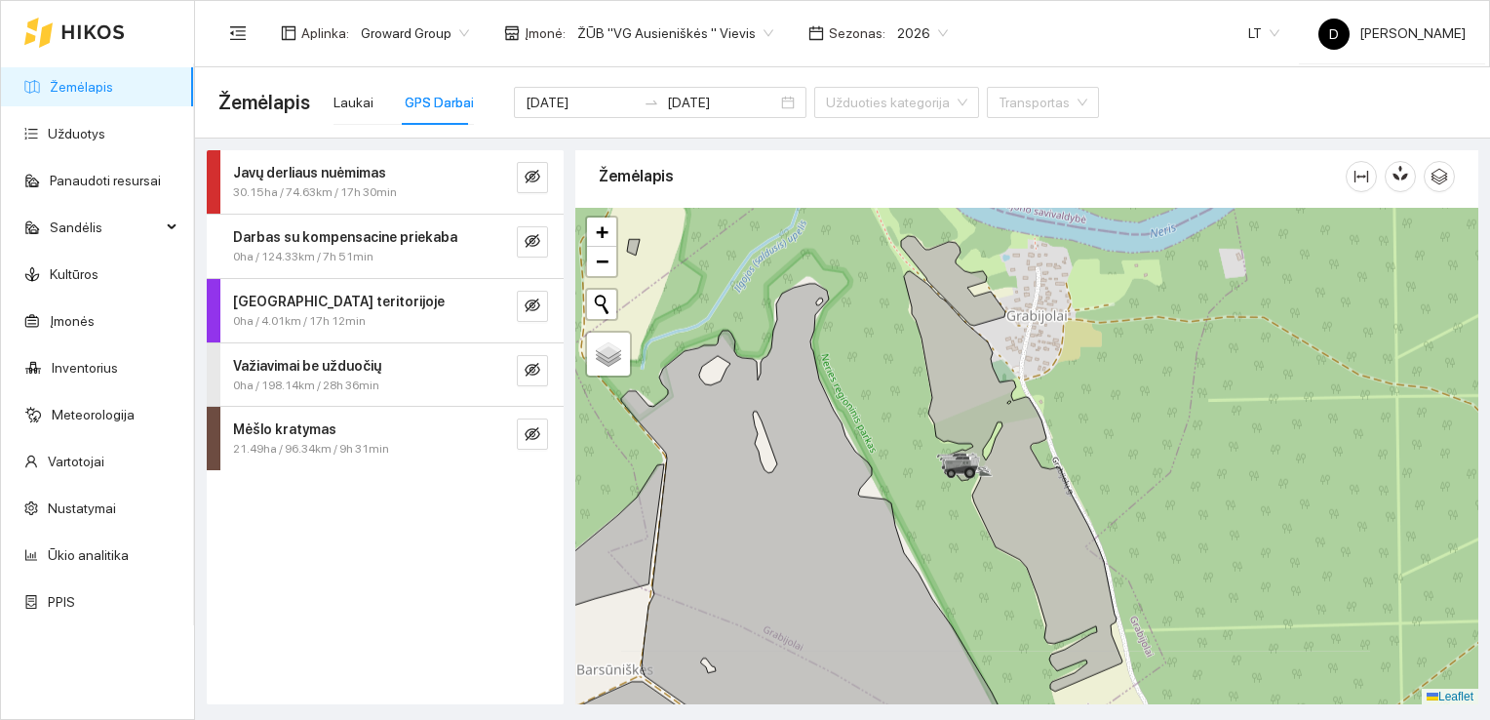
click at [567, 283] on div "Javų derliaus nuėmimas 30.15ha / 74.63km / 17h 30min Darbas su kompensacine pri…" at bounding box center [385, 427] width 369 height 554
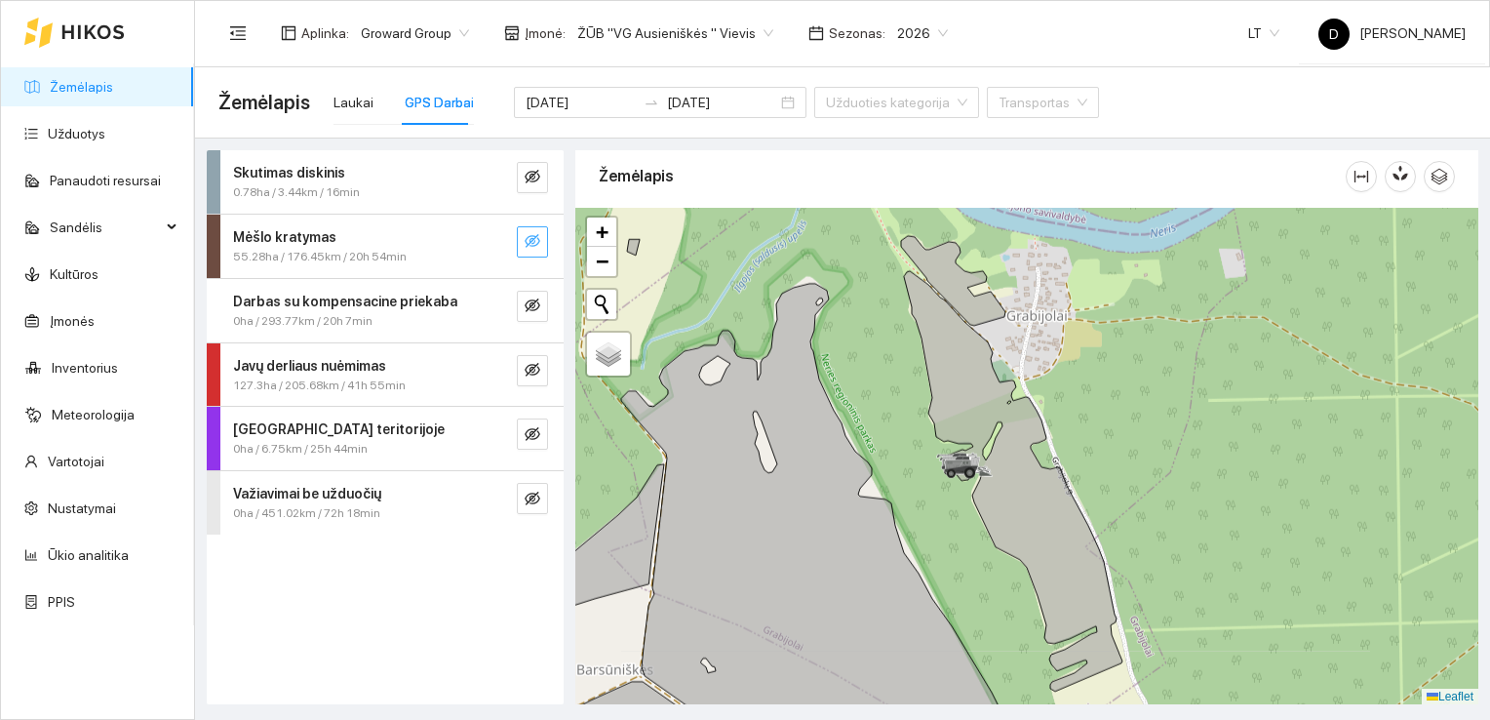
click at [534, 247] on icon "eye-invisible" at bounding box center [533, 241] width 16 height 16
click at [606, 260] on span "−" at bounding box center [602, 261] width 13 height 24
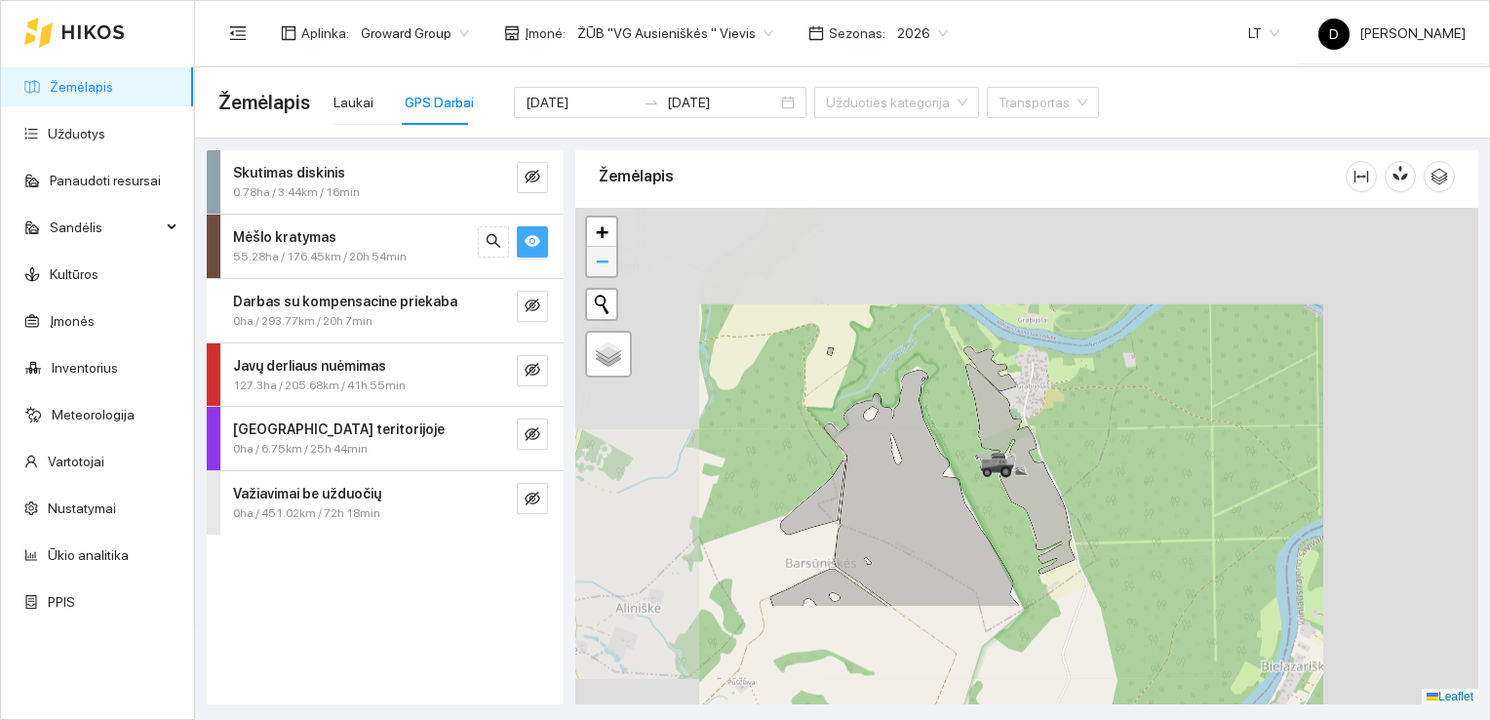
click at [606, 260] on span "−" at bounding box center [602, 261] width 13 height 24
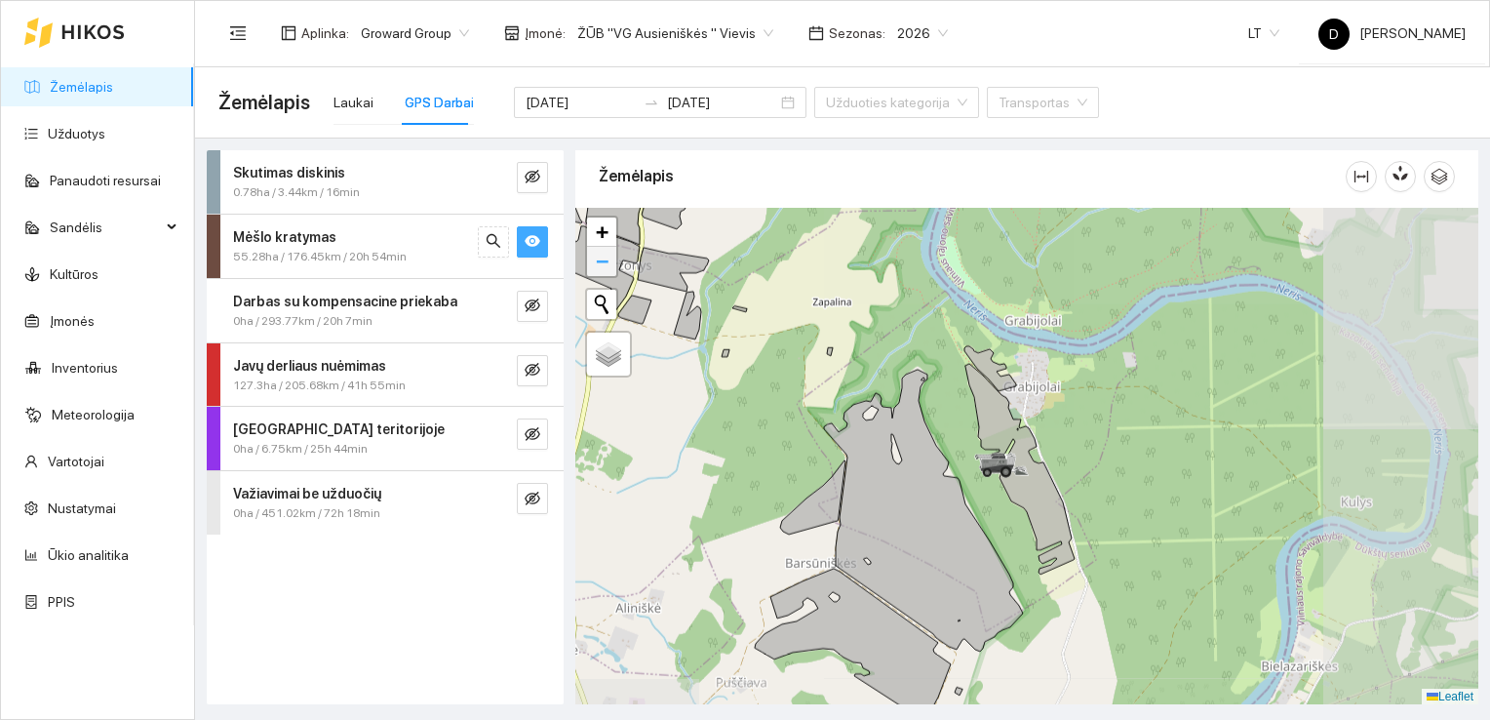
click at [606, 260] on span "−" at bounding box center [602, 261] width 13 height 24
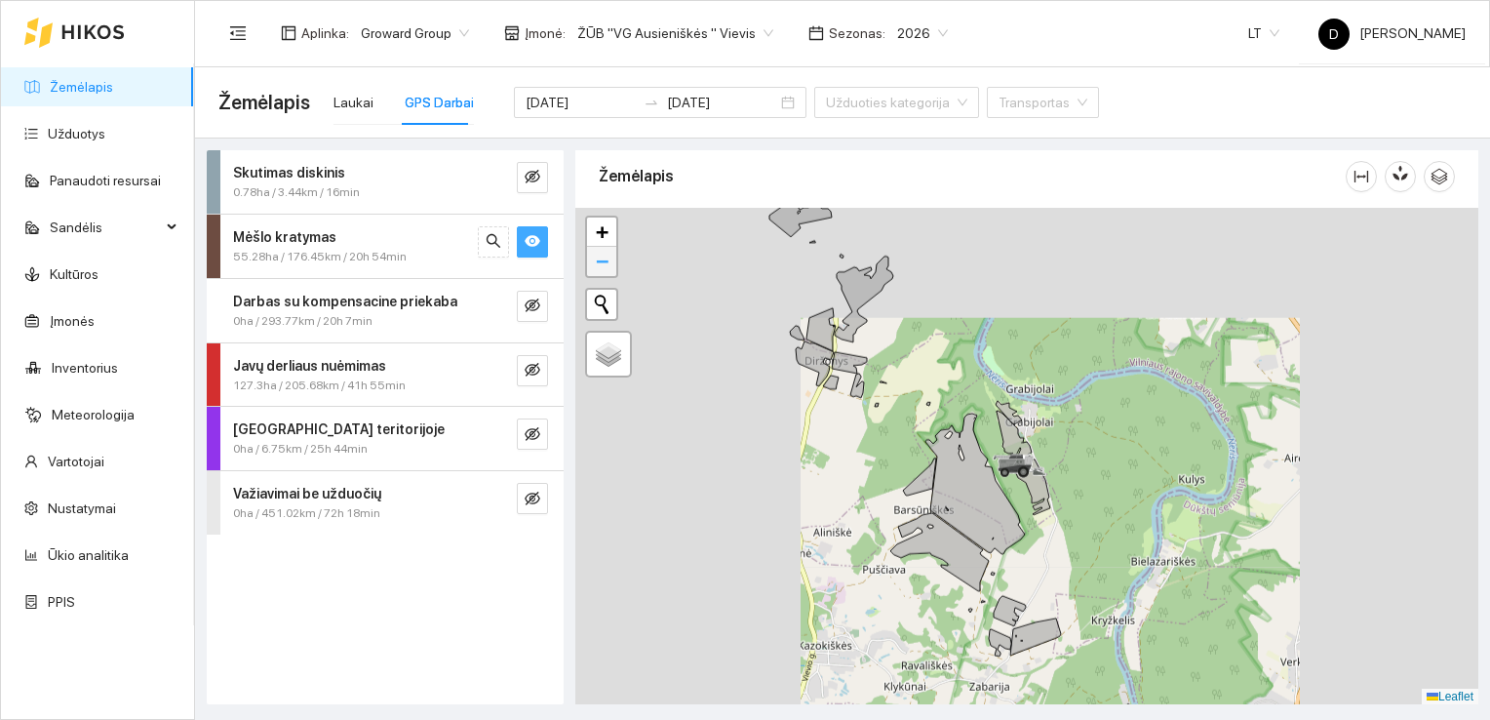
click at [608, 270] on span "−" at bounding box center [602, 261] width 13 height 24
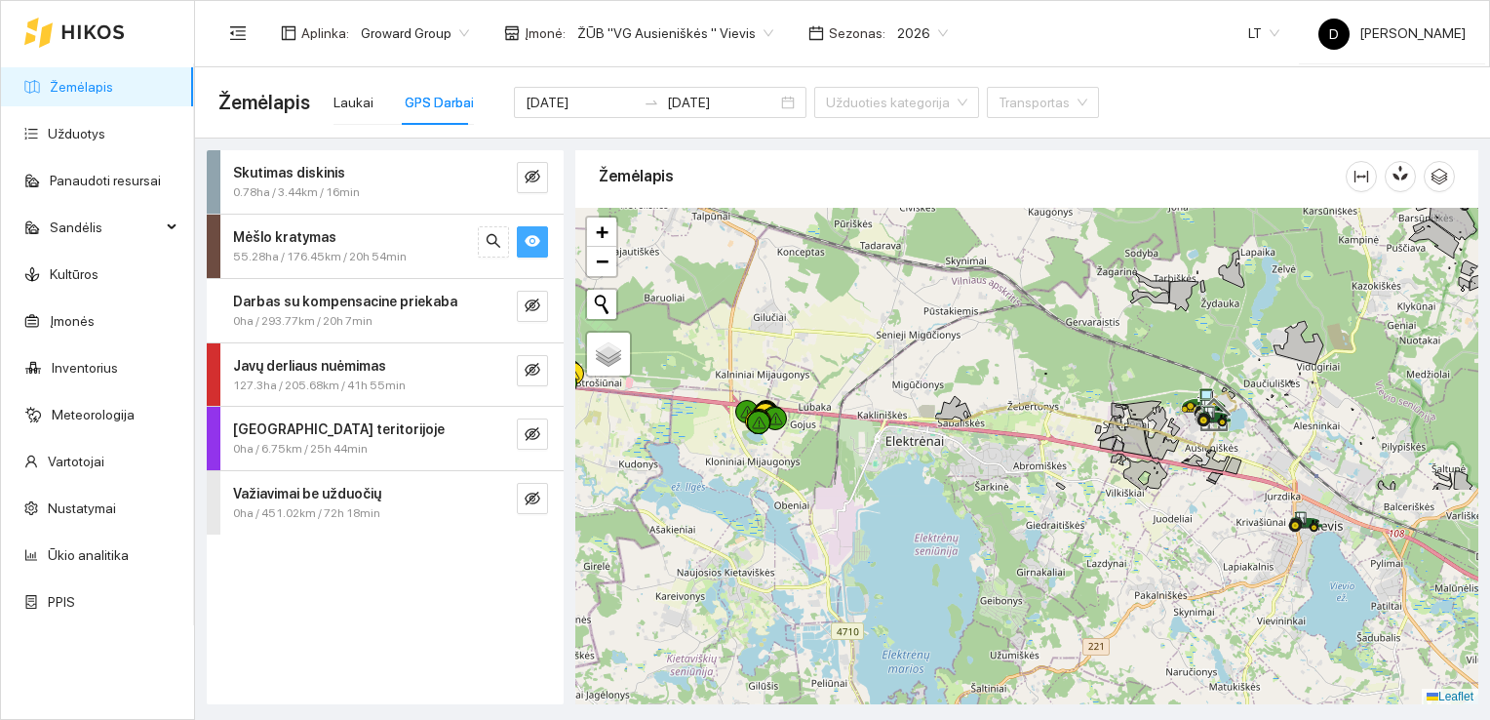
drag, startPoint x: 738, startPoint y: 624, endPoint x: 1299, endPoint y: 362, distance: 619.2
click at [1299, 362] on div at bounding box center [1026, 456] width 903 height 497
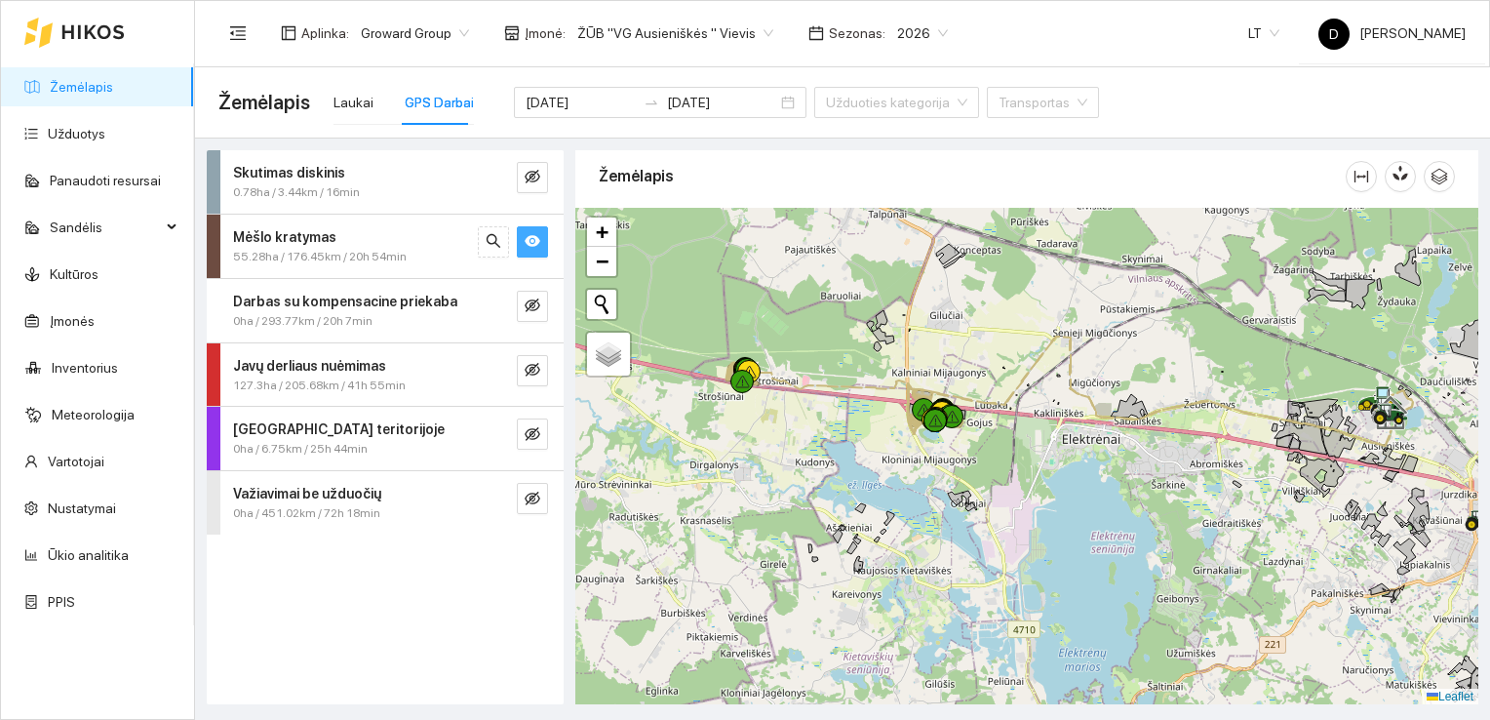
drag, startPoint x: 823, startPoint y: 441, endPoint x: 861, endPoint y: 442, distance: 38.1
click at [861, 442] on div at bounding box center [1026, 456] width 903 height 497
click at [860, 447] on div at bounding box center [1026, 456] width 903 height 497
click at [600, 226] on span "+" at bounding box center [602, 231] width 13 height 24
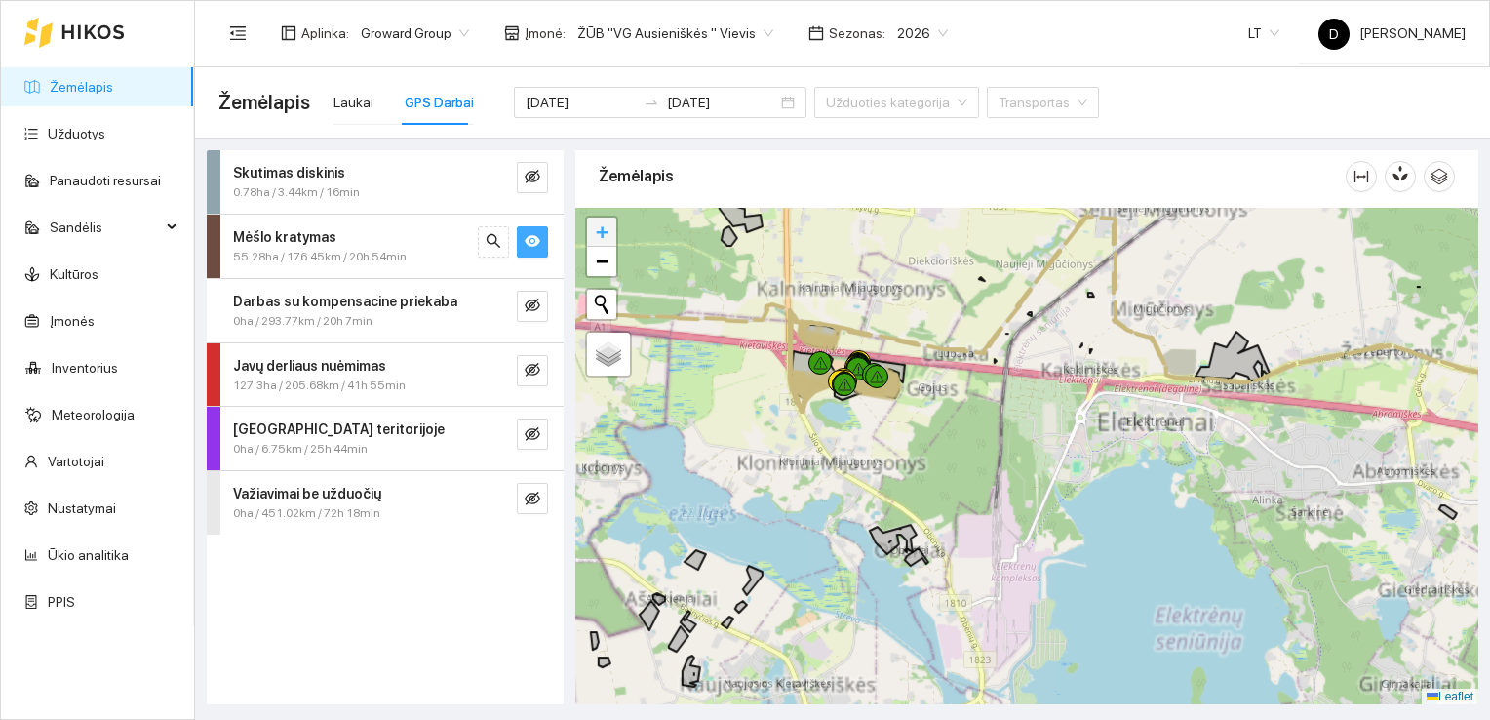
click at [600, 226] on span "+" at bounding box center [602, 231] width 13 height 24
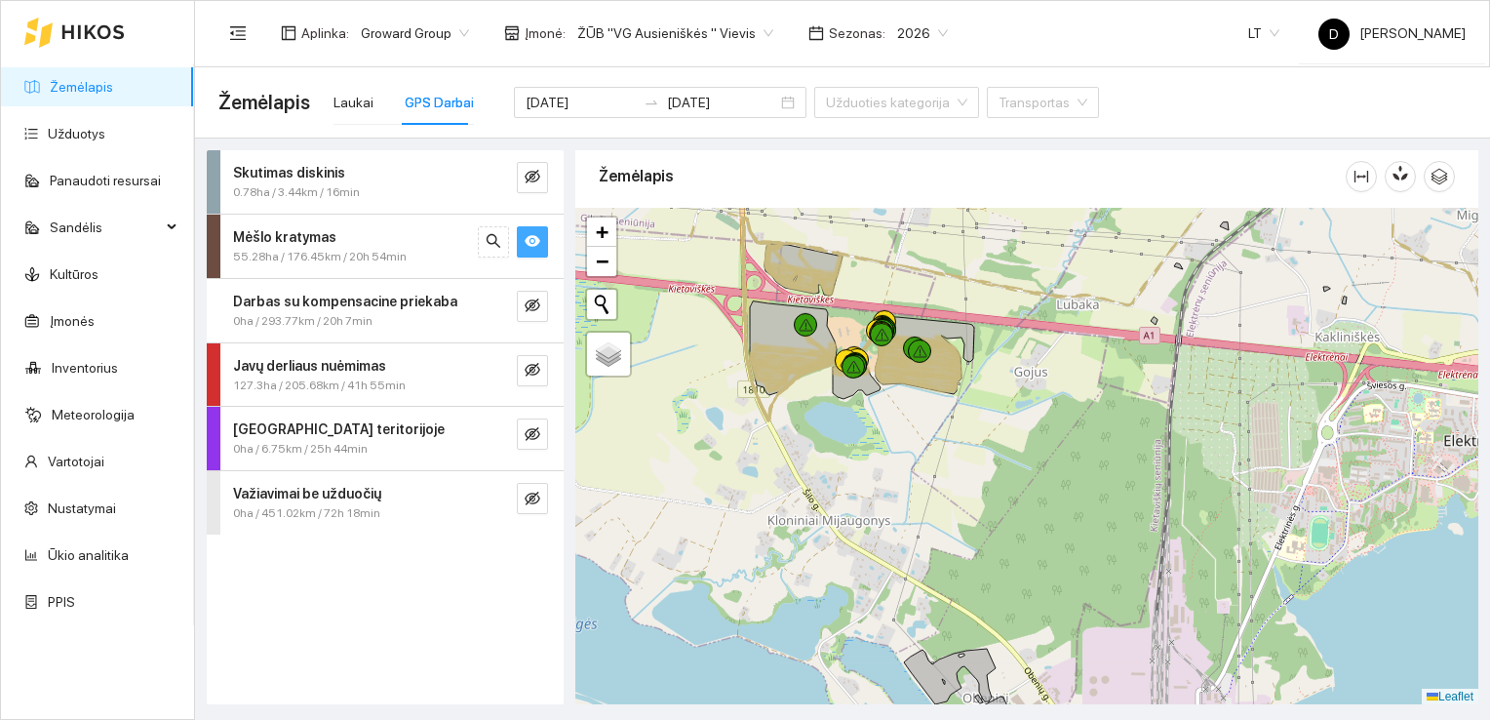
drag, startPoint x: 770, startPoint y: 358, endPoint x: 920, endPoint y: 400, distance: 155.9
click at [920, 400] on div at bounding box center [1026, 456] width 903 height 497
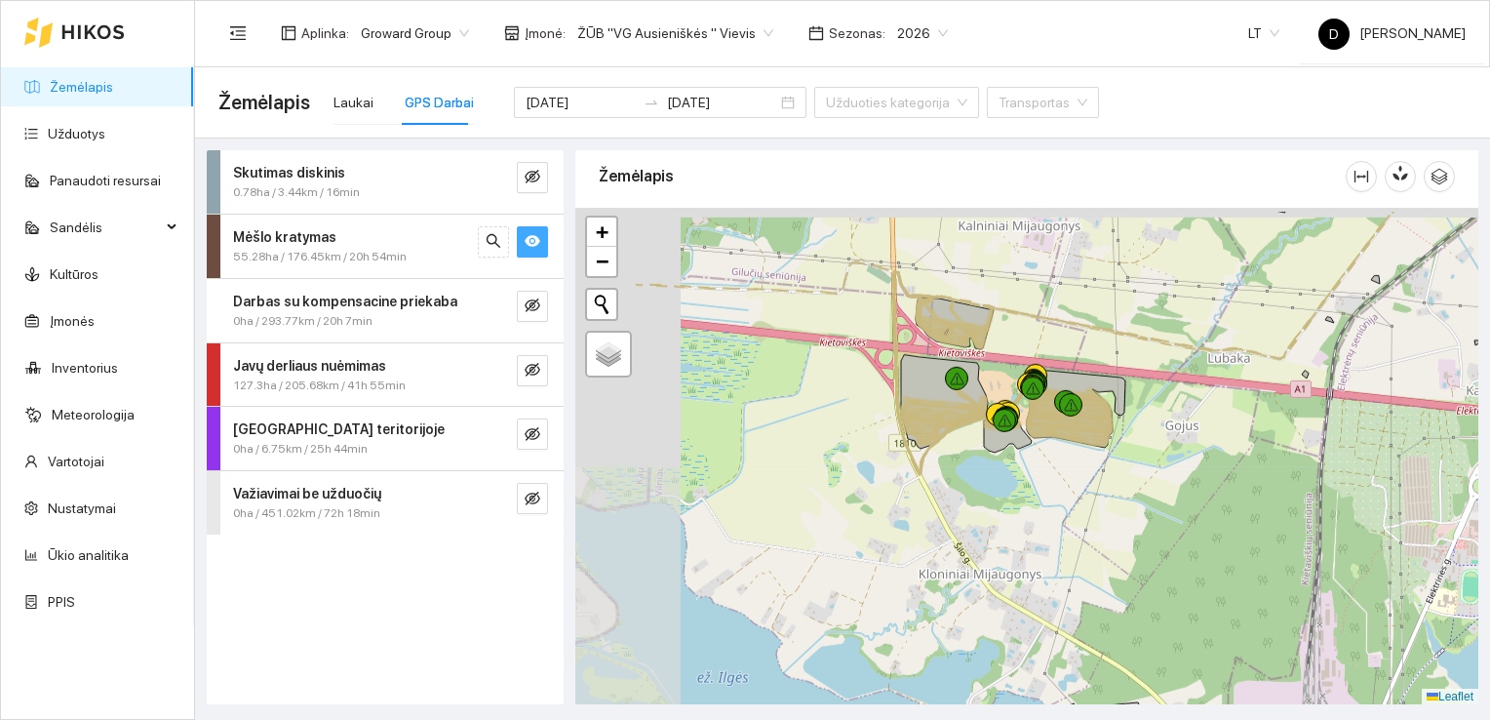
drag, startPoint x: 880, startPoint y: 376, endPoint x: 1073, endPoint y: 455, distance: 208.7
click at [1073, 445] on icon at bounding box center [1070, 410] width 84 height 67
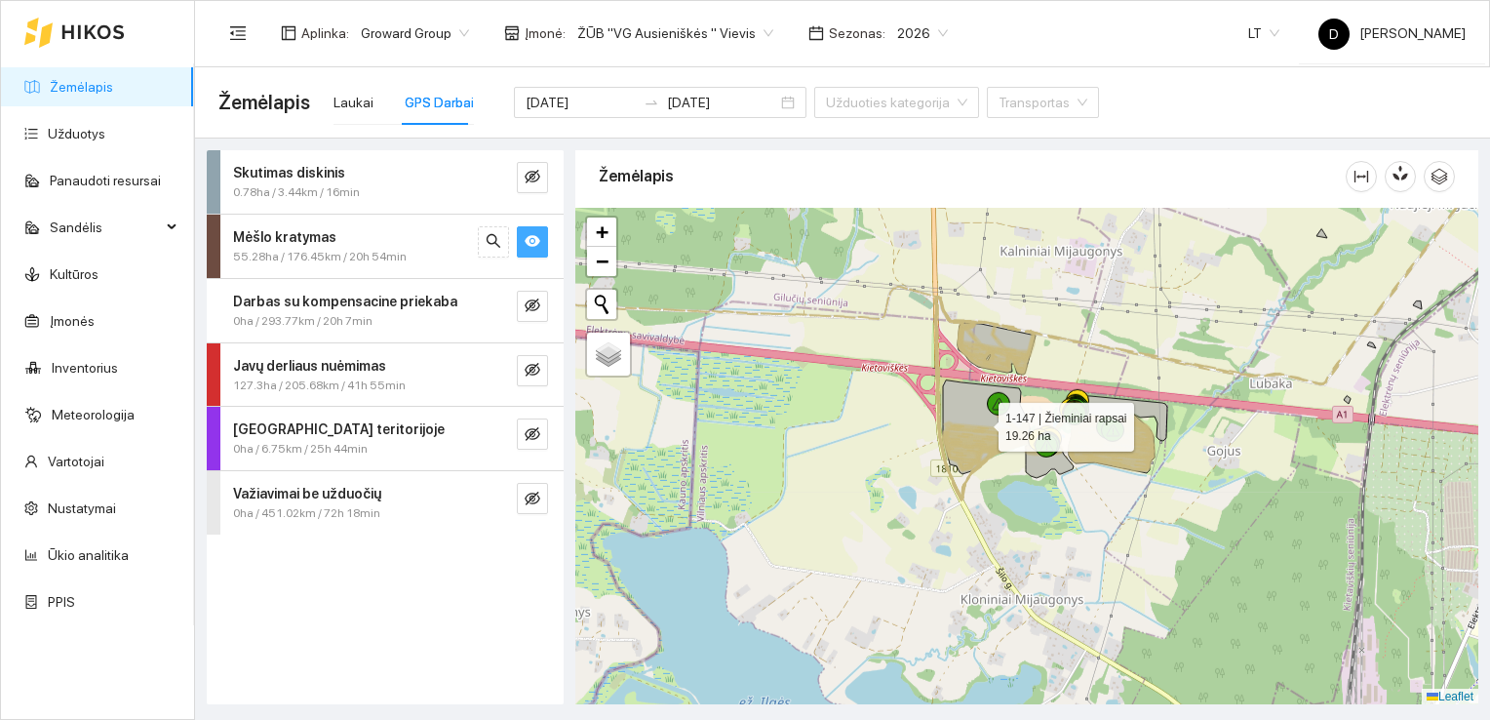
click at [987, 423] on icon at bounding box center [986, 427] width 87 height 94
click at [84, 135] on link "Užduotys" at bounding box center [77, 134] width 58 height 16
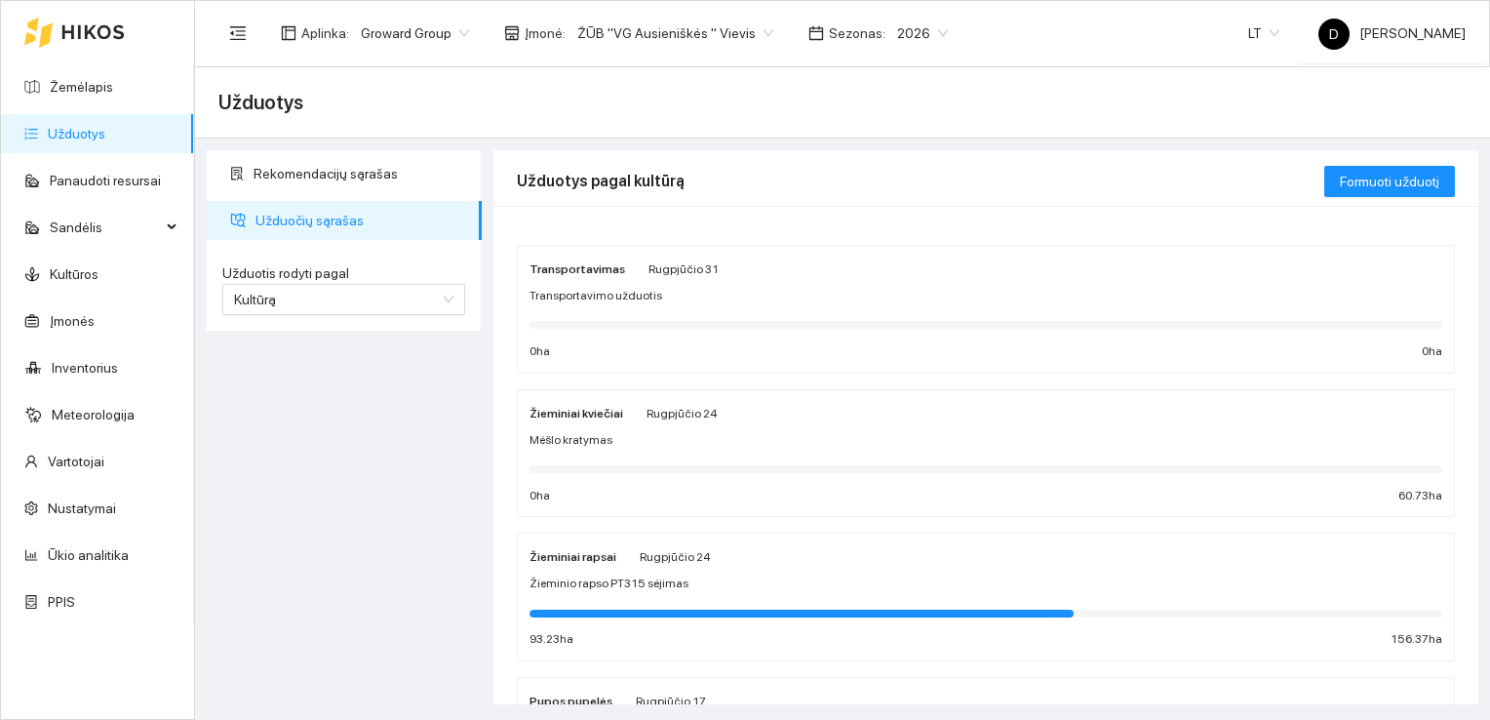
click at [589, 416] on strong "Žieminiai kviečiai" at bounding box center [577, 414] width 94 height 14
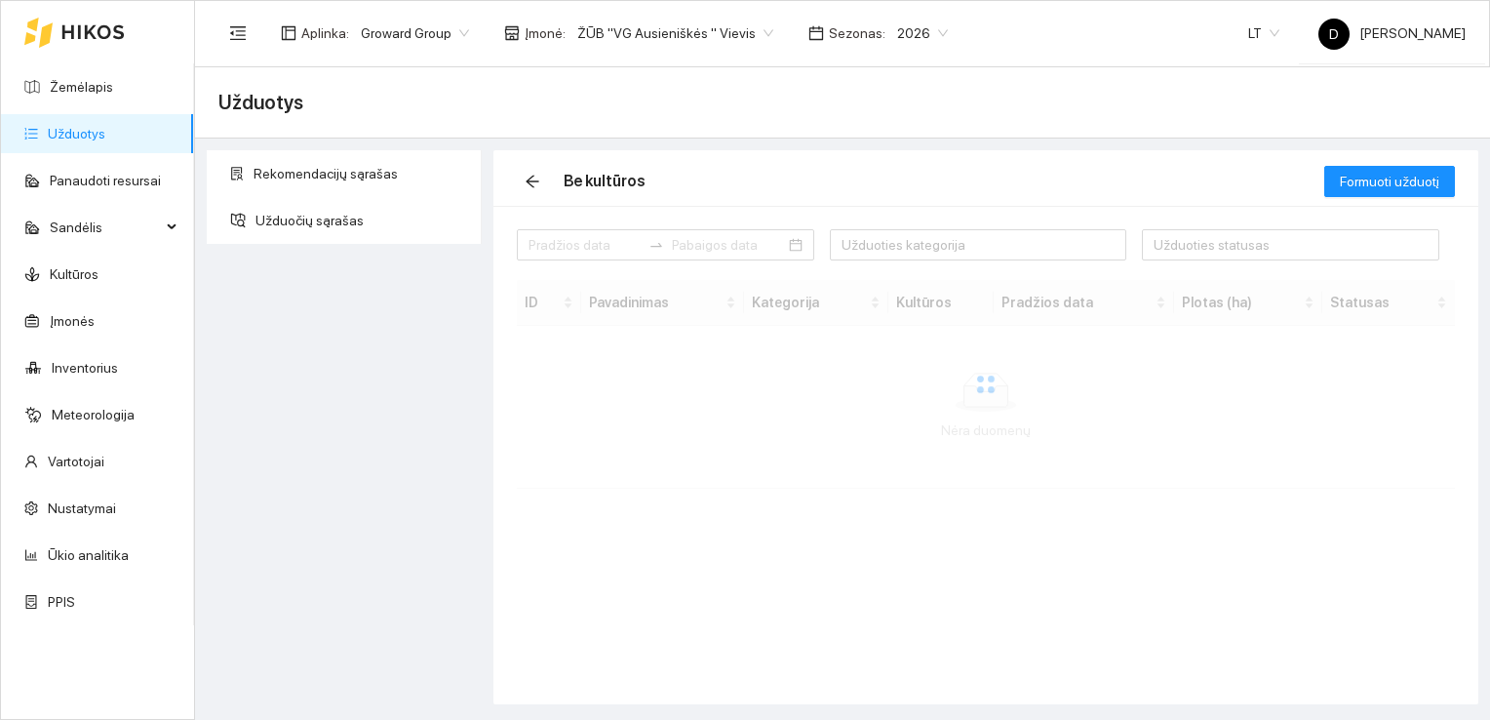
click at [589, 416] on div "Užduoties kategorija Užduoties statusas ID Pavadinimas Kategorija Kultūros Prad…" at bounding box center [986, 455] width 985 height 498
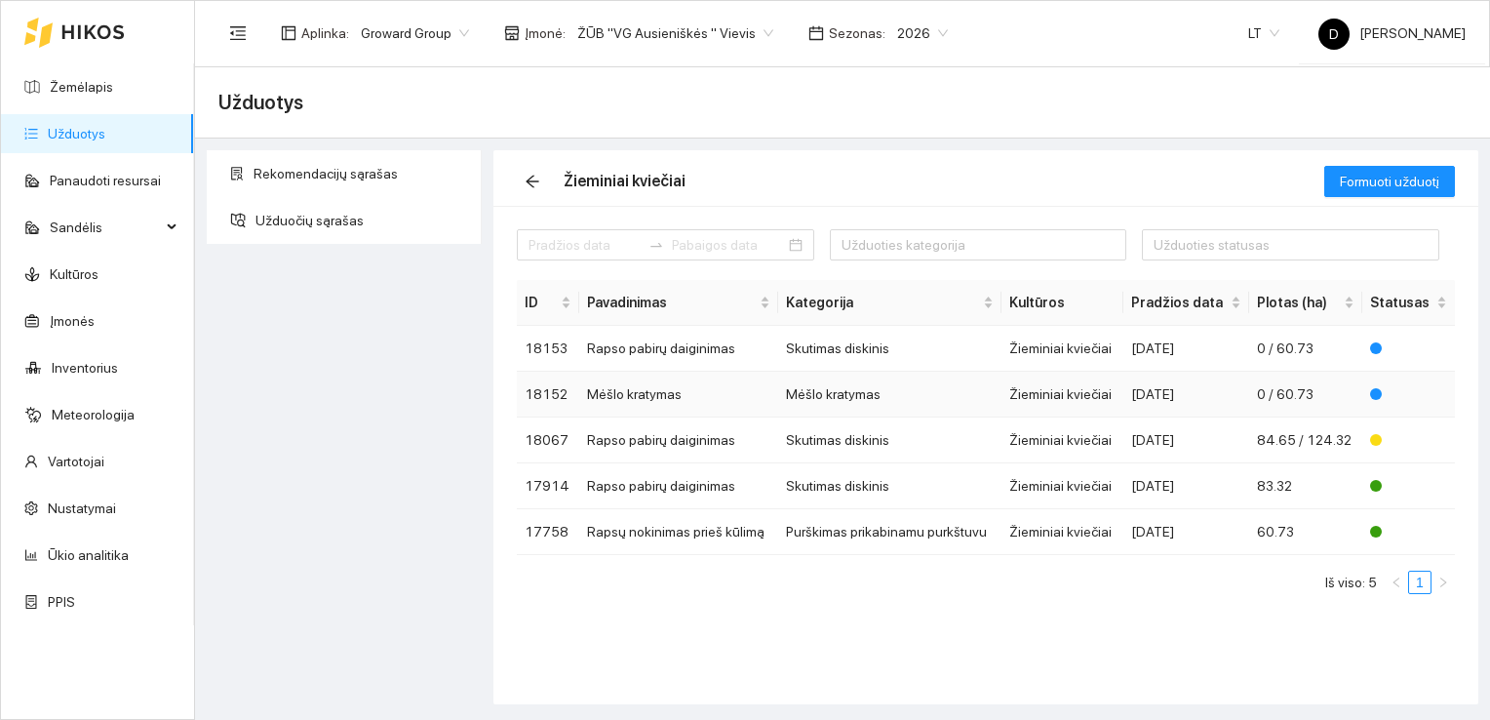
click at [646, 398] on td "Mėšlo kratymas" at bounding box center [678, 395] width 199 height 46
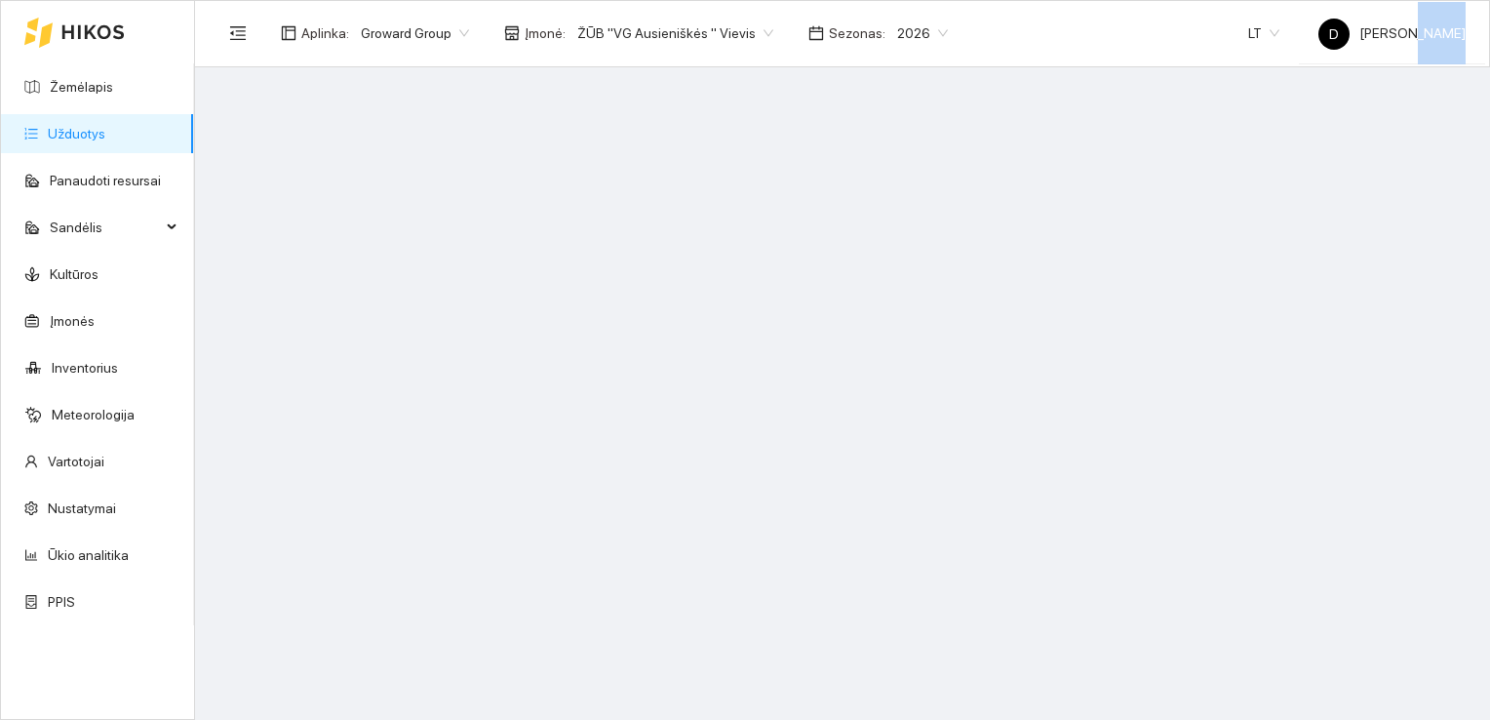
click at [646, 398] on main at bounding box center [842, 393] width 1295 height 653
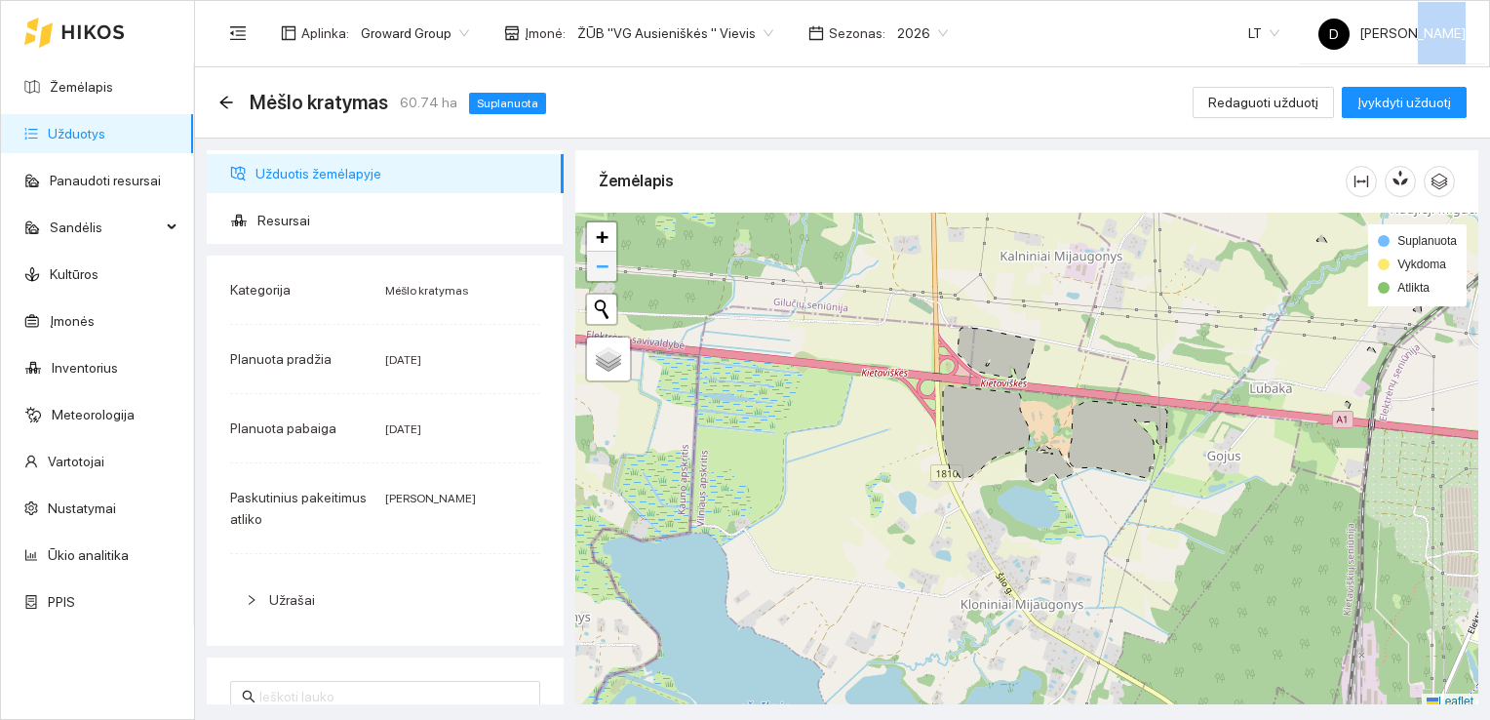
drag, startPoint x: 646, startPoint y: 398, endPoint x: 598, endPoint y: 252, distance: 153.9
click at [598, 252] on link "−" at bounding box center [601, 266] width 29 height 29
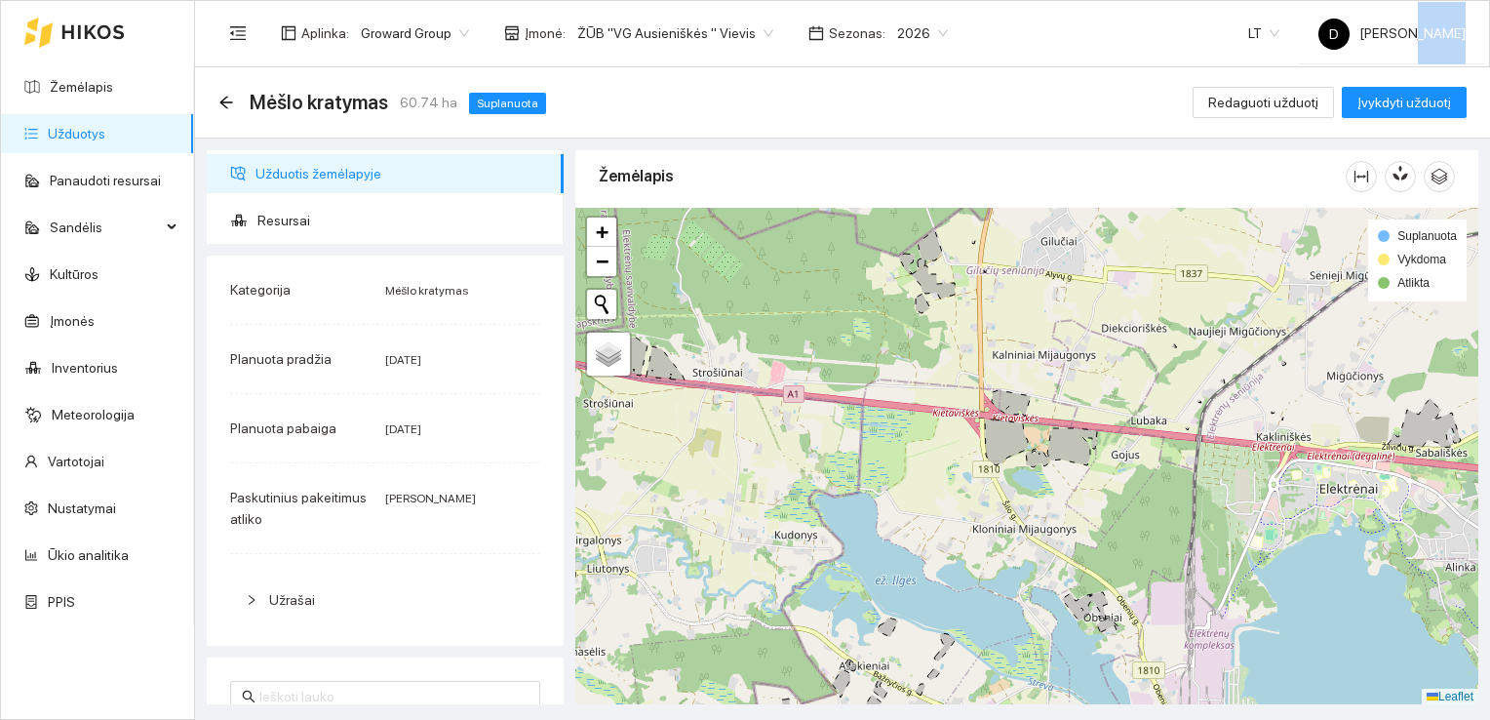
click at [585, 267] on div "+ −" at bounding box center [601, 247] width 33 height 62
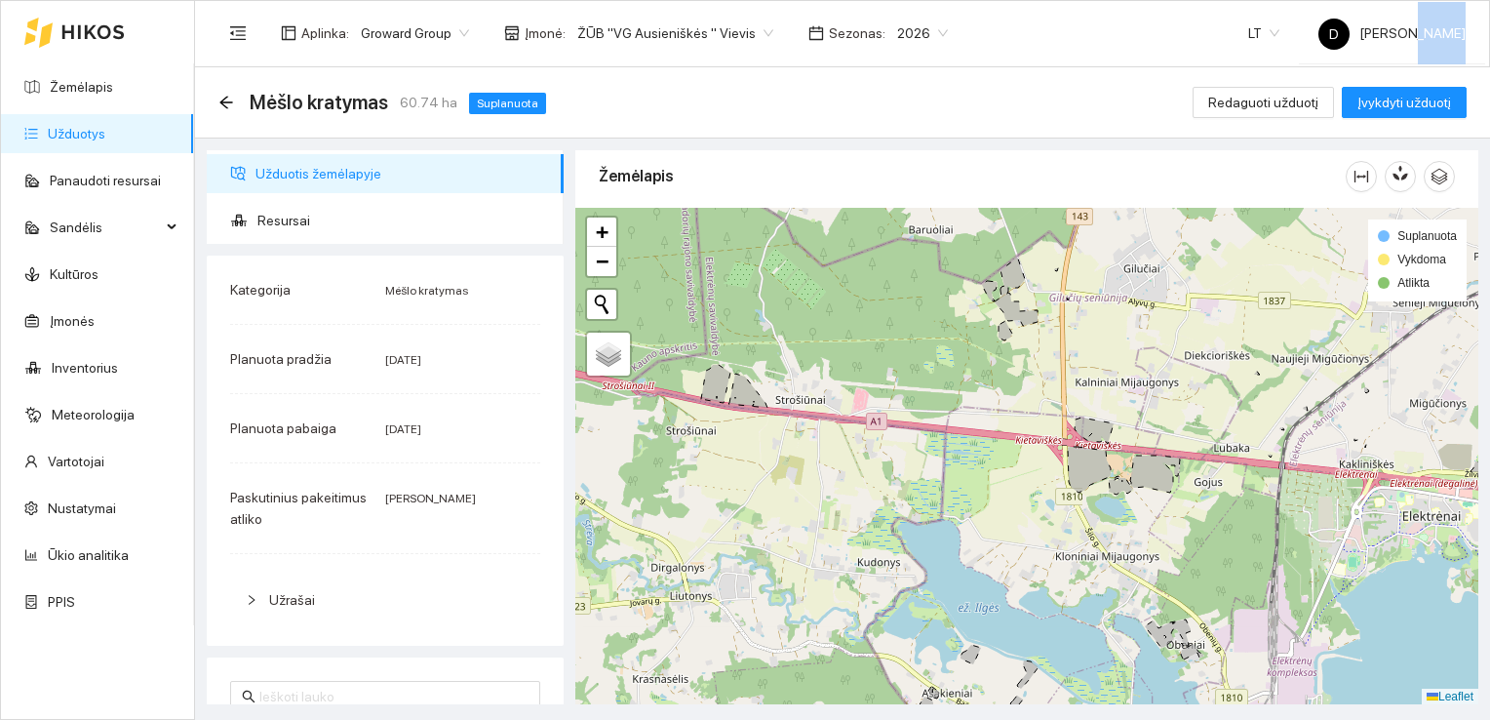
drag, startPoint x: 853, startPoint y: 302, endPoint x: 936, endPoint y: 330, distance: 87.3
click at [936, 330] on div at bounding box center [1026, 456] width 903 height 497
click at [283, 221] on span "Resursai" at bounding box center [402, 220] width 291 height 39
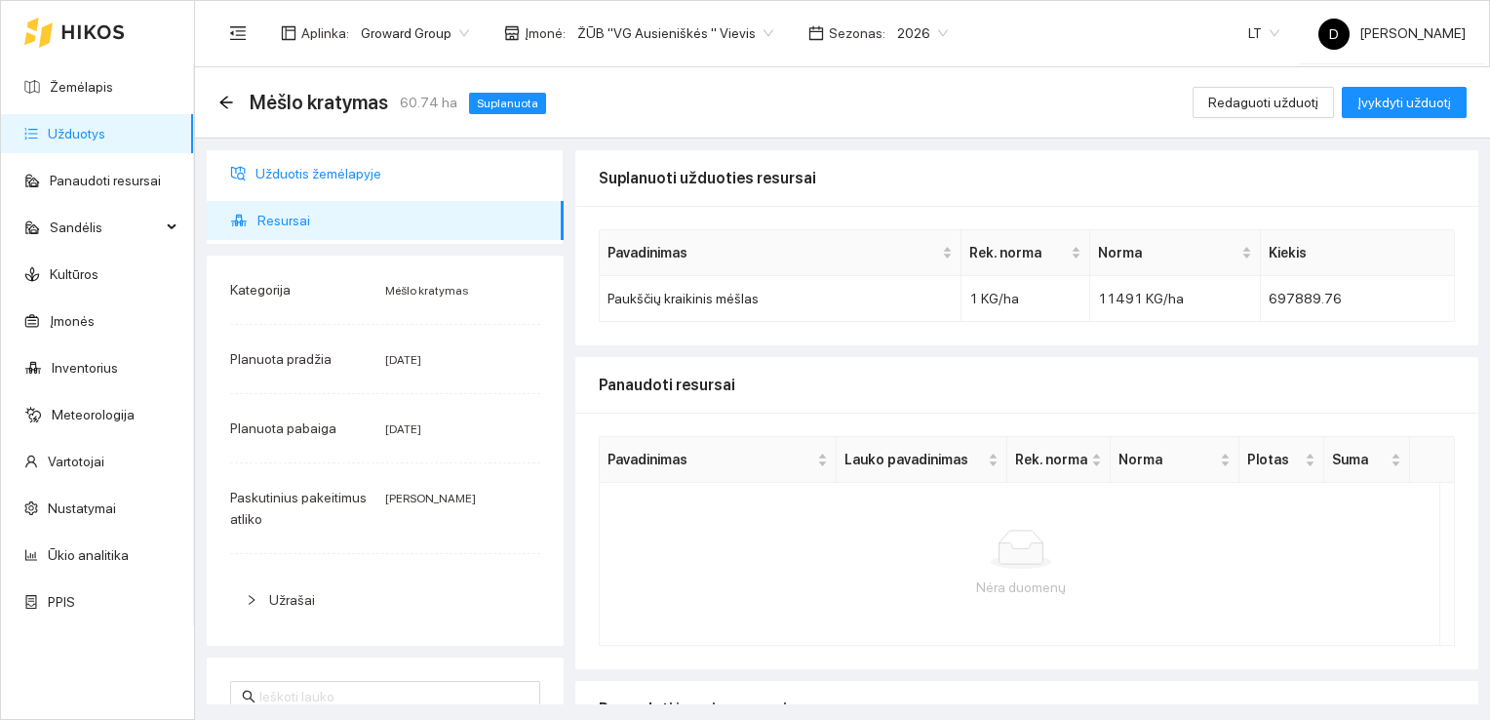
click at [311, 171] on span "Užduotis žemėlapyje" at bounding box center [402, 173] width 293 height 39
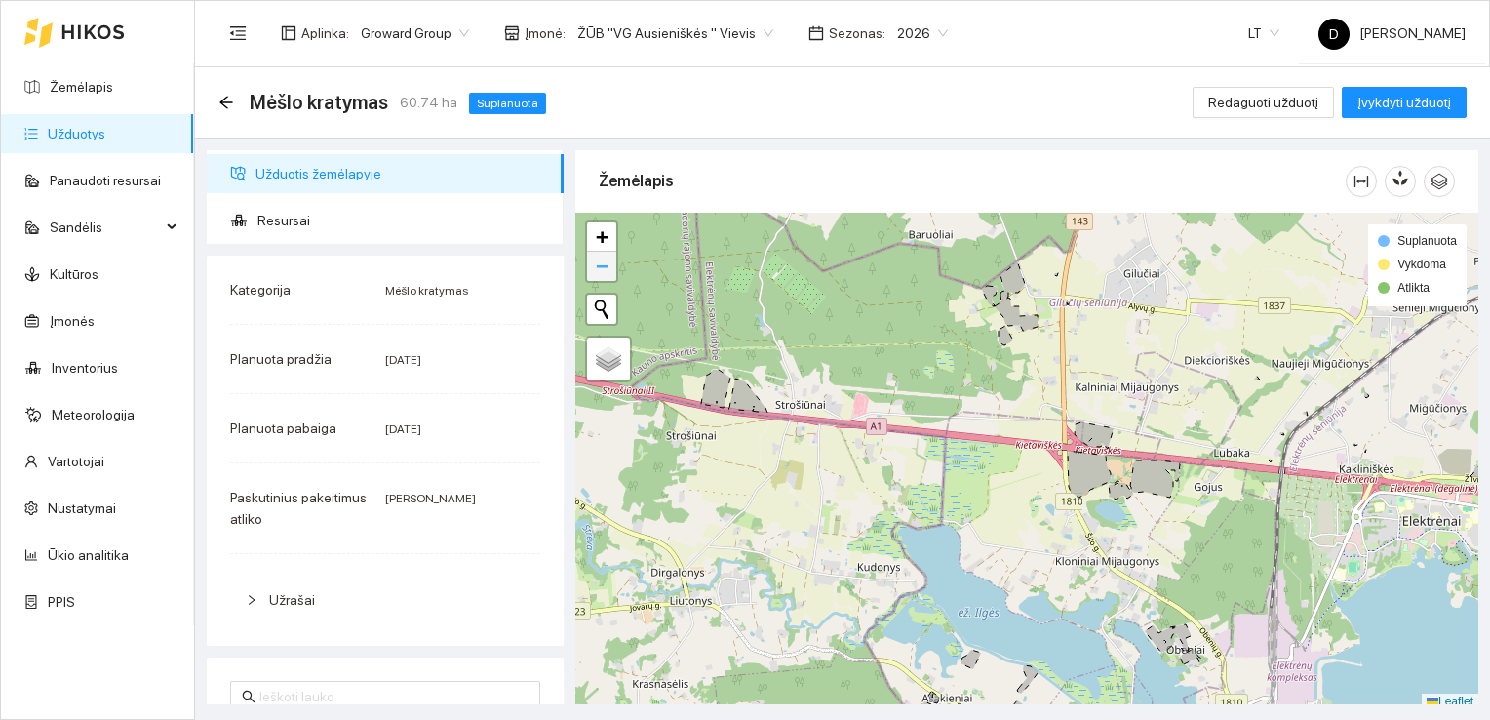
click at [606, 267] on span "−" at bounding box center [602, 266] width 13 height 24
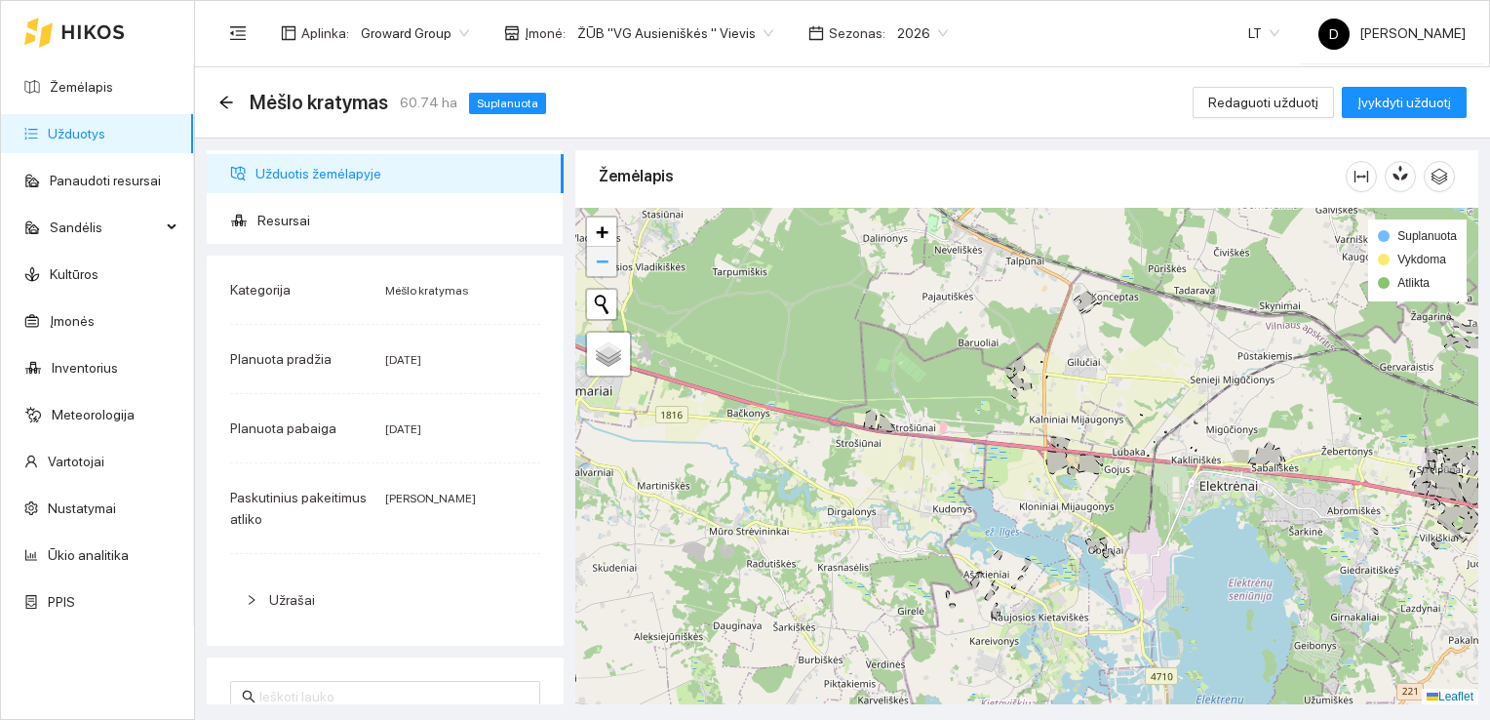
click at [606, 267] on span "−" at bounding box center [602, 261] width 13 height 24
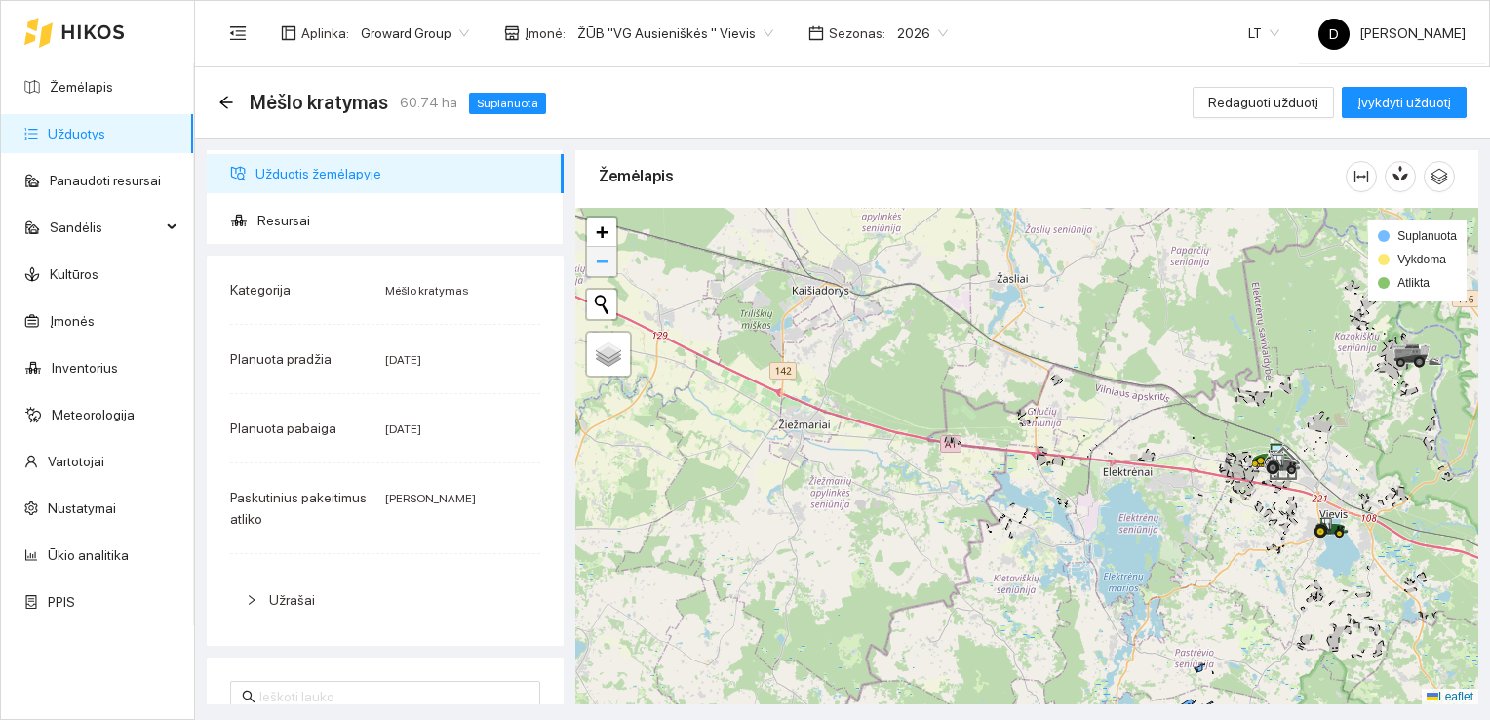
click at [606, 267] on span "−" at bounding box center [602, 261] width 13 height 24
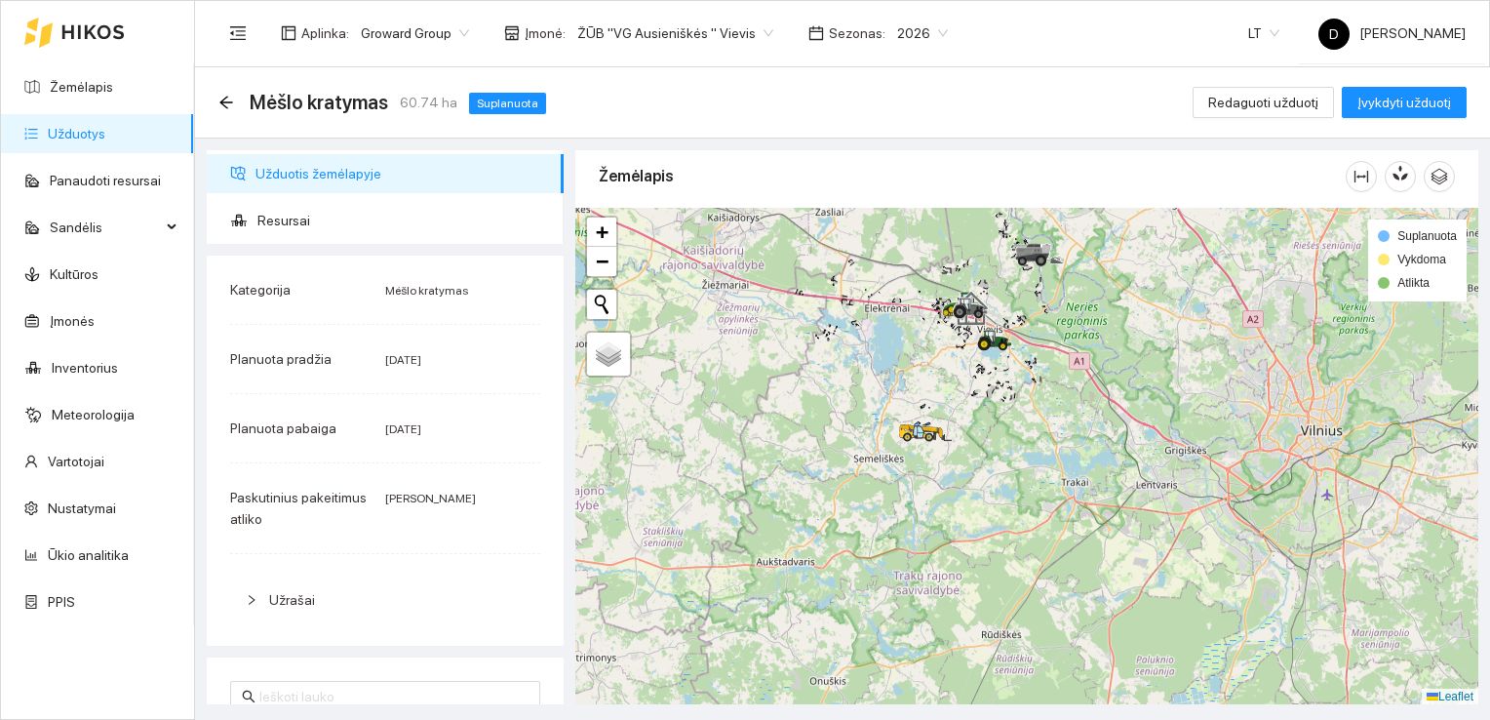
drag, startPoint x: 1039, startPoint y: 588, endPoint x: 858, endPoint y: 441, distance: 232.9
click at [858, 441] on div at bounding box center [1026, 456] width 903 height 497
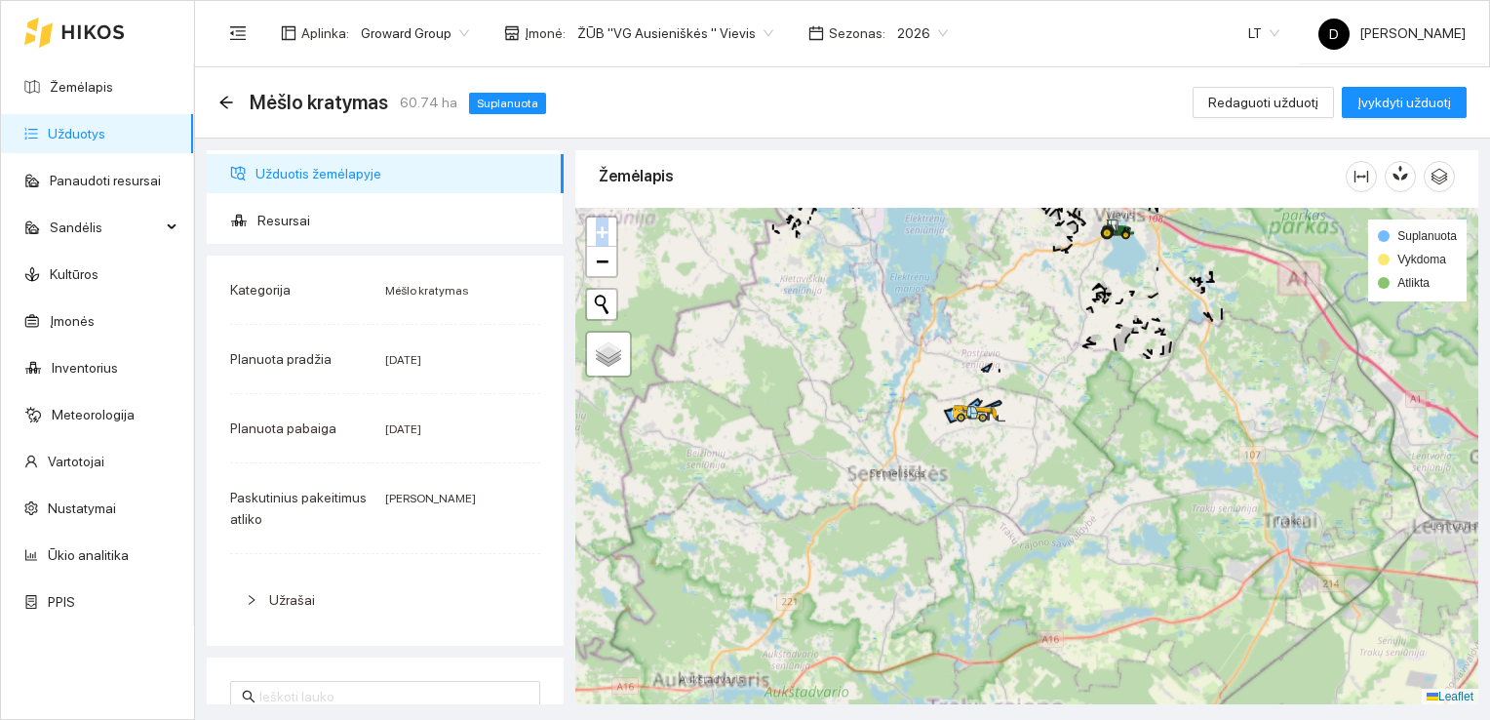
click at [858, 441] on div at bounding box center [1026, 456] width 903 height 497
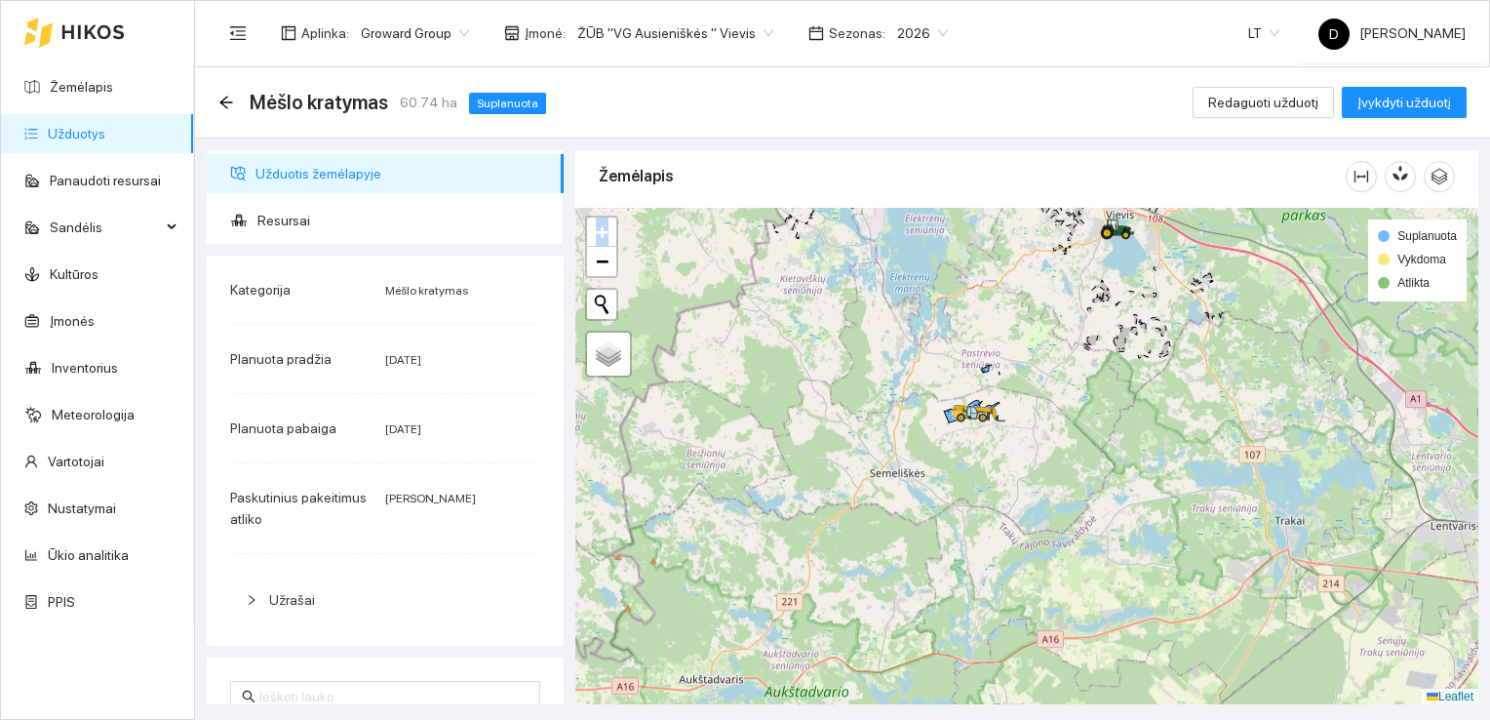
click at [858, 441] on div at bounding box center [1026, 456] width 903 height 497
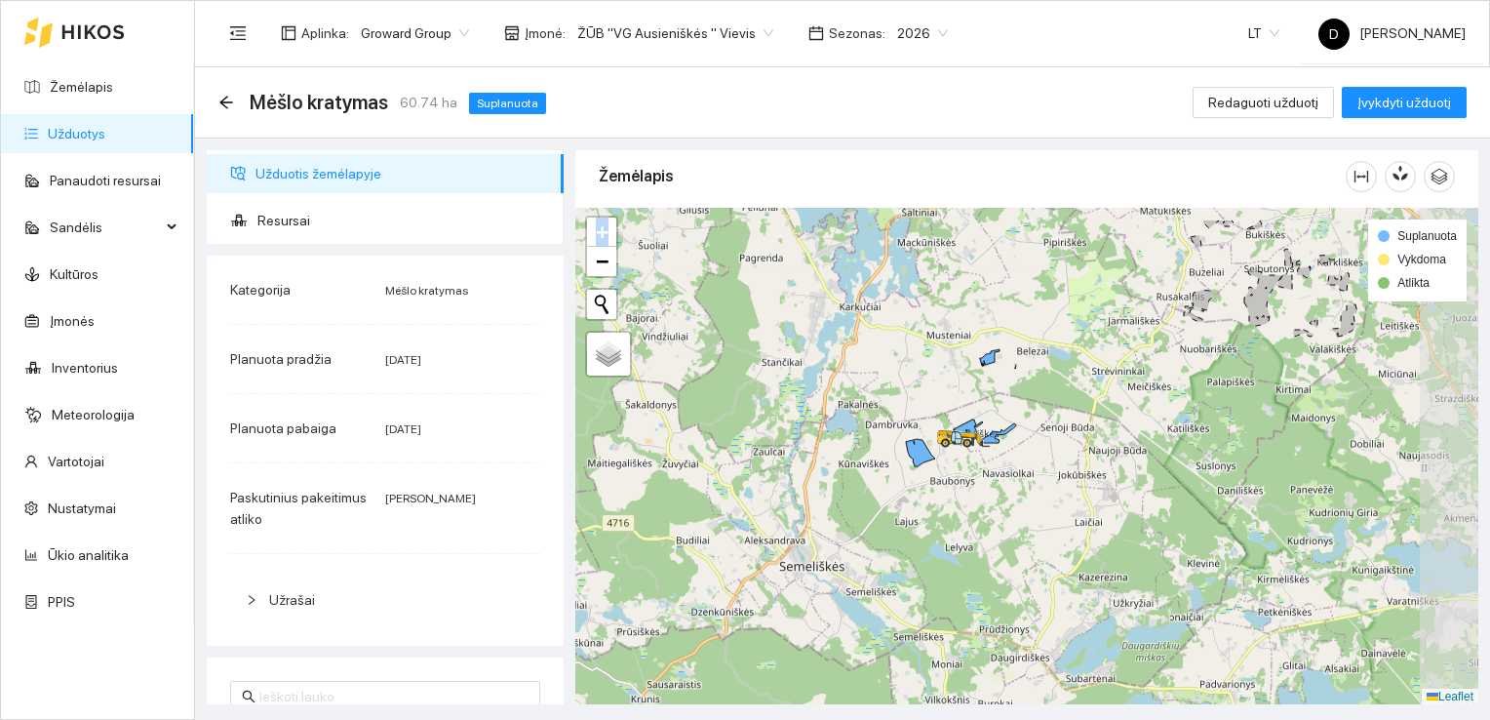
drag, startPoint x: 858, startPoint y: 441, endPoint x: 956, endPoint y: 502, distance: 115.3
click at [956, 502] on div at bounding box center [1026, 456] width 903 height 497
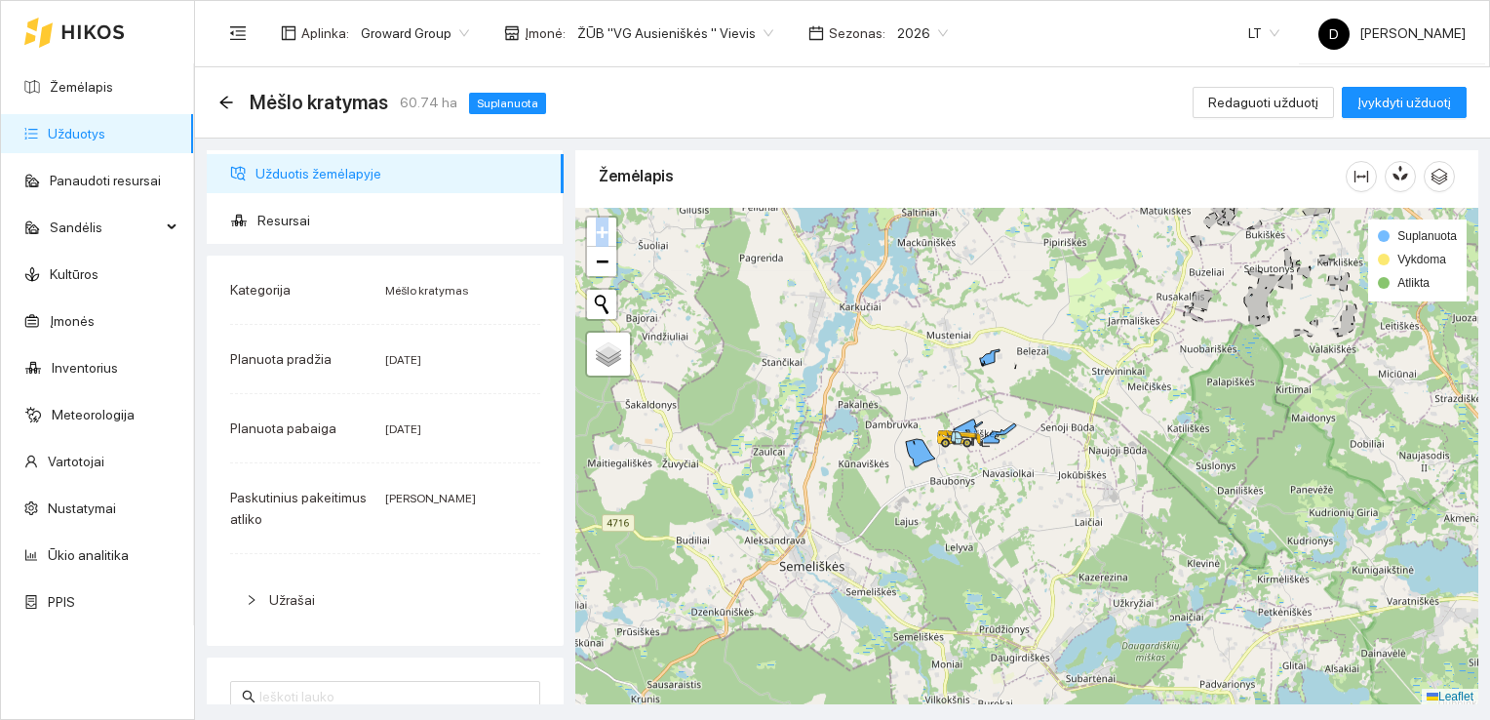
click at [956, 502] on div at bounding box center [1026, 456] width 903 height 497
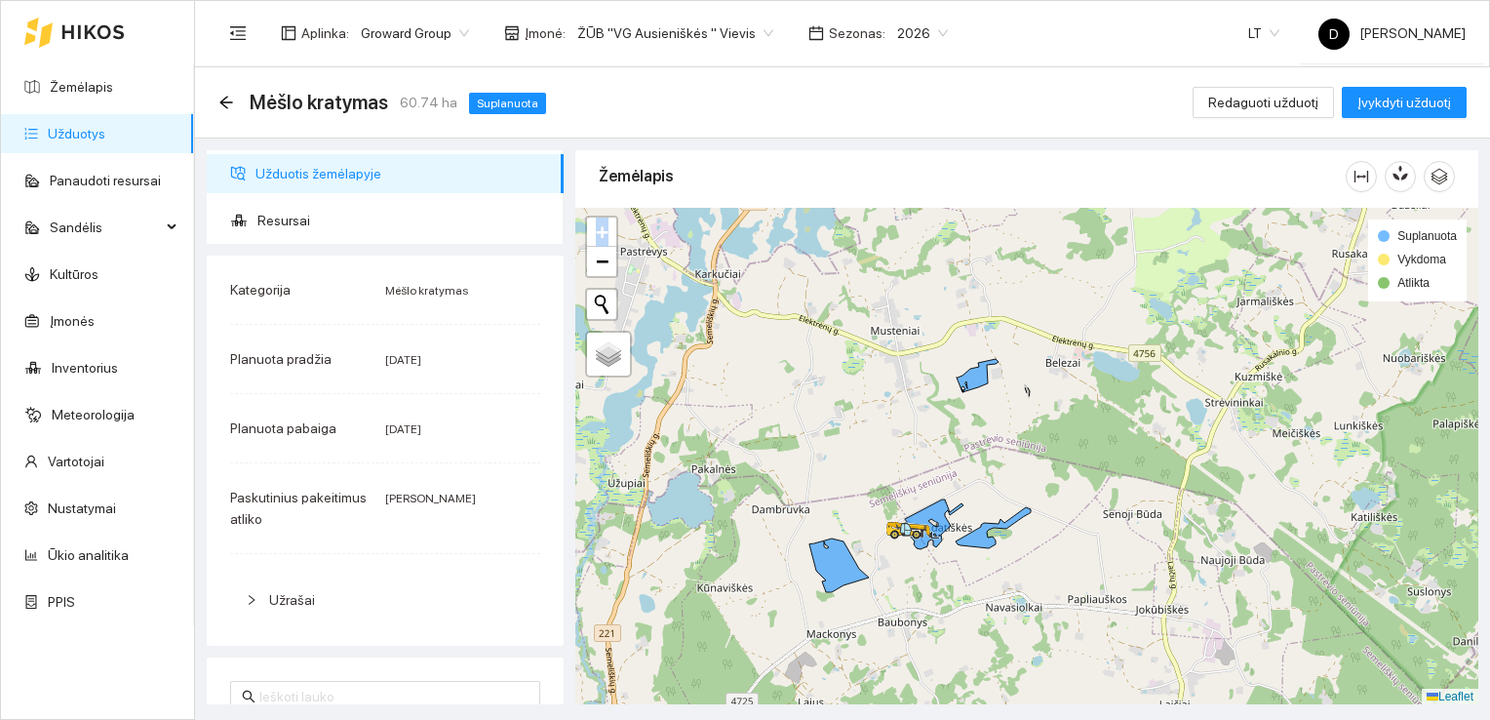
drag, startPoint x: 956, startPoint y: 502, endPoint x: 909, endPoint y: 427, distance: 88.5
click at [909, 427] on div at bounding box center [1026, 456] width 903 height 497
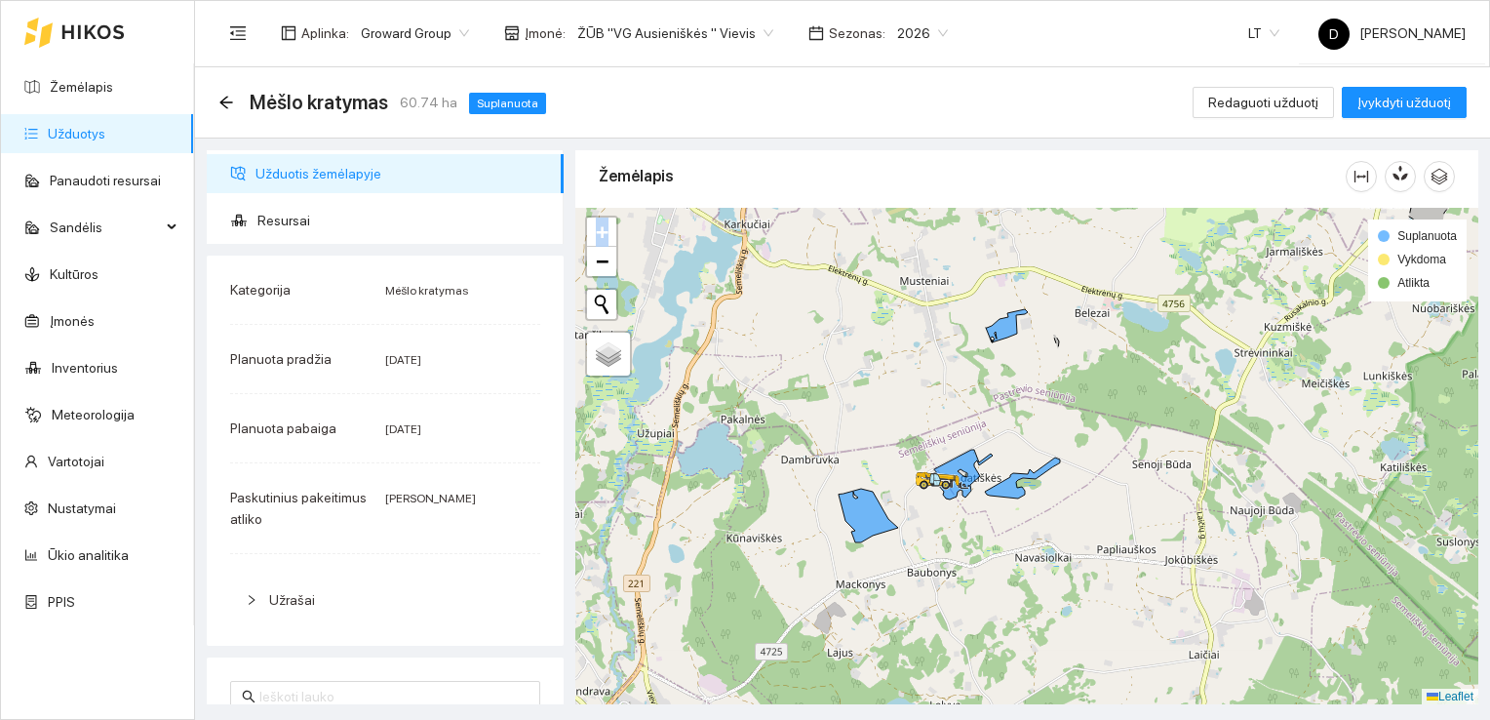
drag, startPoint x: 909, startPoint y: 423, endPoint x: 948, endPoint y: 363, distance: 72.0
click at [948, 363] on div at bounding box center [1026, 456] width 903 height 497
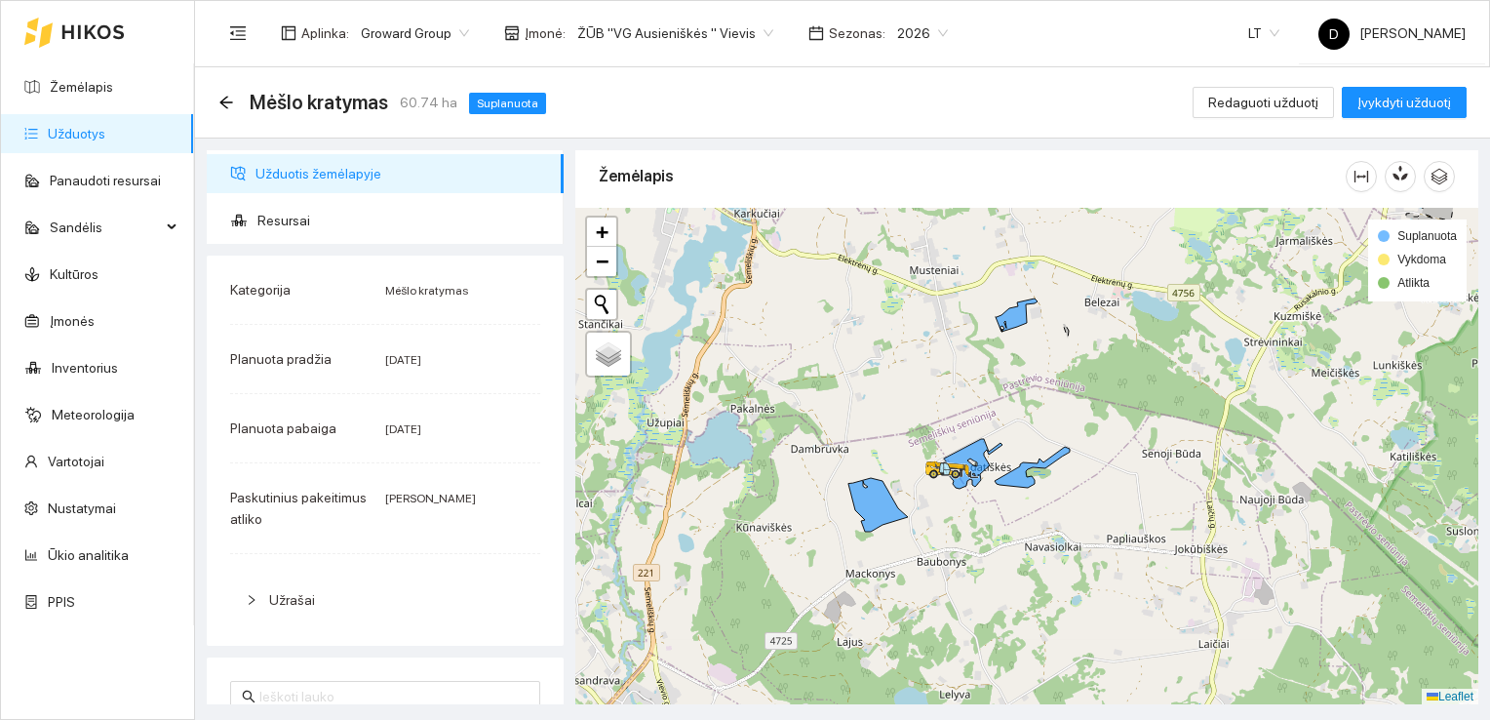
click at [217, 106] on div "Mėšlo kratymas 60.74 ha Suplanuota Redaguoti užduotį Įvykdyti užduotį" at bounding box center [842, 102] width 1295 height 71
click at [227, 106] on icon "arrow-left" at bounding box center [226, 103] width 16 height 16
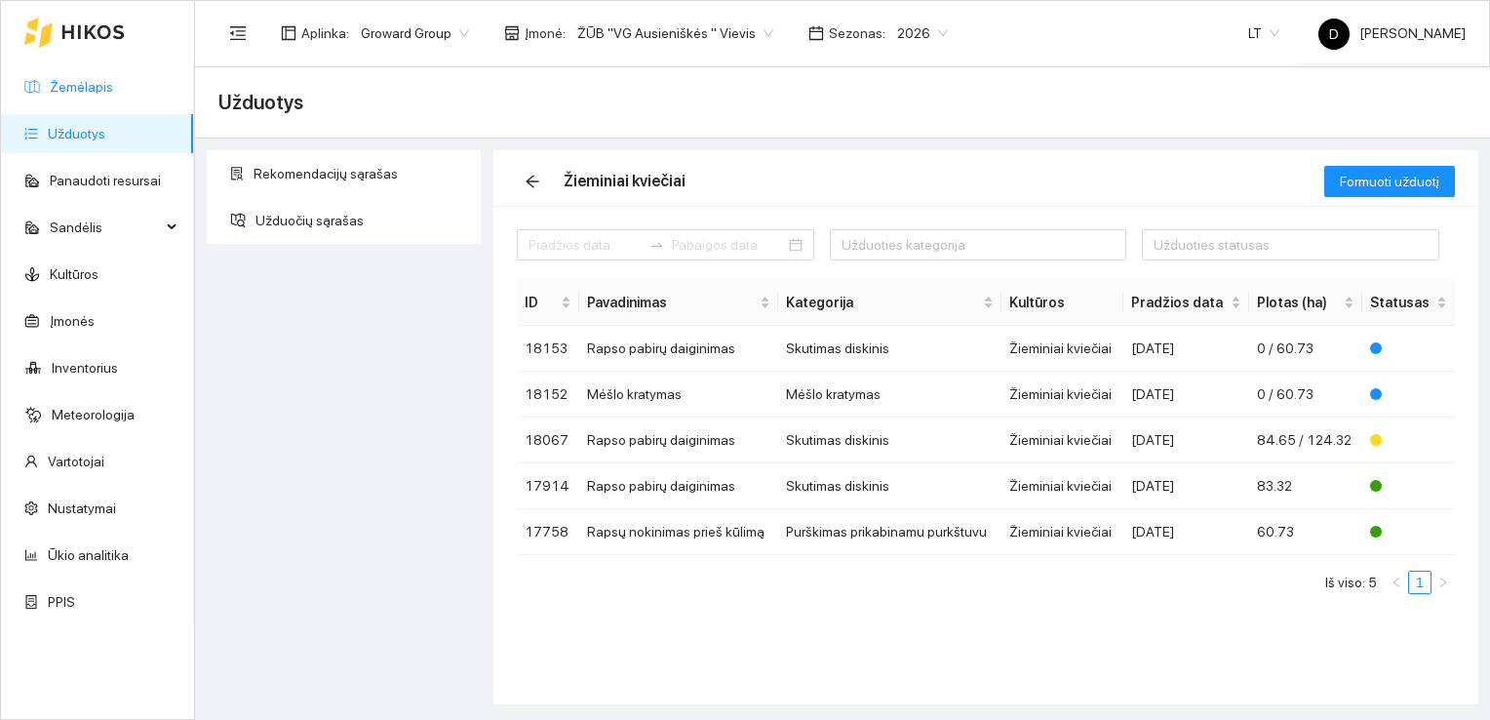
click at [92, 84] on link "Žemėlapis" at bounding box center [81, 87] width 63 height 16
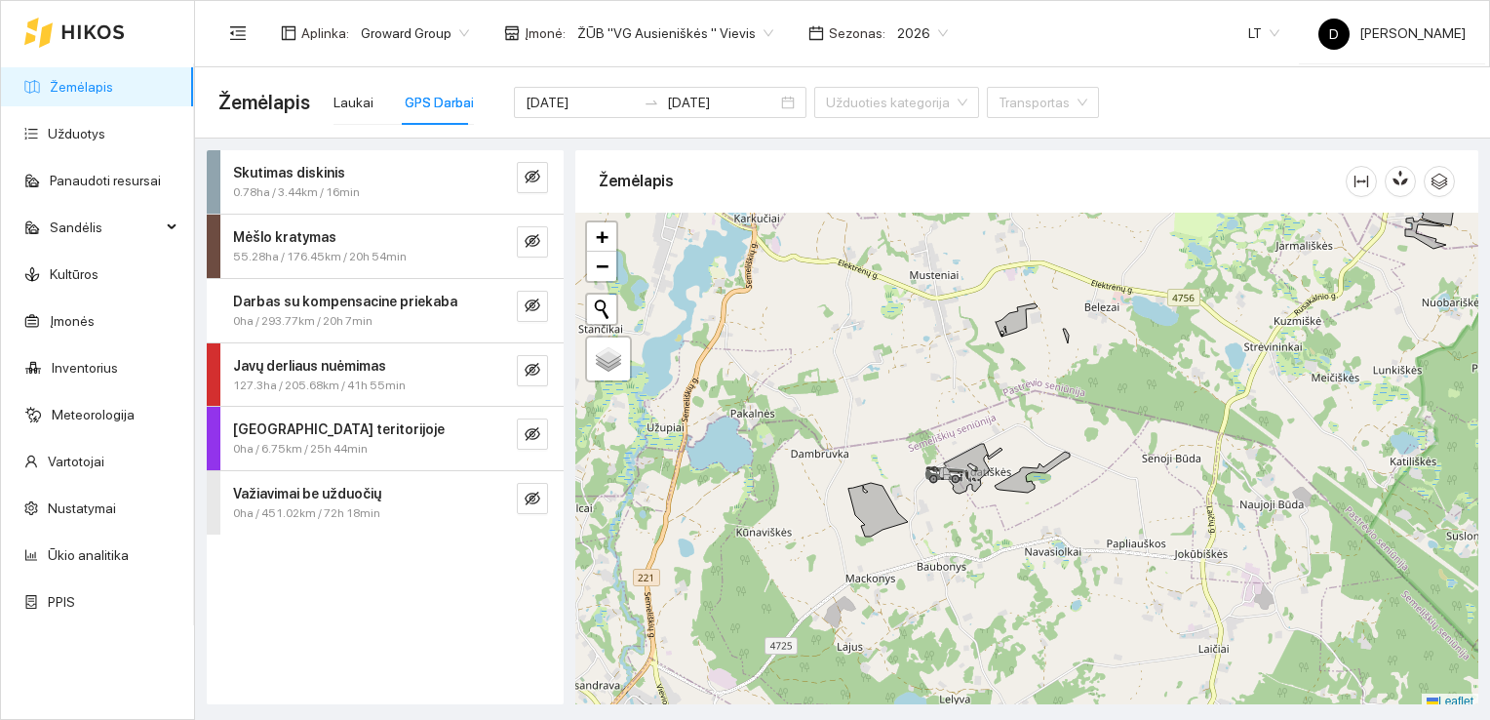
scroll to position [5, 0]
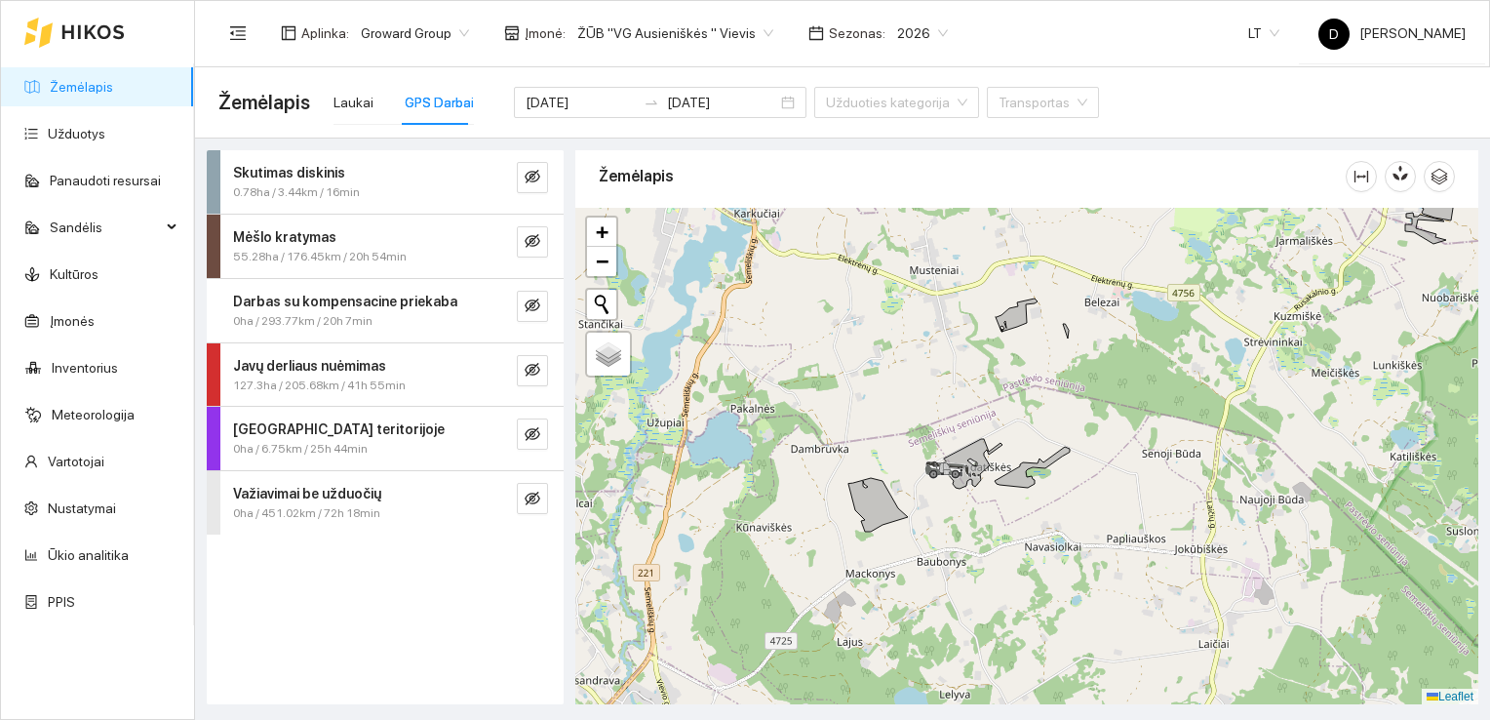
click at [916, 402] on div at bounding box center [1026, 456] width 903 height 497
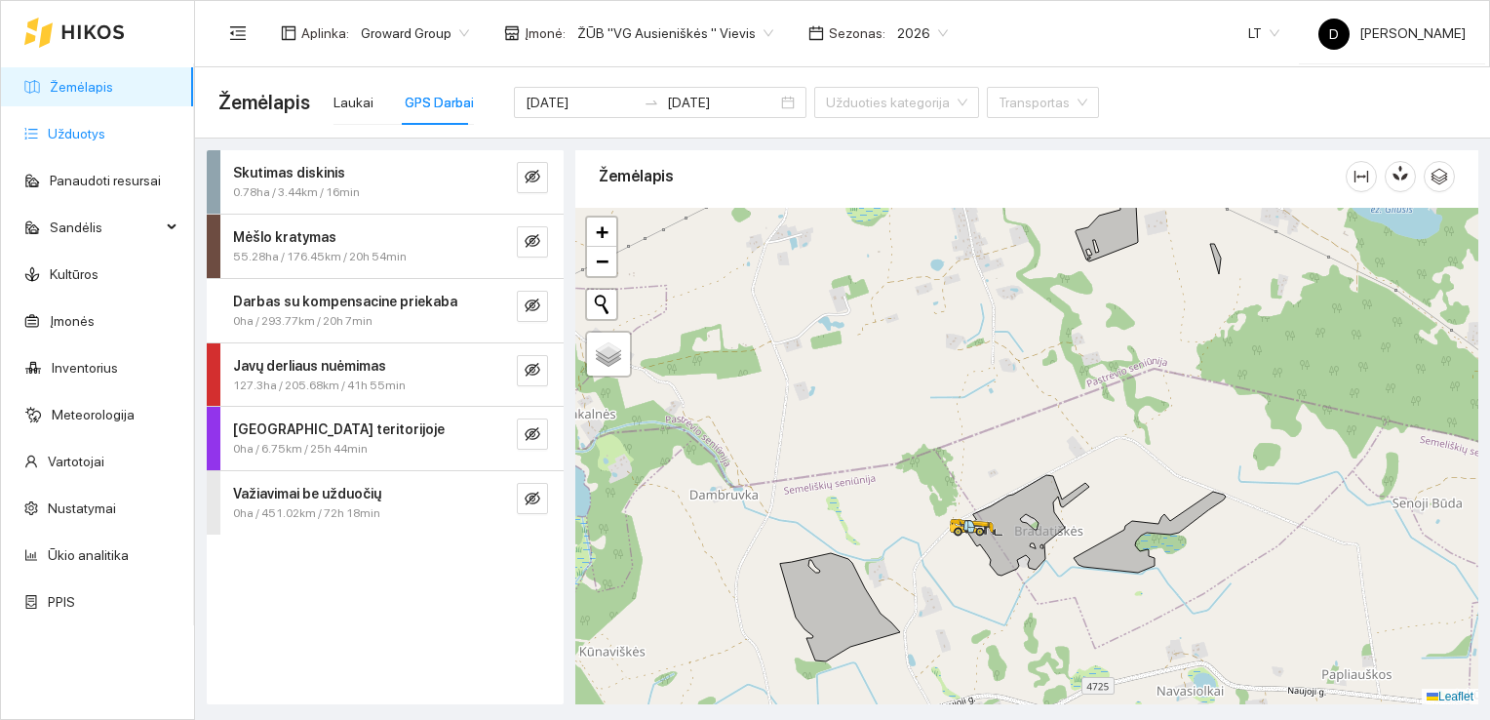
click at [81, 132] on link "Užduotys" at bounding box center [77, 134] width 58 height 16
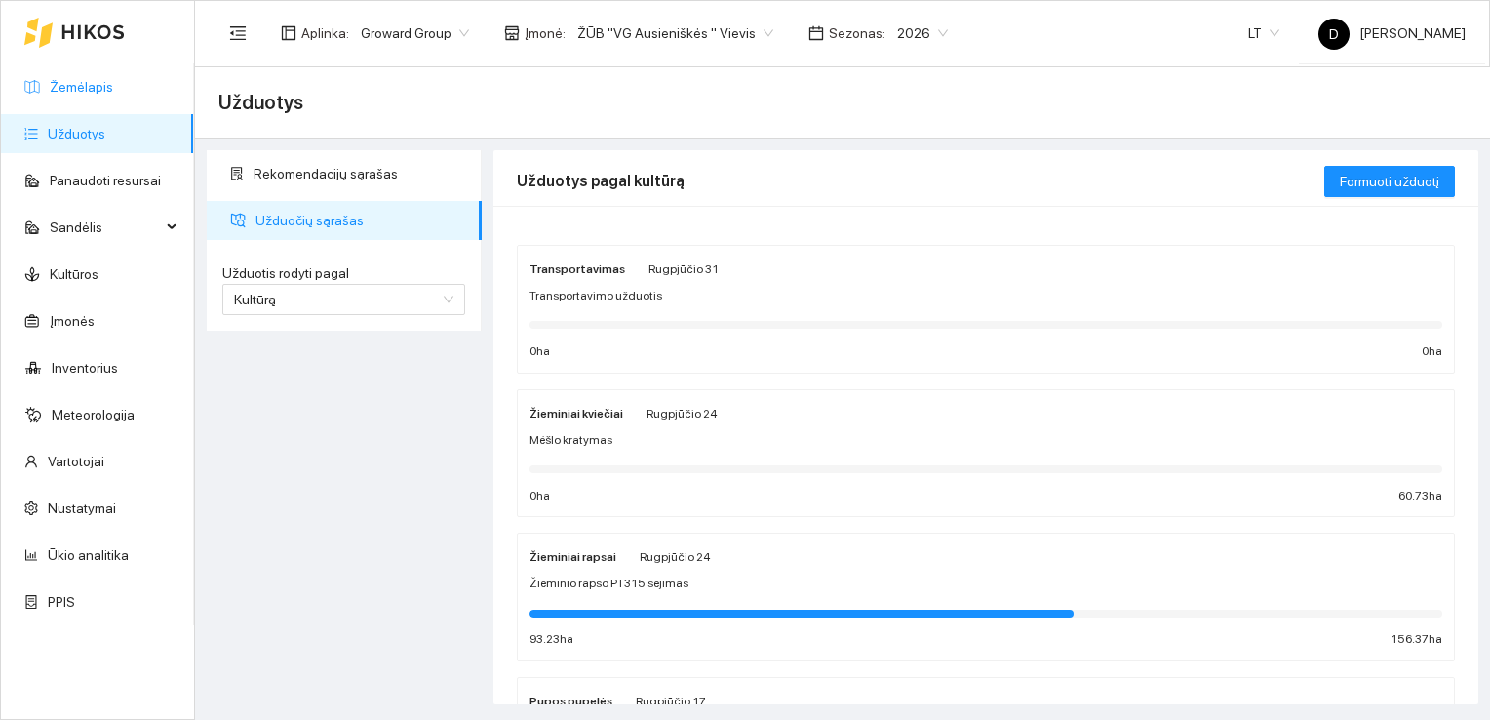
click at [86, 90] on link "Žemėlapis" at bounding box center [81, 87] width 63 height 16
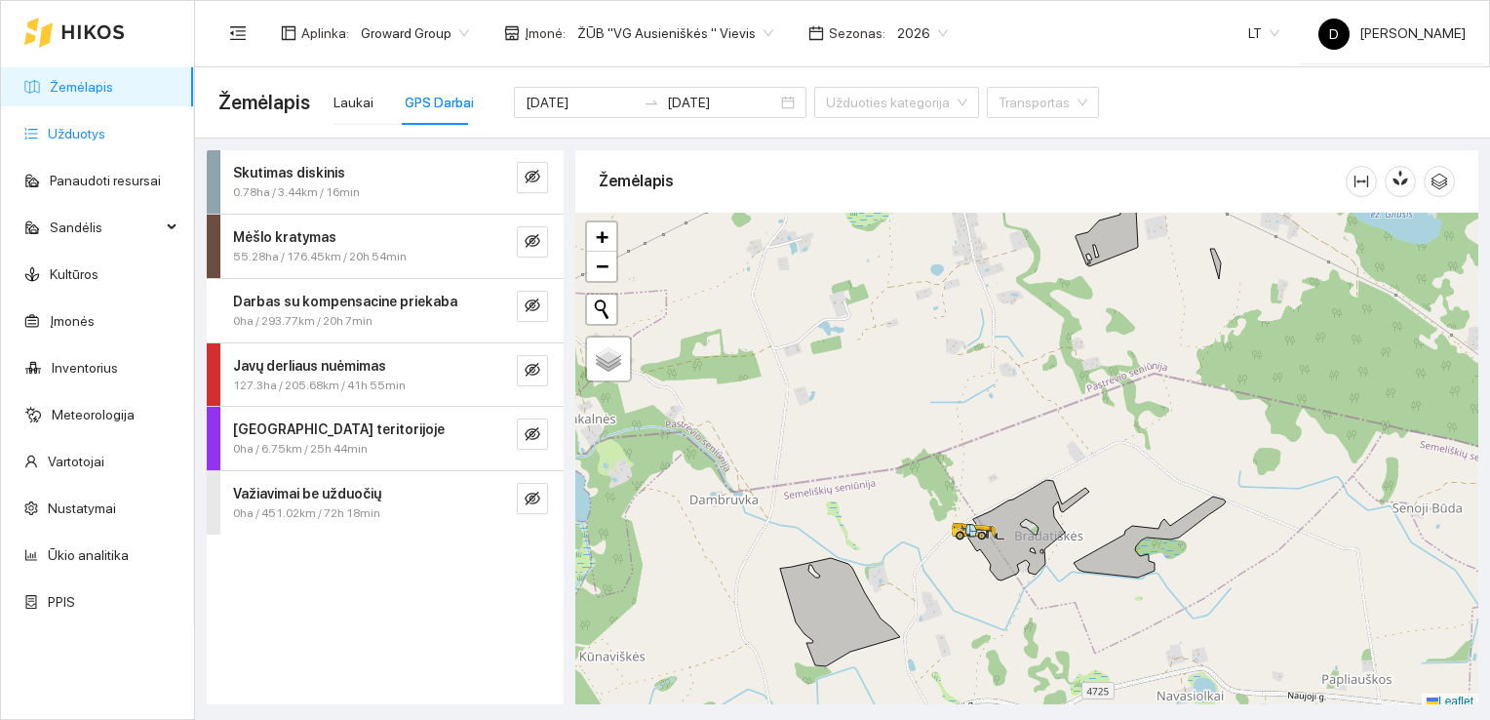
click at [75, 135] on link "Užduotys" at bounding box center [77, 134] width 58 height 16
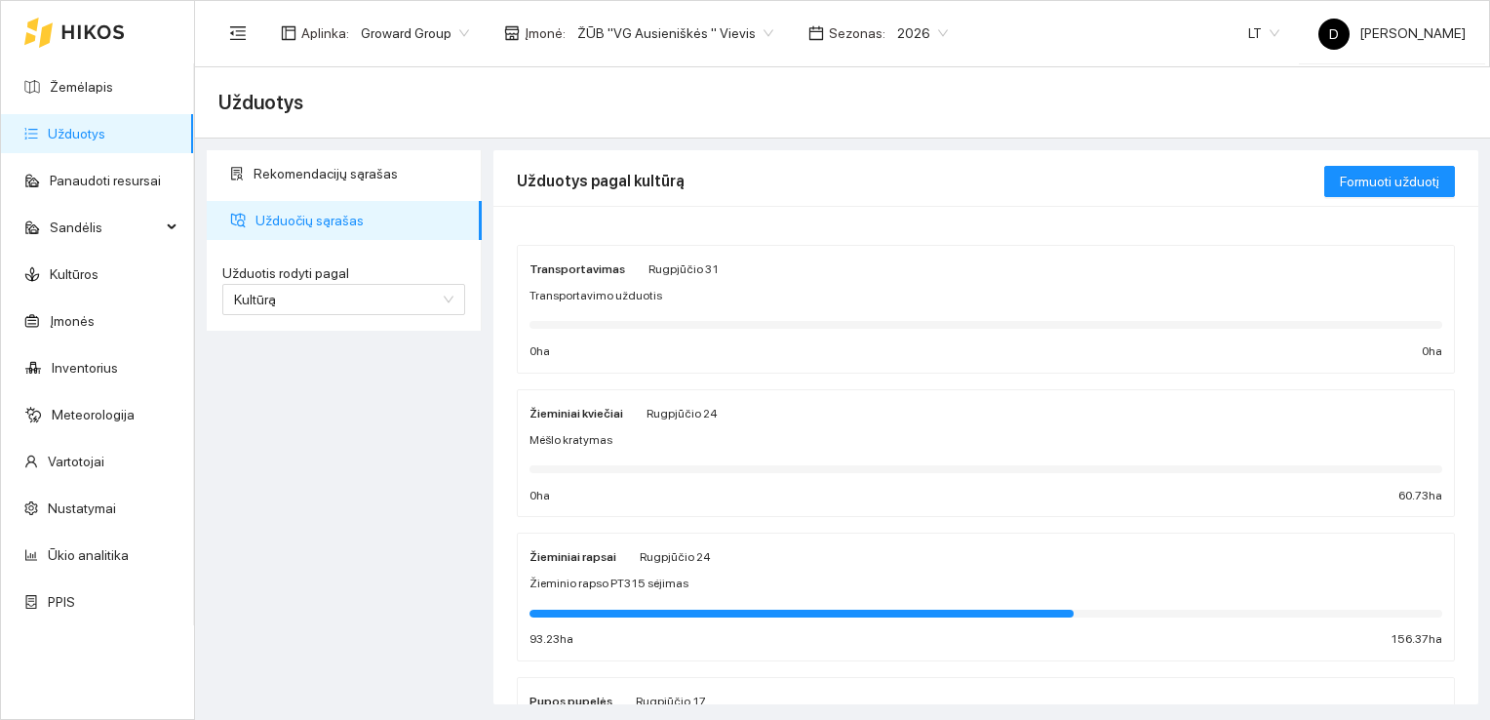
click at [344, 213] on span "Užduočių sąrašas" at bounding box center [361, 220] width 211 height 39
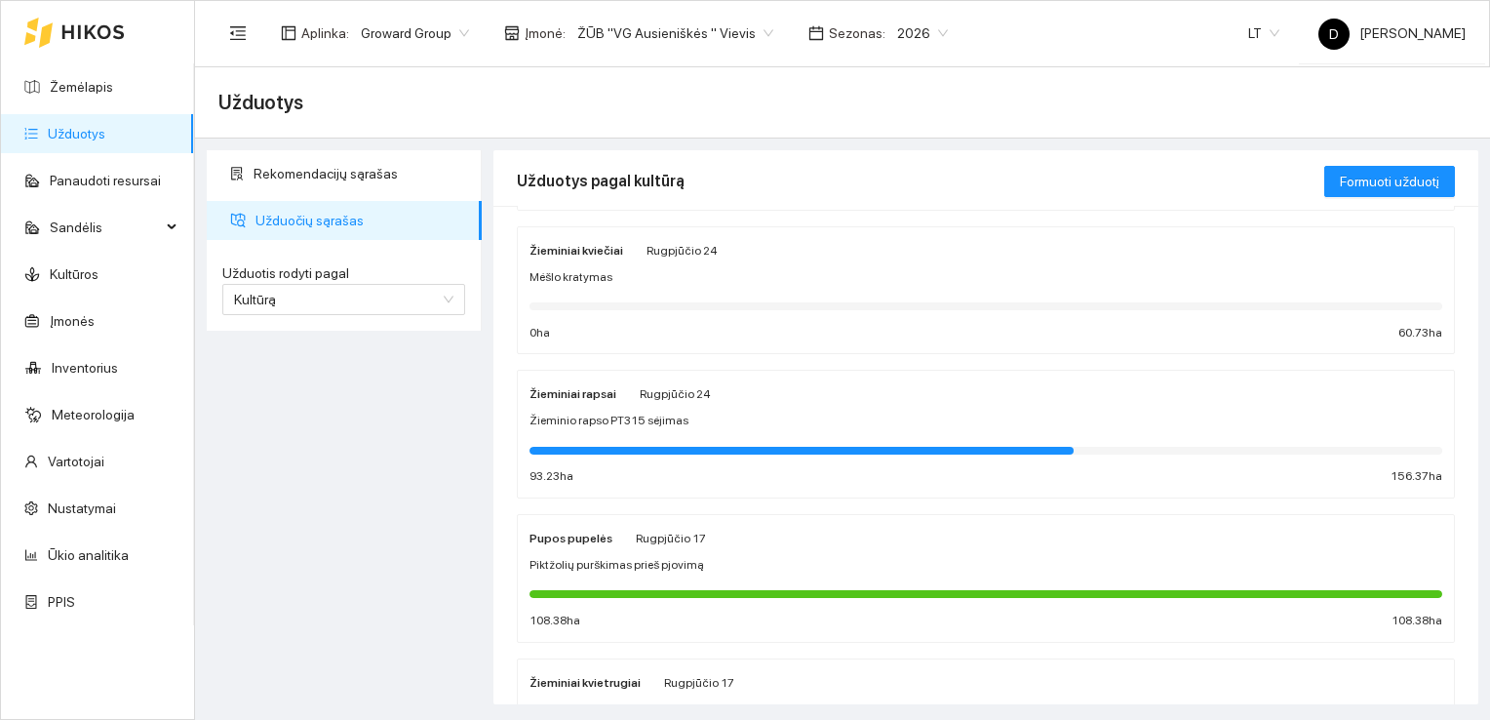
scroll to position [172, 0]
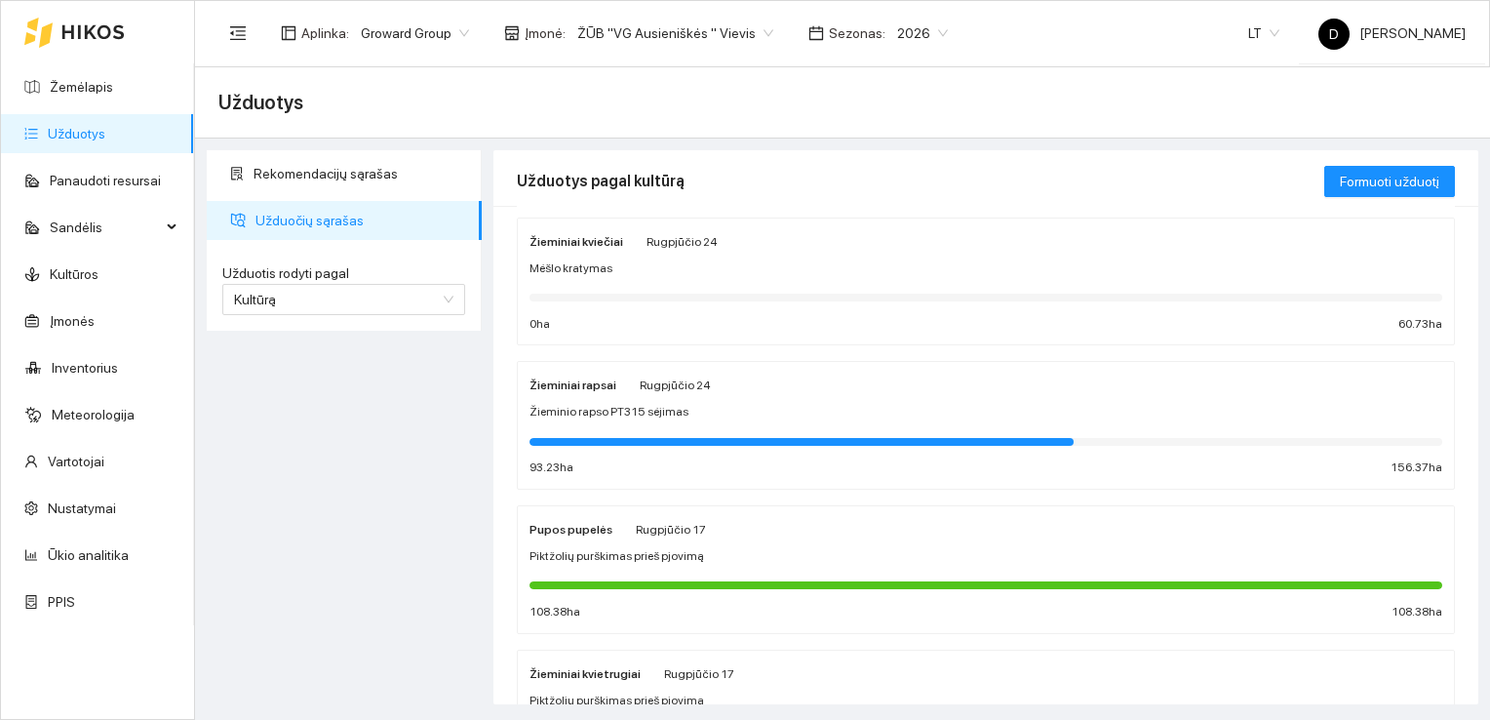
click at [570, 385] on strong "Žieminiai rapsai" at bounding box center [573, 385] width 87 height 14
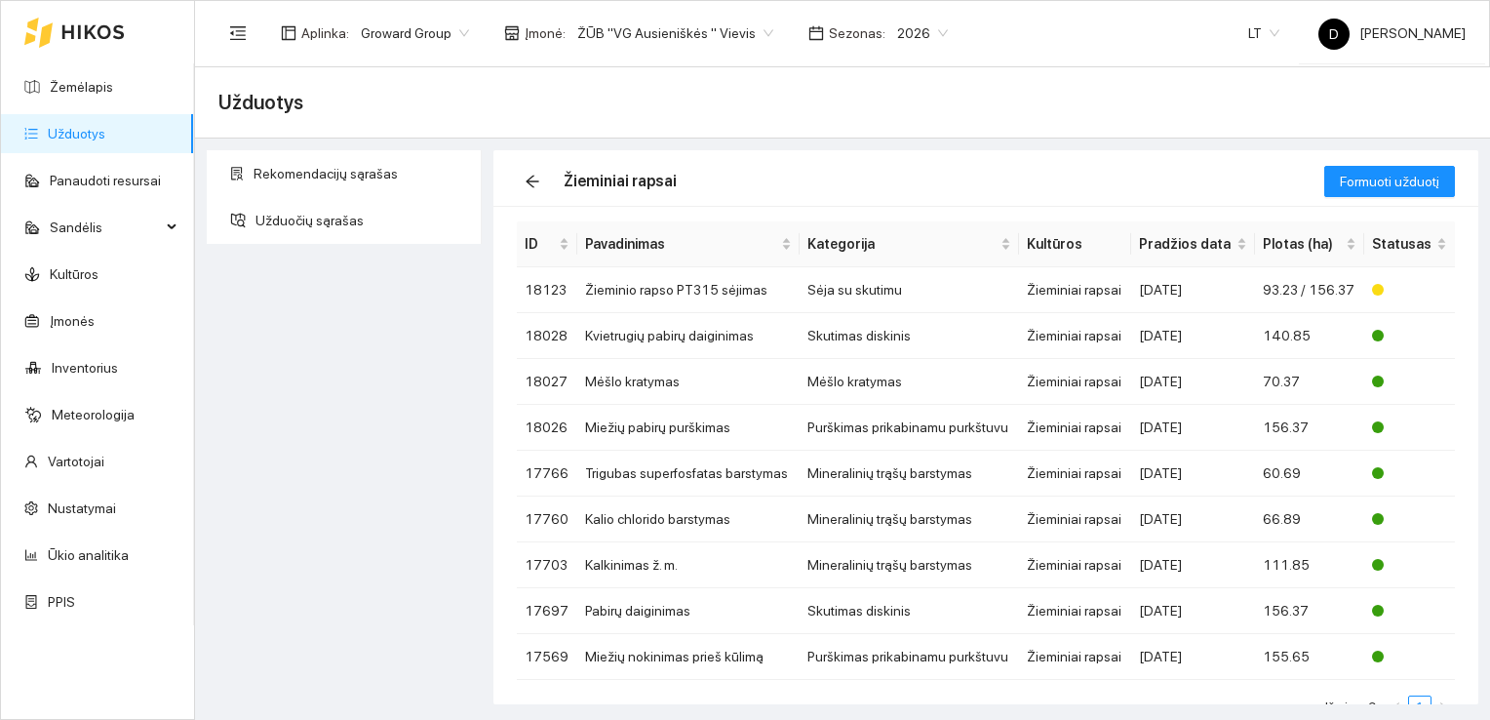
scroll to position [55, 0]
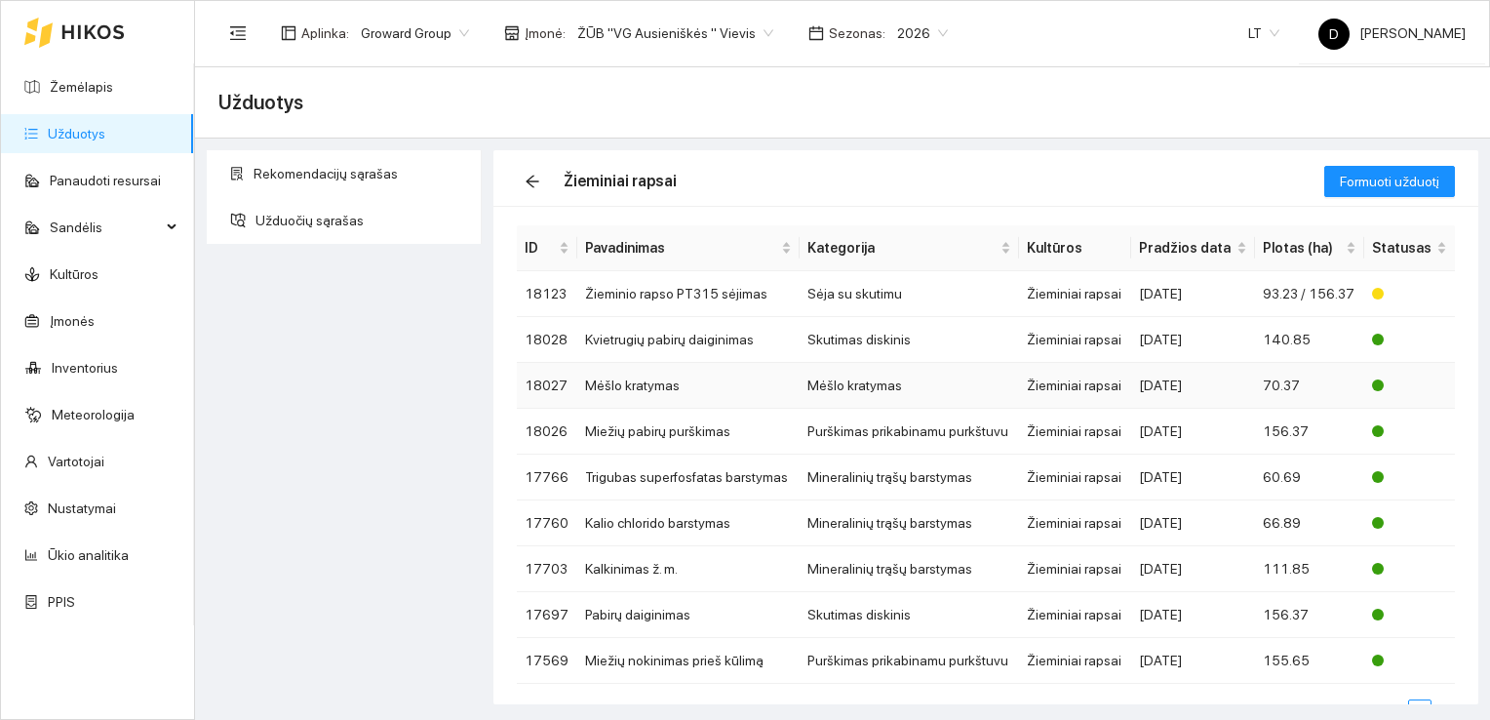
click at [652, 390] on td "Mėšlo kratymas" at bounding box center [688, 386] width 222 height 46
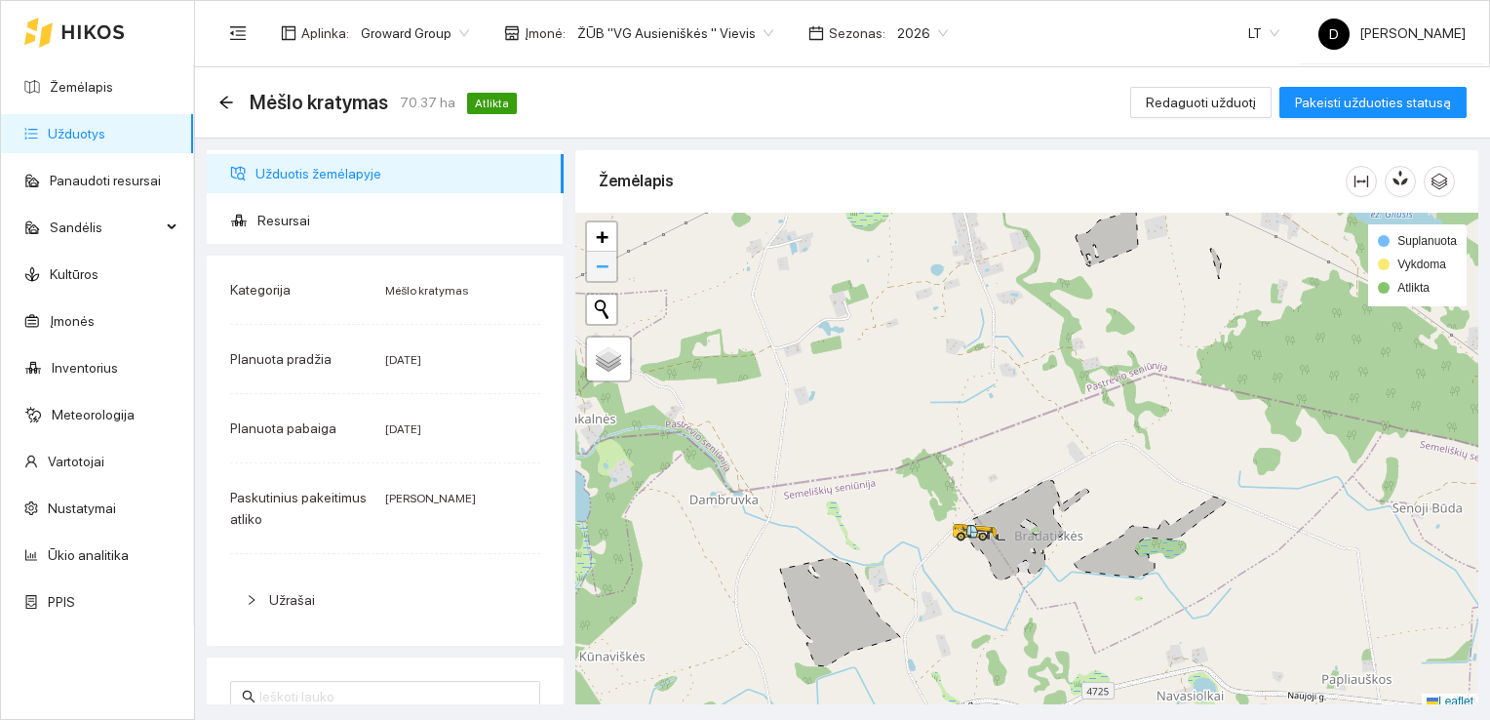
click at [603, 263] on span "−" at bounding box center [602, 266] width 13 height 24
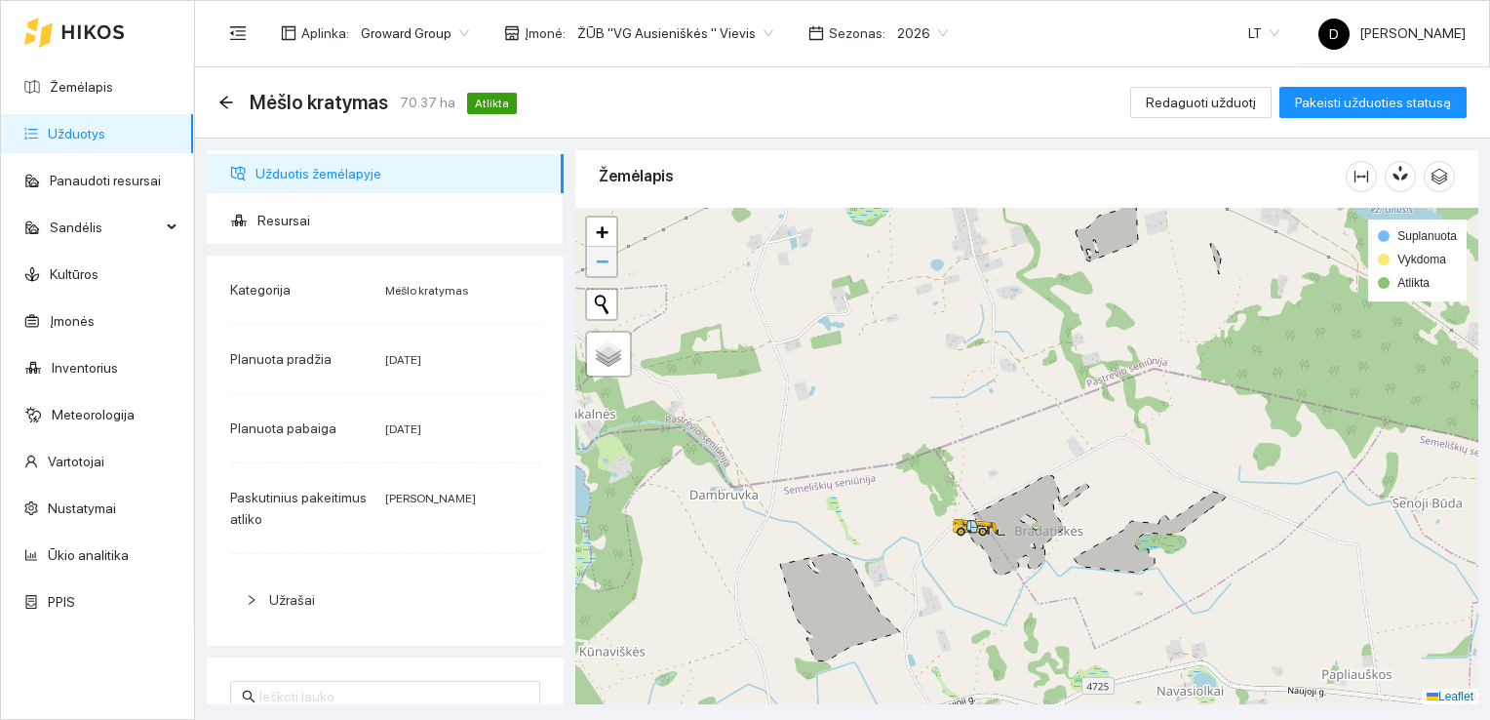
click at [603, 263] on span "−" at bounding box center [602, 261] width 13 height 24
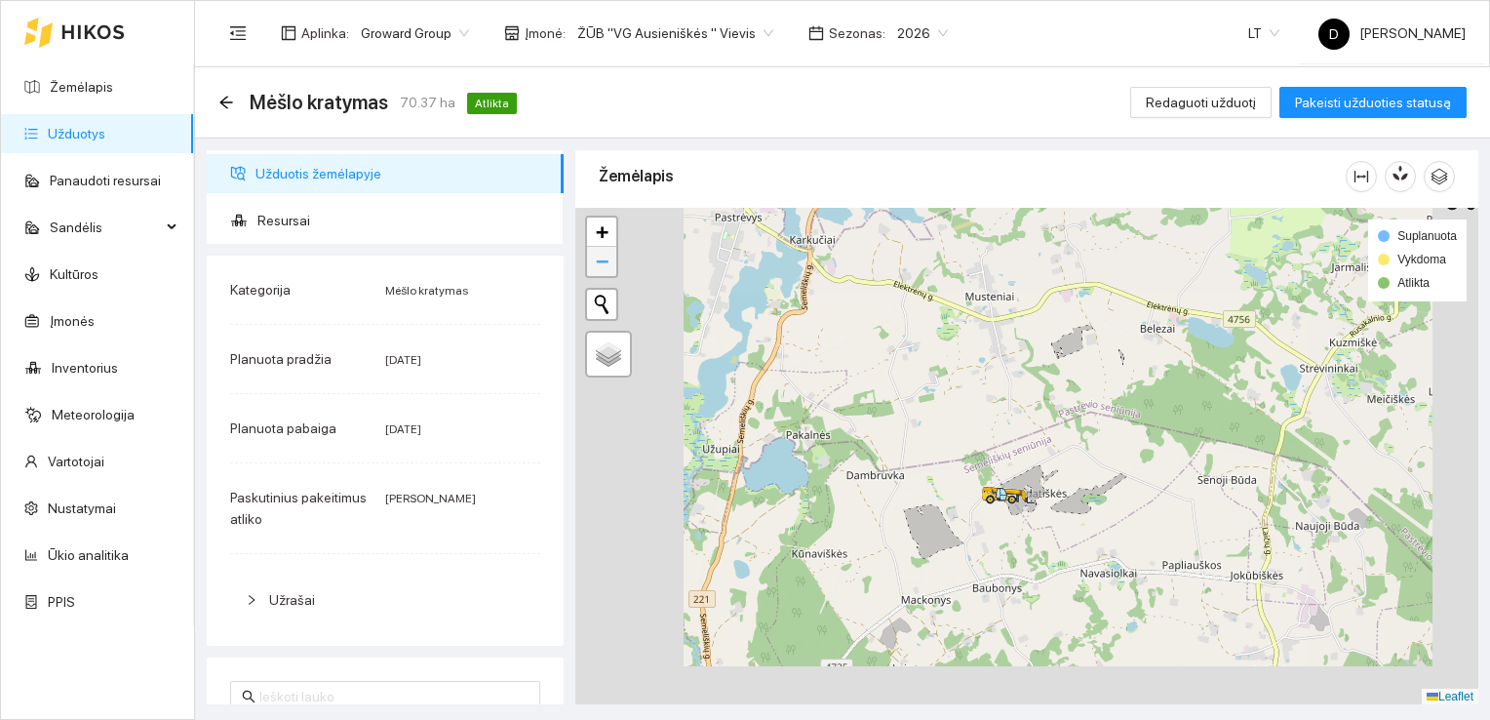
click at [603, 263] on span "−" at bounding box center [602, 261] width 13 height 24
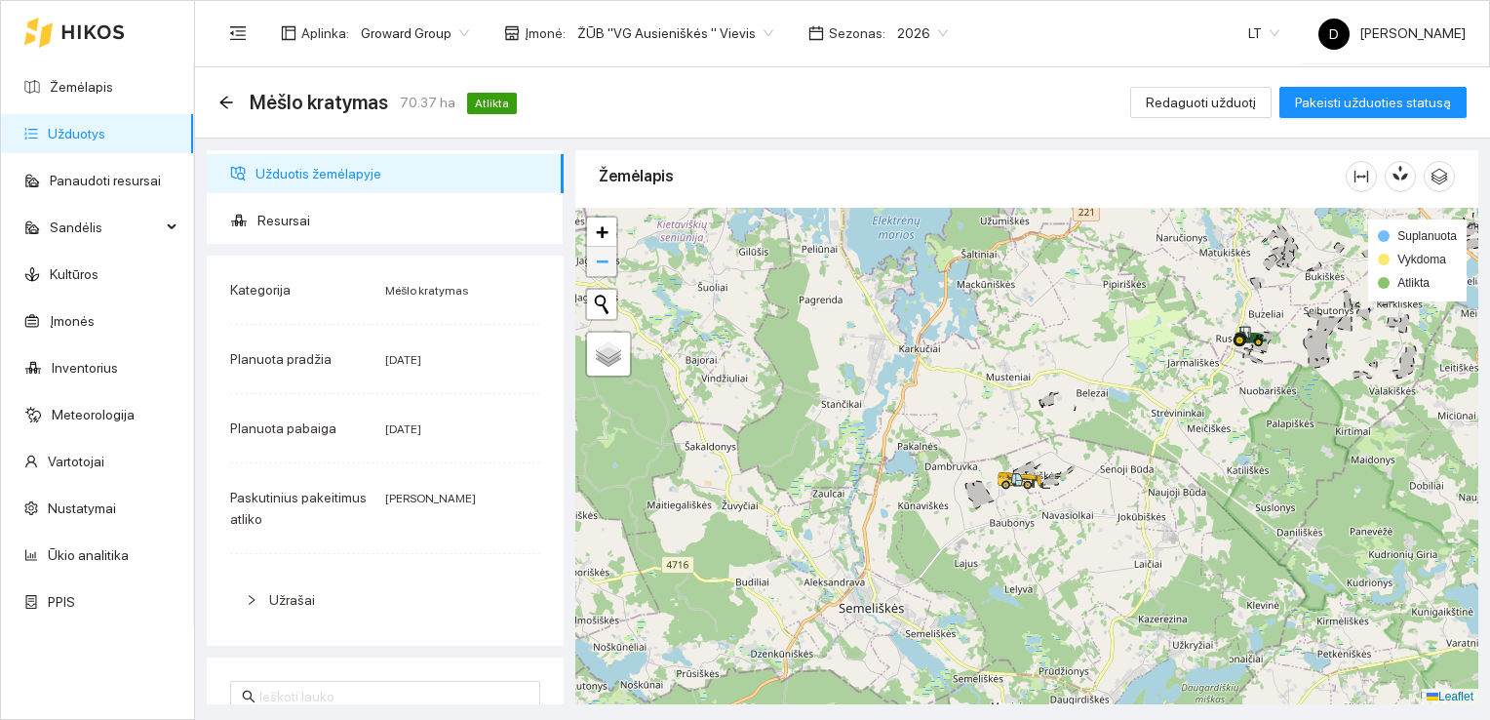
click at [603, 263] on span "−" at bounding box center [602, 261] width 13 height 24
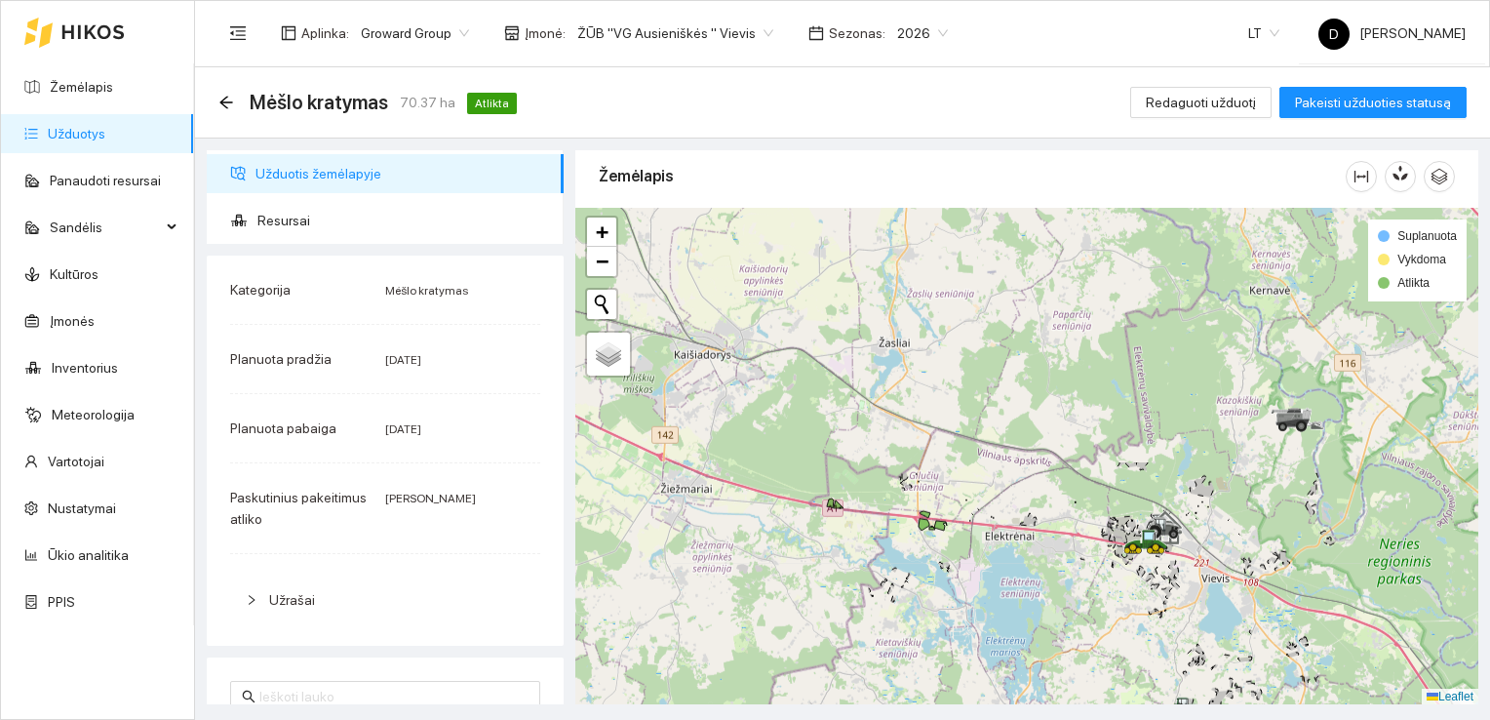
drag, startPoint x: 822, startPoint y: 277, endPoint x: 866, endPoint y: 581, distance: 307.5
click at [866, 581] on div at bounding box center [1026, 456] width 903 height 497
click at [603, 227] on span "+" at bounding box center [602, 231] width 13 height 24
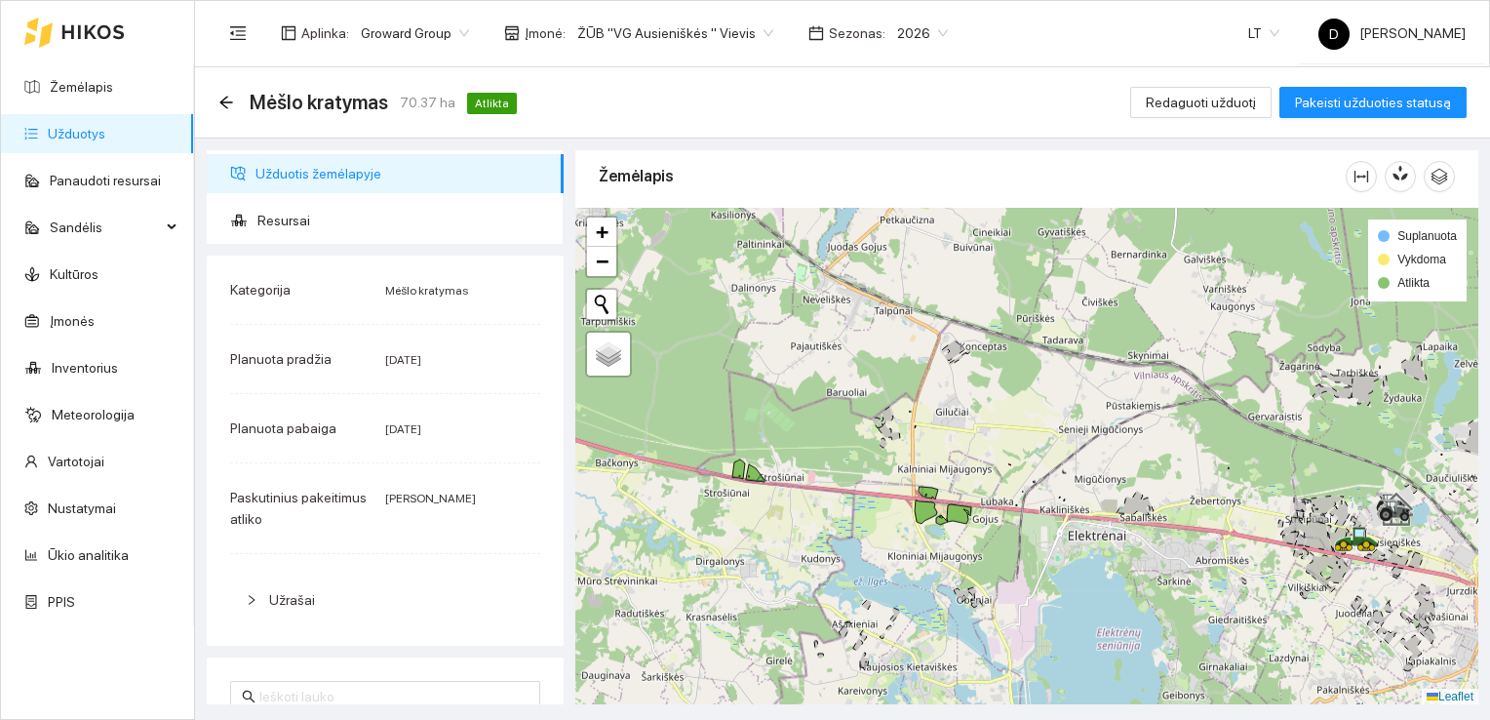
drag, startPoint x: 764, startPoint y: 461, endPoint x: 869, endPoint y: 381, distance: 132.3
click at [869, 381] on div at bounding box center [1026, 456] width 903 height 497
click at [230, 103] on icon "arrow-left" at bounding box center [226, 103] width 16 height 16
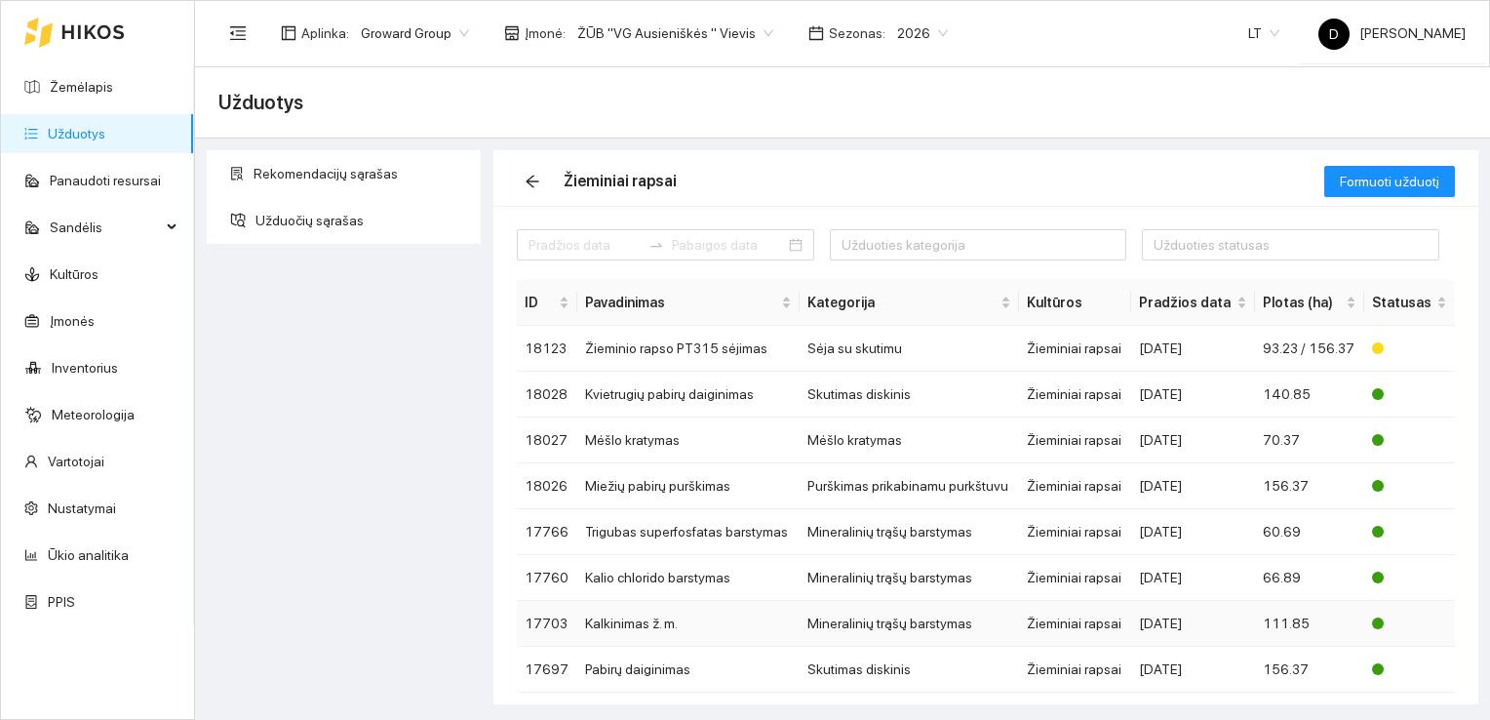
click at [677, 613] on td "Kalkinimas ž. m." at bounding box center [688, 624] width 222 height 46
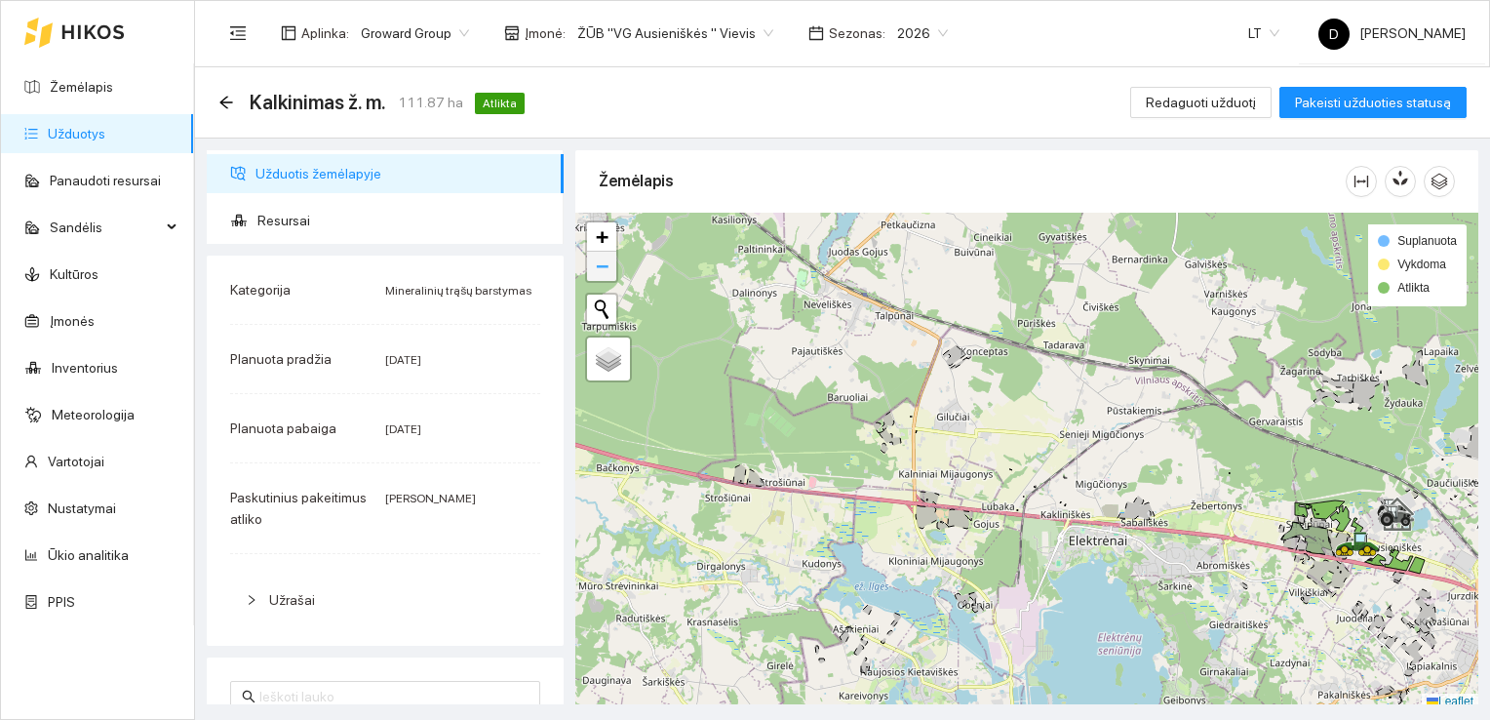
click at [603, 264] on span "−" at bounding box center [602, 266] width 13 height 24
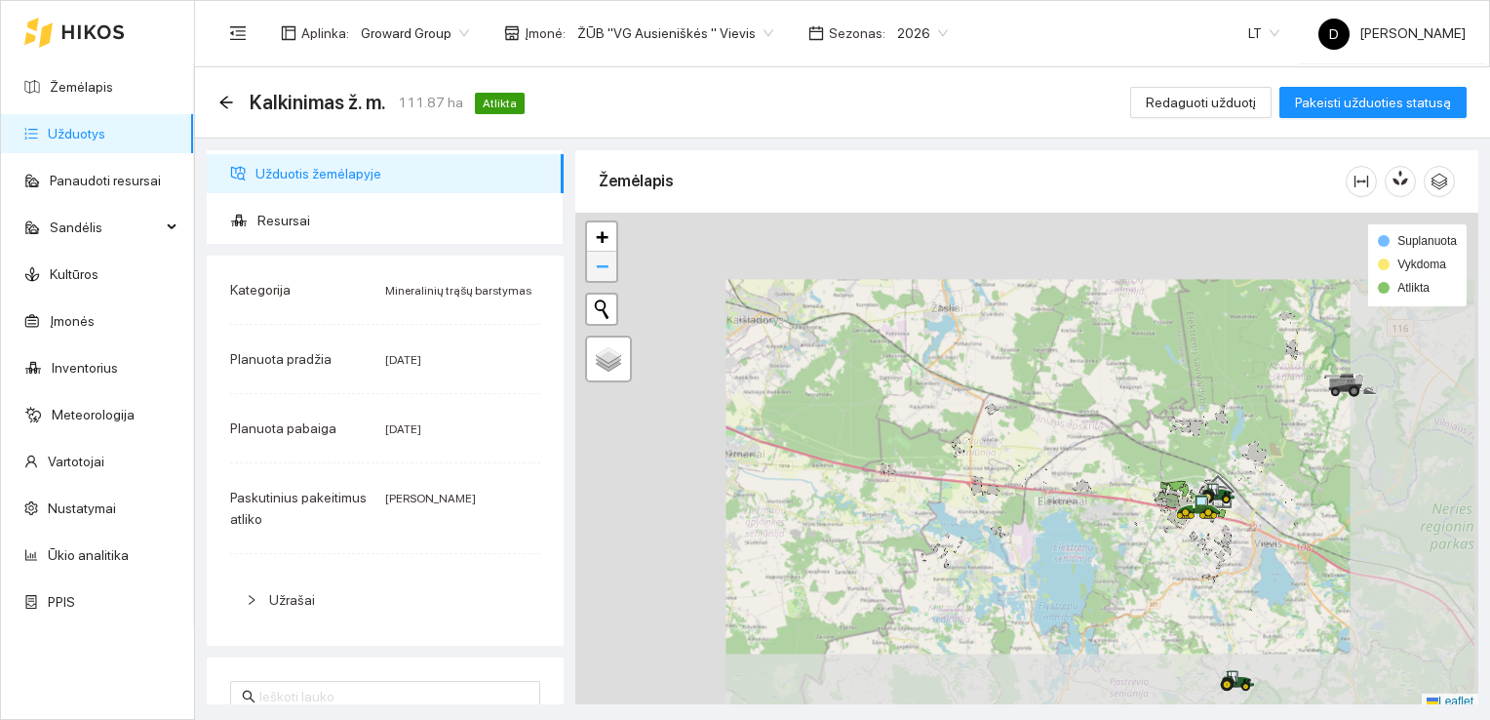
scroll to position [5, 0]
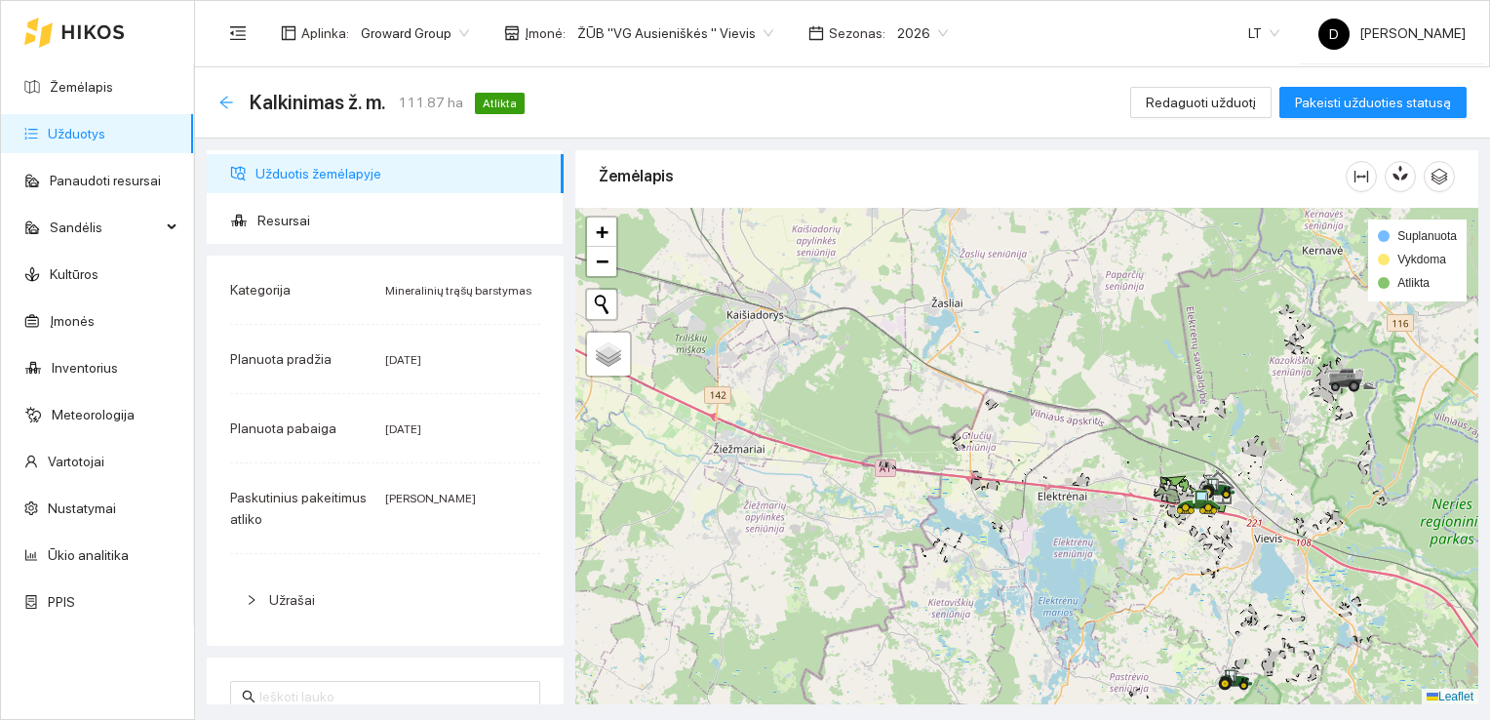
click at [224, 107] on icon "arrow-left" at bounding box center [226, 103] width 16 height 16
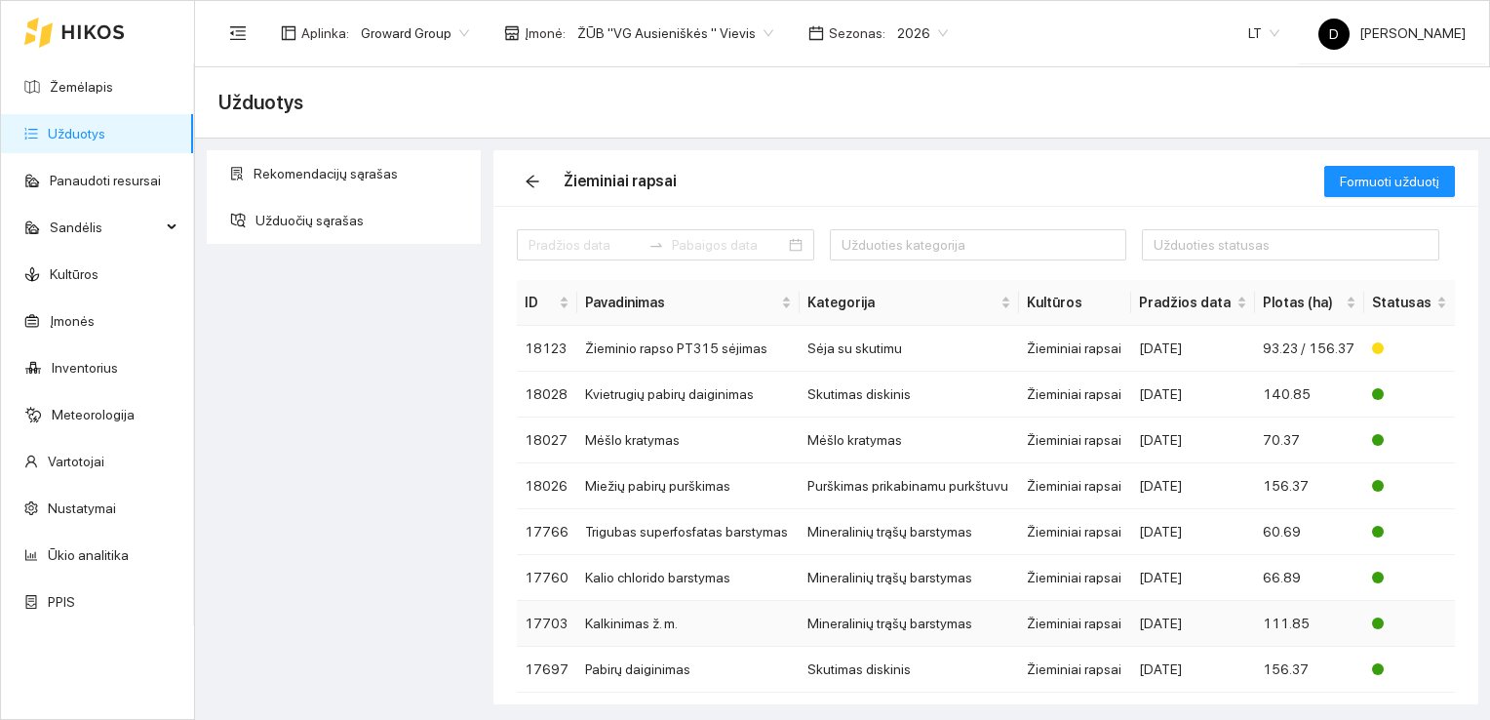
click at [640, 622] on td "Kalkinimas ž. m." at bounding box center [688, 624] width 222 height 46
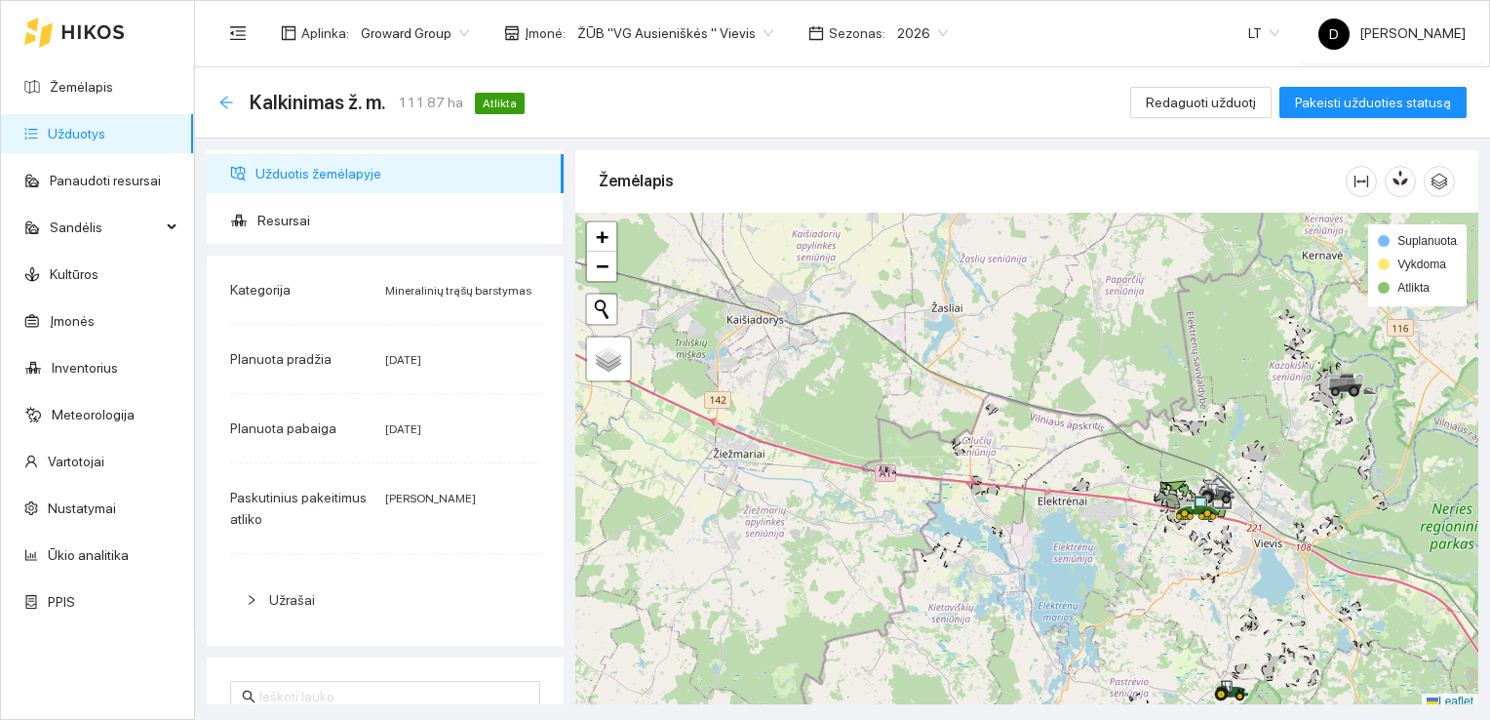
click at [228, 106] on icon "arrow-left" at bounding box center [226, 103] width 16 height 16
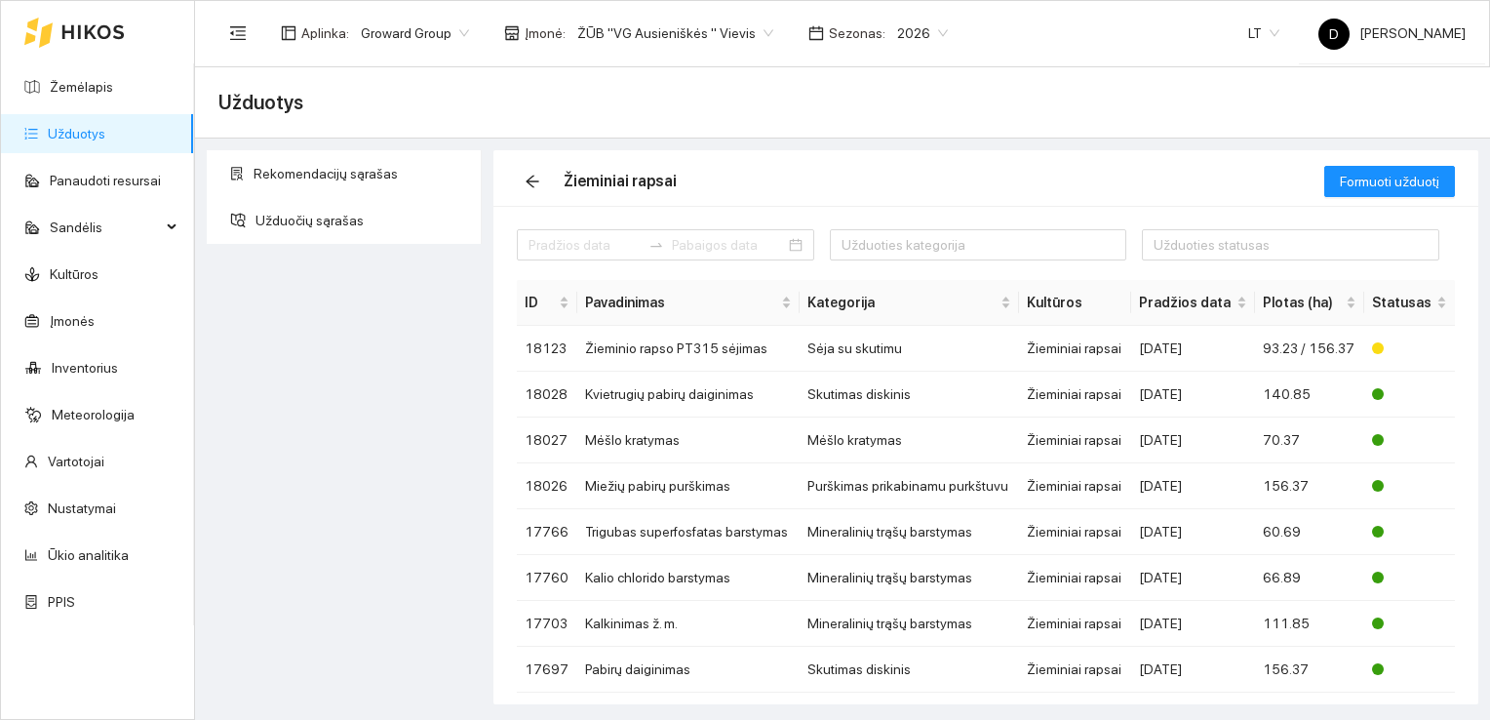
click at [299, 484] on div "Rekomendacijų sąrašas Užduočių sąrašas" at bounding box center [344, 427] width 287 height 554
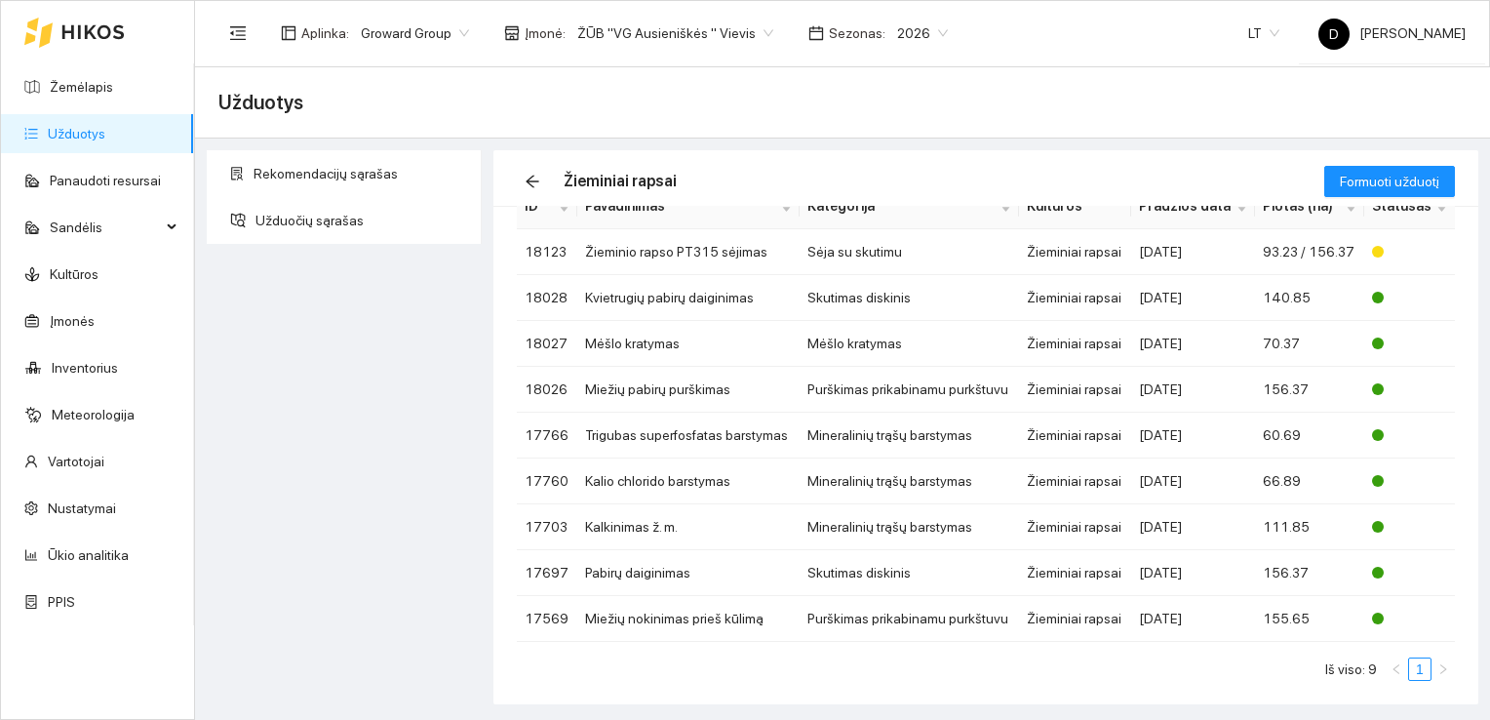
scroll to position [75, 0]
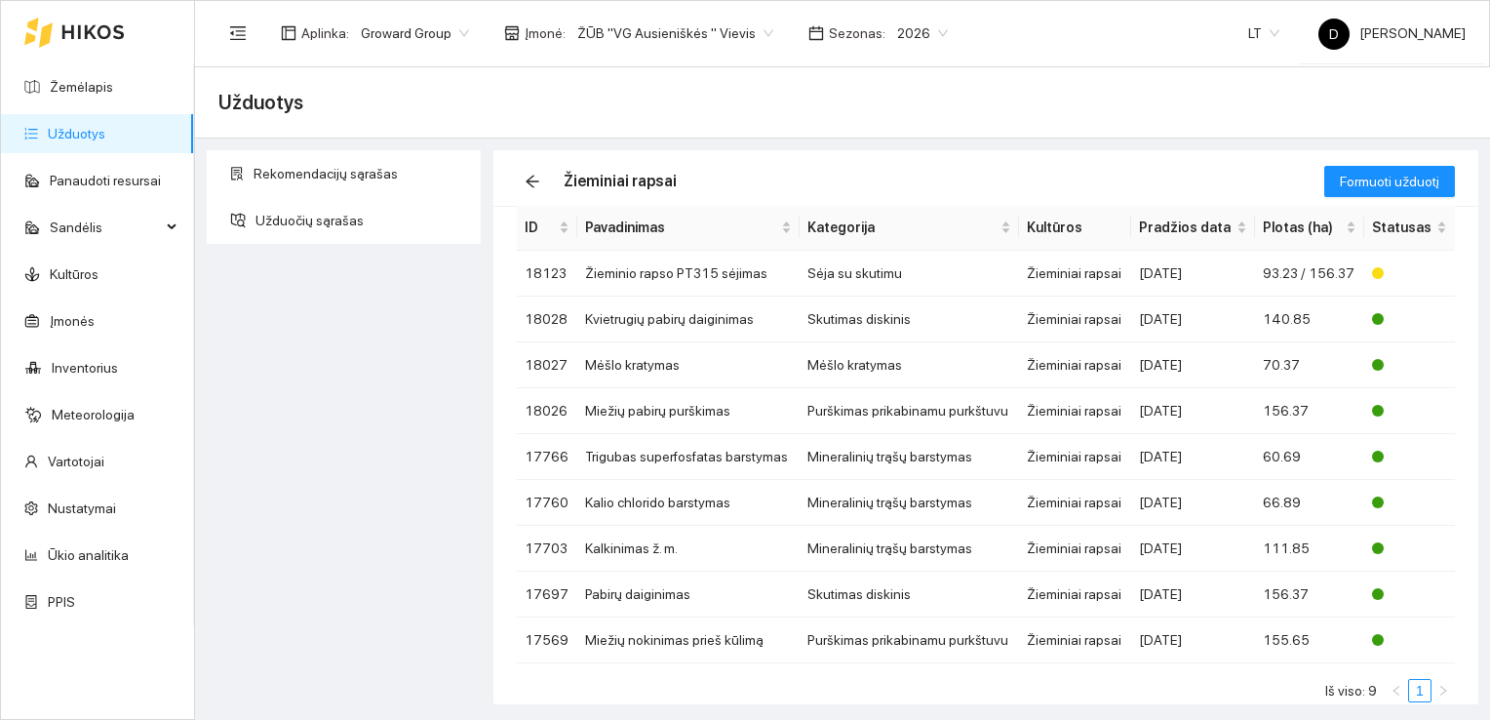
click at [376, 422] on div "Rekomendacijų sąrašas Užduočių sąrašas" at bounding box center [344, 427] width 287 height 554
click at [843, 102] on div "Užduotys" at bounding box center [842, 102] width 1248 height 39
click at [1038, 122] on div "Užduotys" at bounding box center [842, 102] width 1295 height 71
click at [1059, 89] on div "Užduotys" at bounding box center [842, 102] width 1248 height 39
